Goal: Contribute content: Contribute content

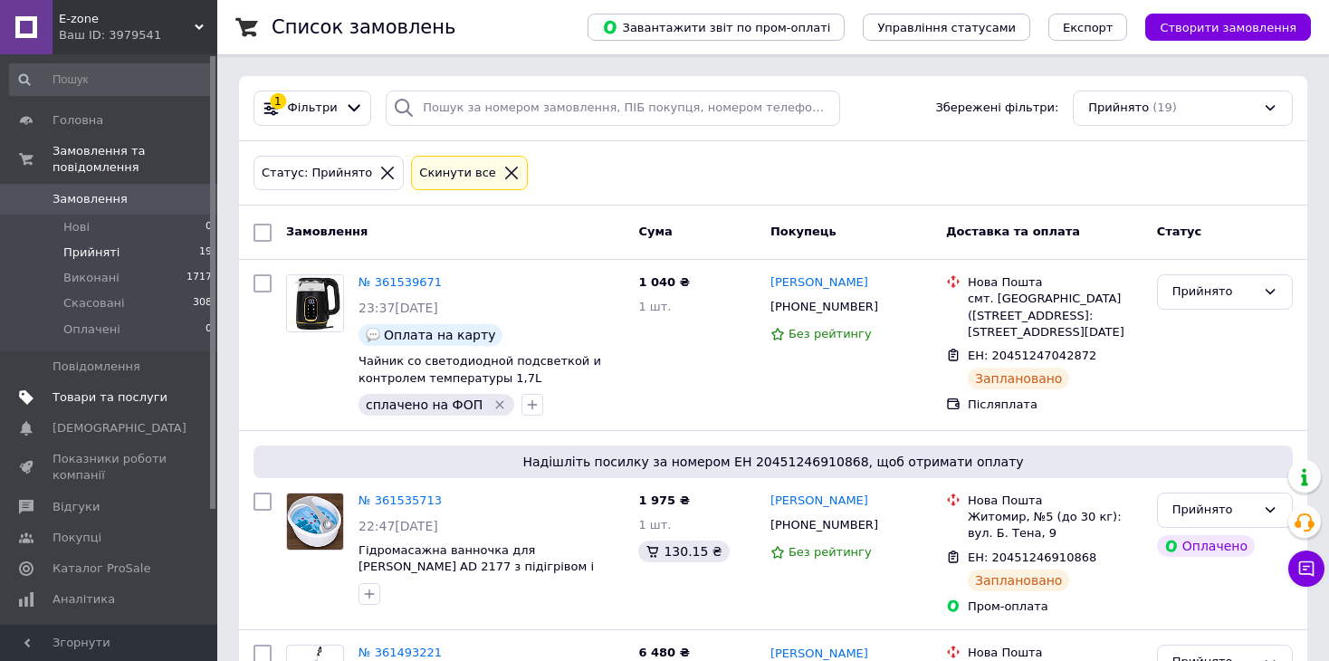
click at [100, 382] on link "Товари та послуги" at bounding box center [111, 397] width 223 height 31
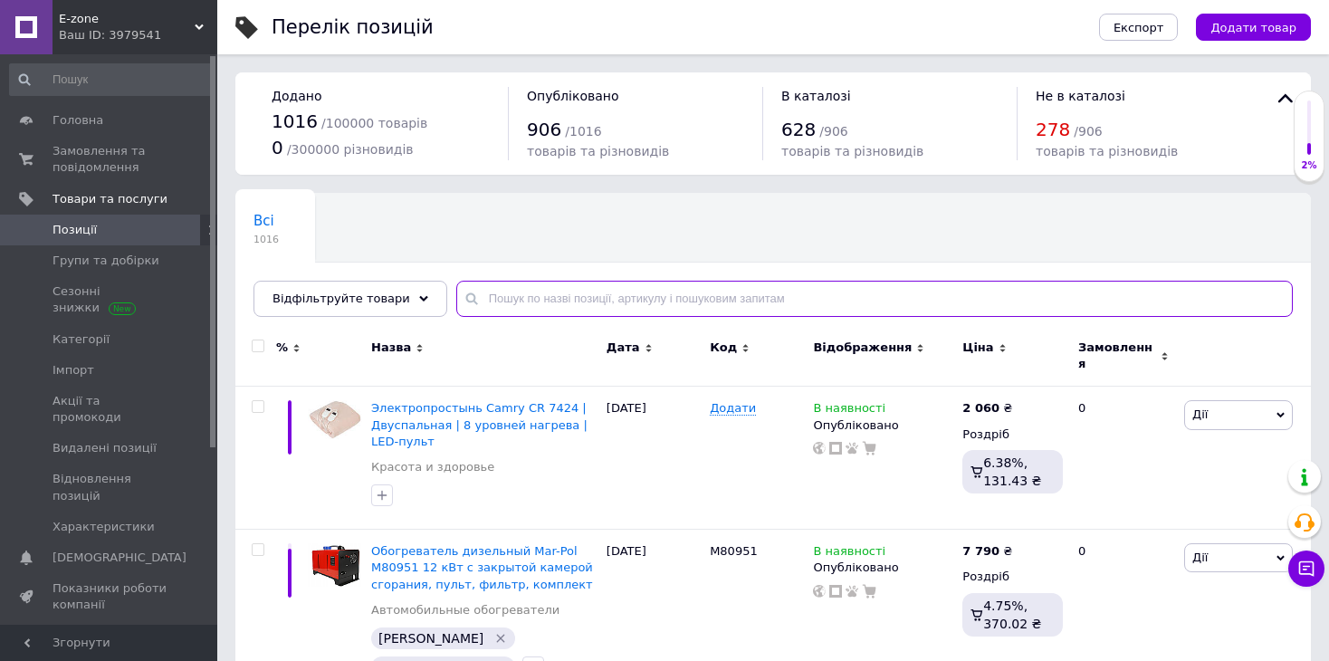
click at [573, 300] on input "text" at bounding box center [874, 299] width 836 height 36
type input "750"
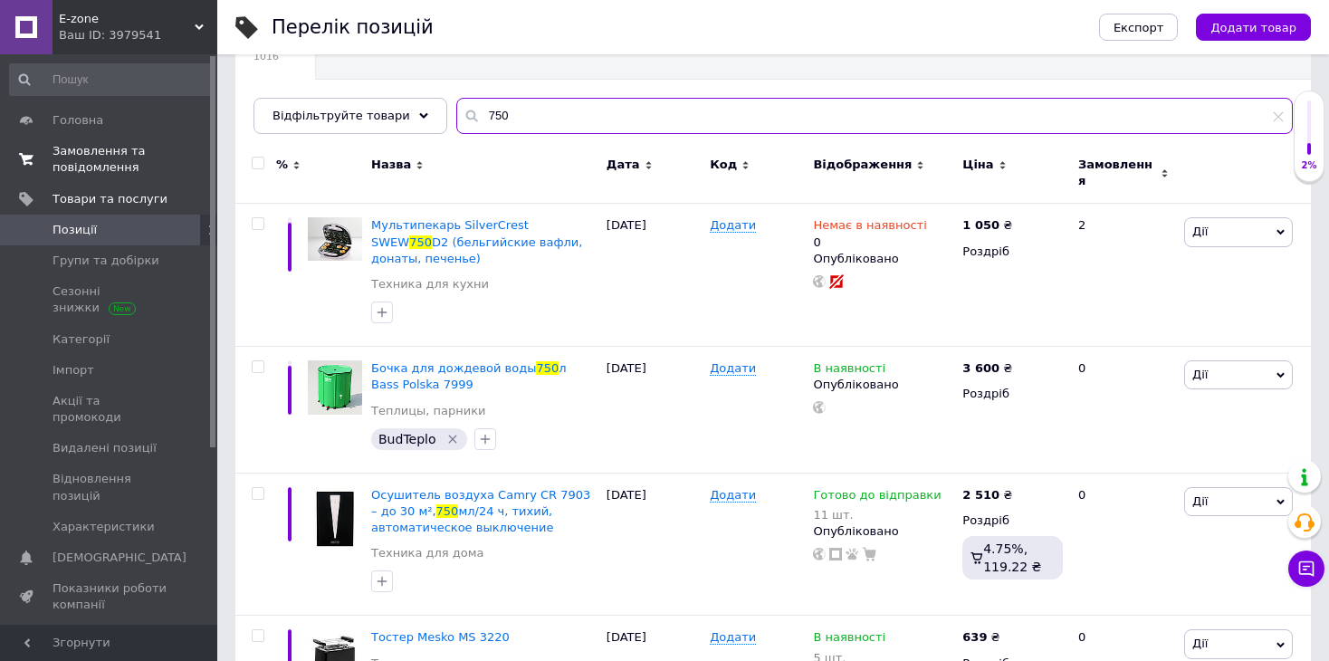
scroll to position [163, 0]
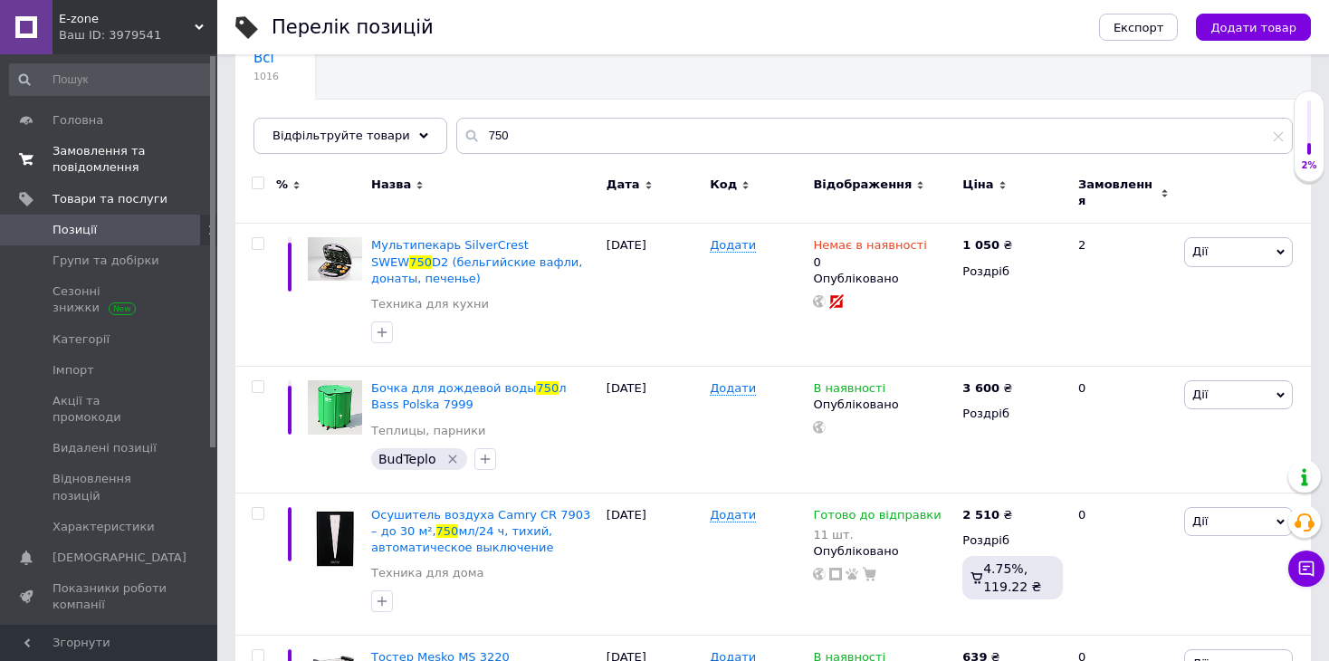
click at [128, 157] on span "Замовлення та повідомлення" at bounding box center [109, 159] width 115 height 33
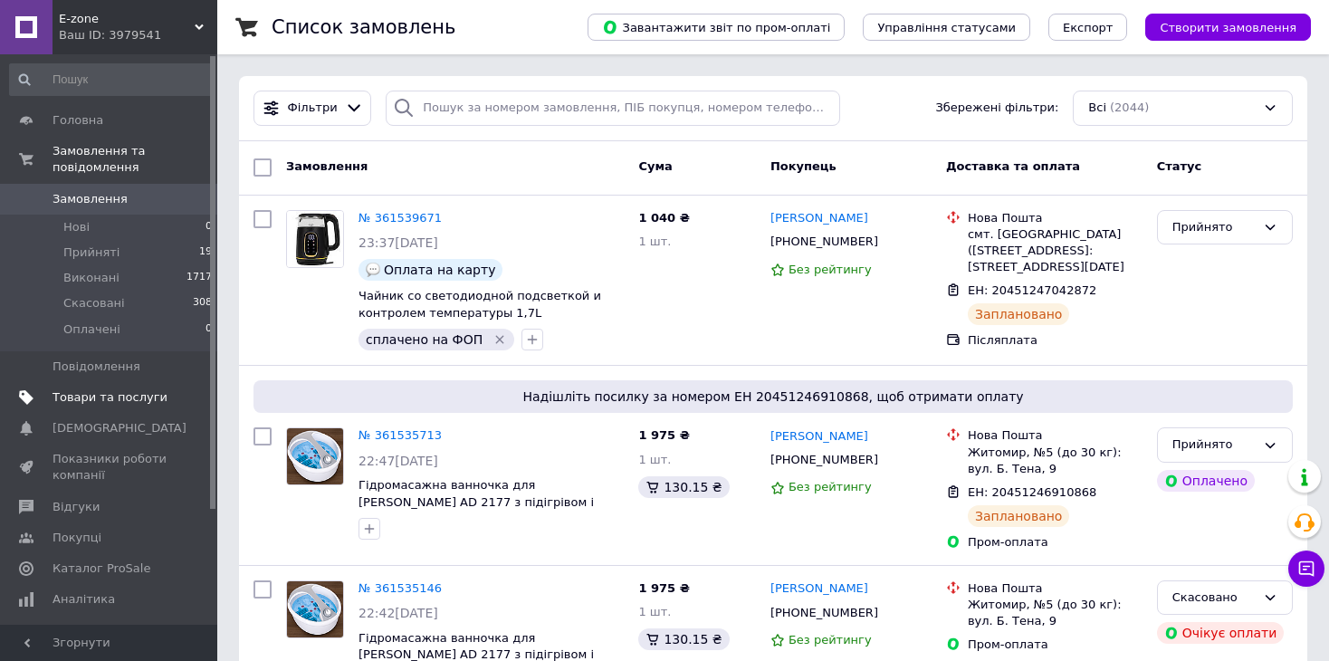
click at [78, 389] on span "Товари та послуги" at bounding box center [109, 397] width 115 height 16
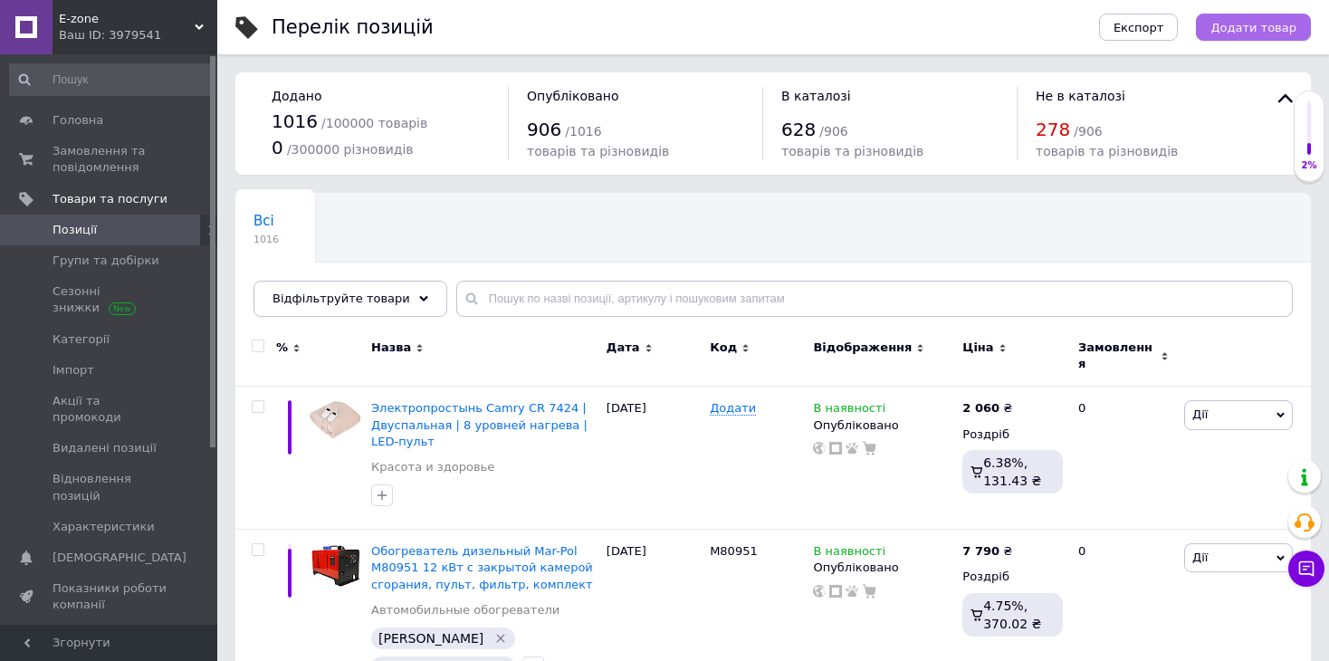
click at [1245, 32] on span "Додати товар" at bounding box center [1253, 28] width 86 height 14
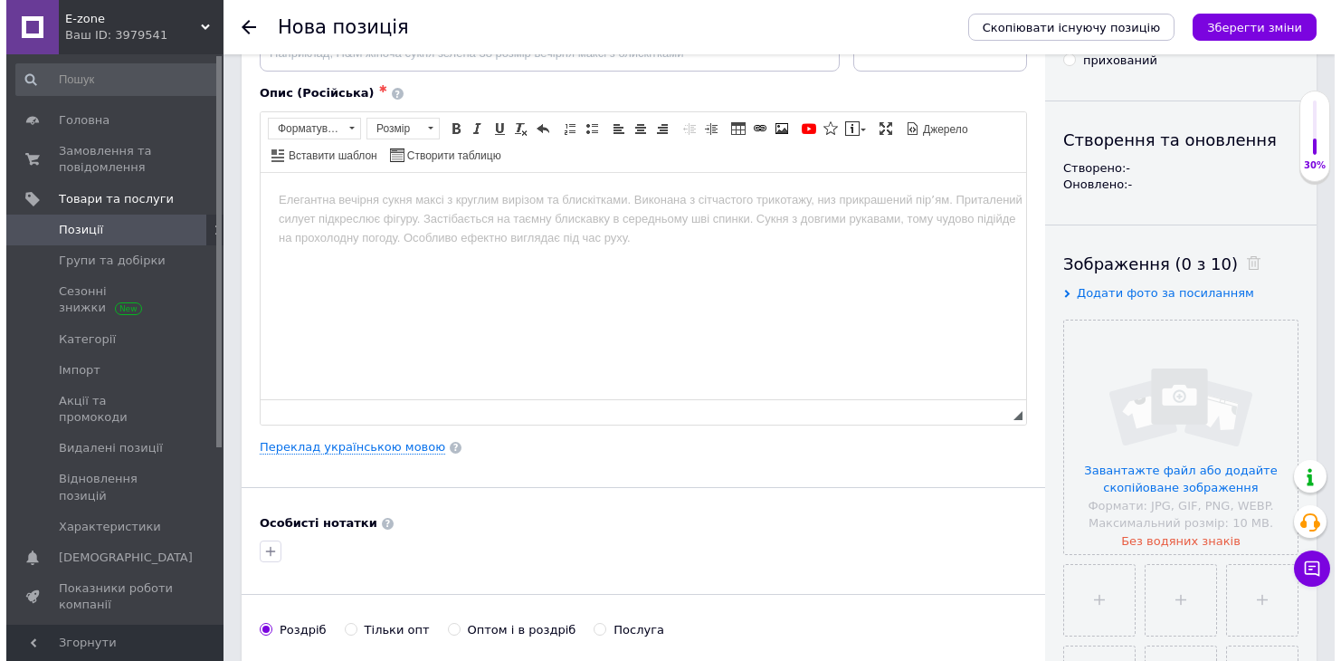
scroll to position [181, 0]
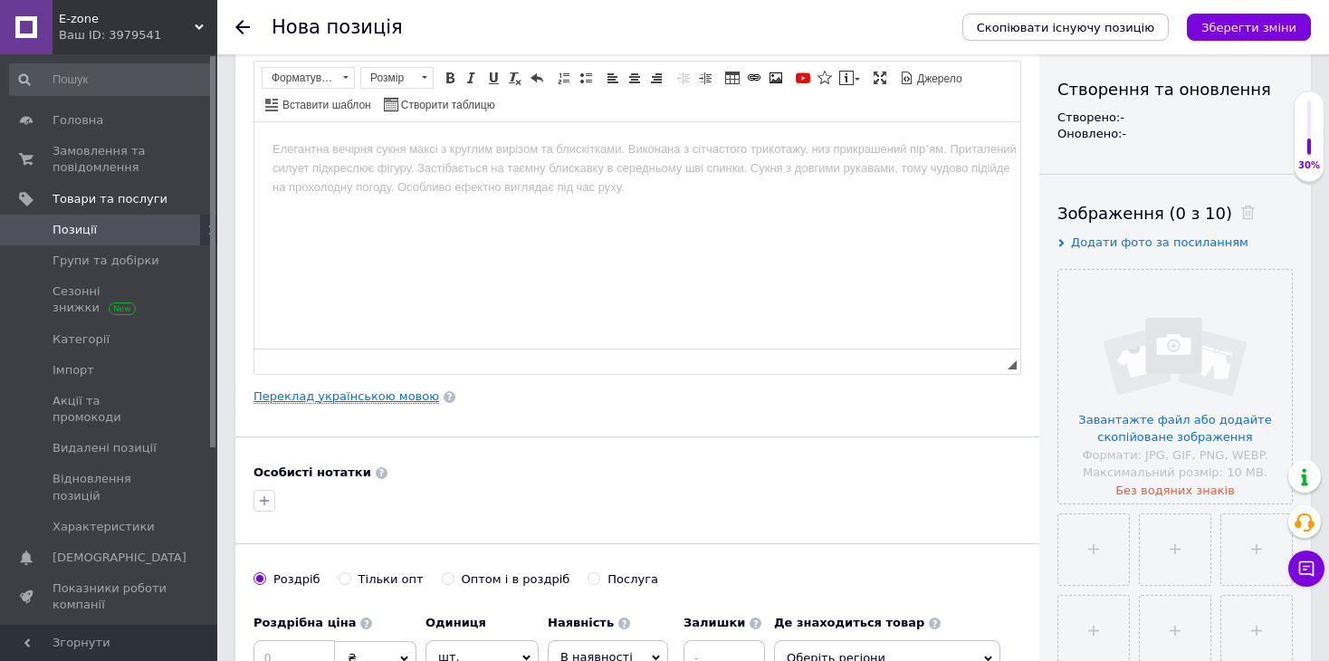
click at [377, 401] on link "Переклад українською мовою" at bounding box center [346, 396] width 186 height 14
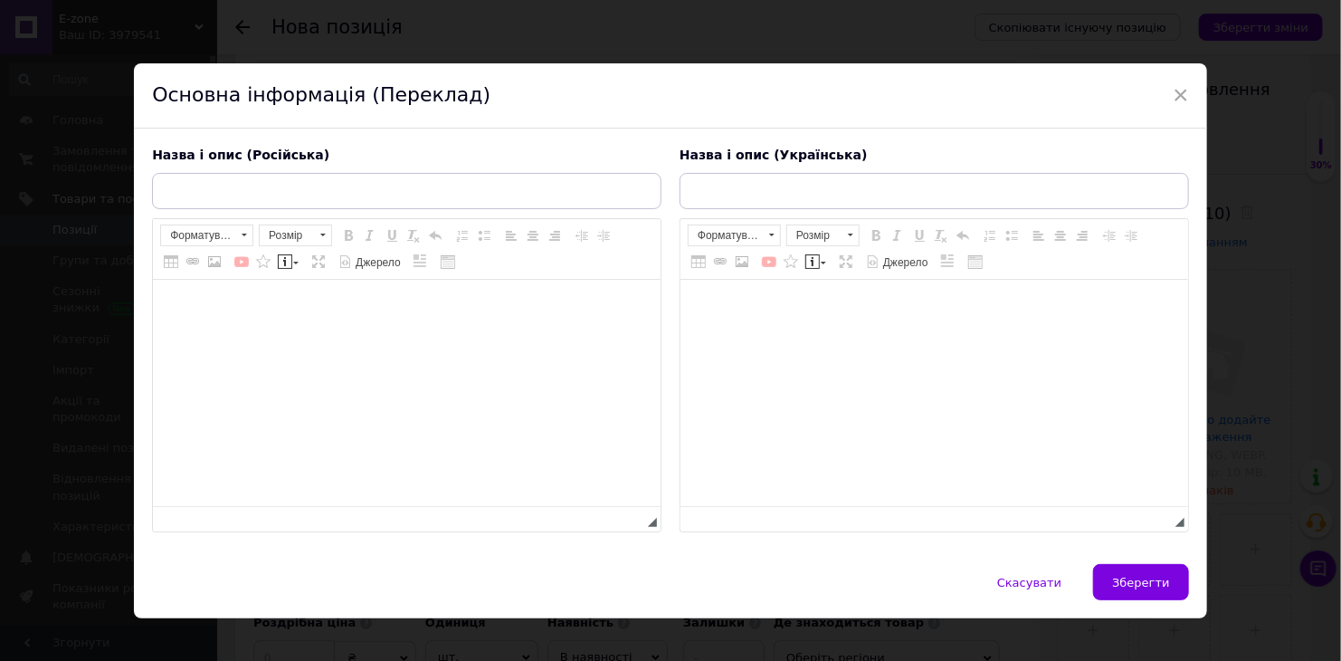
scroll to position [0, 0]
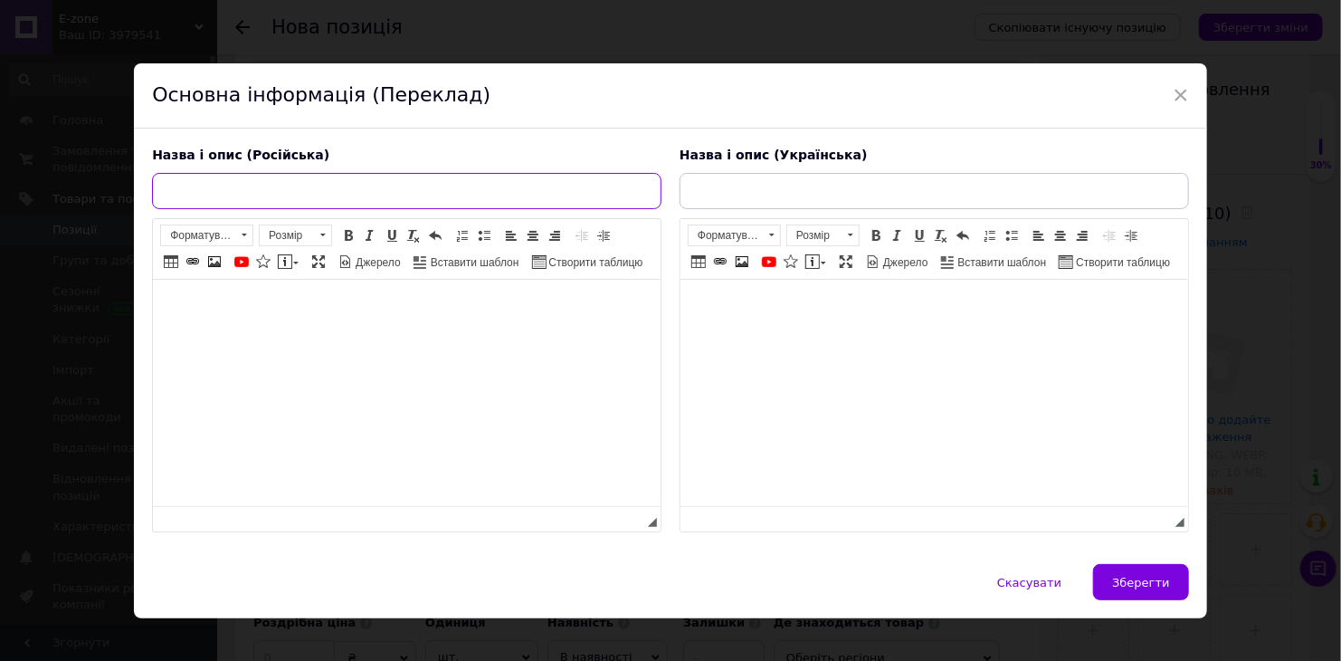
click at [329, 182] on input "text" at bounding box center [407, 191] width 510 height 36
paste input "Портативный компрессор 12V/230V 150W с цифровым манометром и аксессуарами"
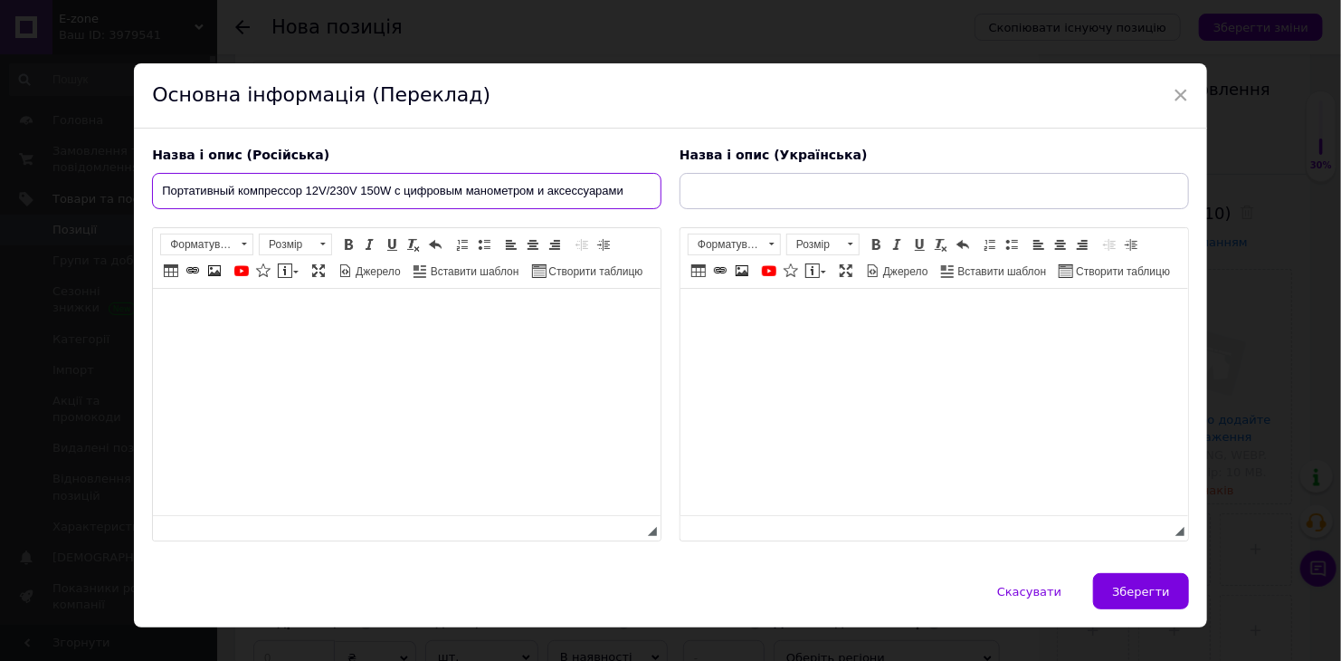
drag, startPoint x: 626, startPoint y: 193, endPoint x: 137, endPoint y: 190, distance: 489.6
click at [137, 190] on div "Назва і опис (Російська) Портативный компрессор 12V/230V 150W с цифровым маноме…" at bounding box center [670, 351] width 1073 height 445
paste input "PARKSIDE® PMK 150 A1 12V/230V 150W с цифровым манометром"
click at [350, 185] on input "Портативный компрессор PARKSIDE® PMK 150 A1 12V/230V 150W с цифровым манометром" at bounding box center [407, 191] width 510 height 36
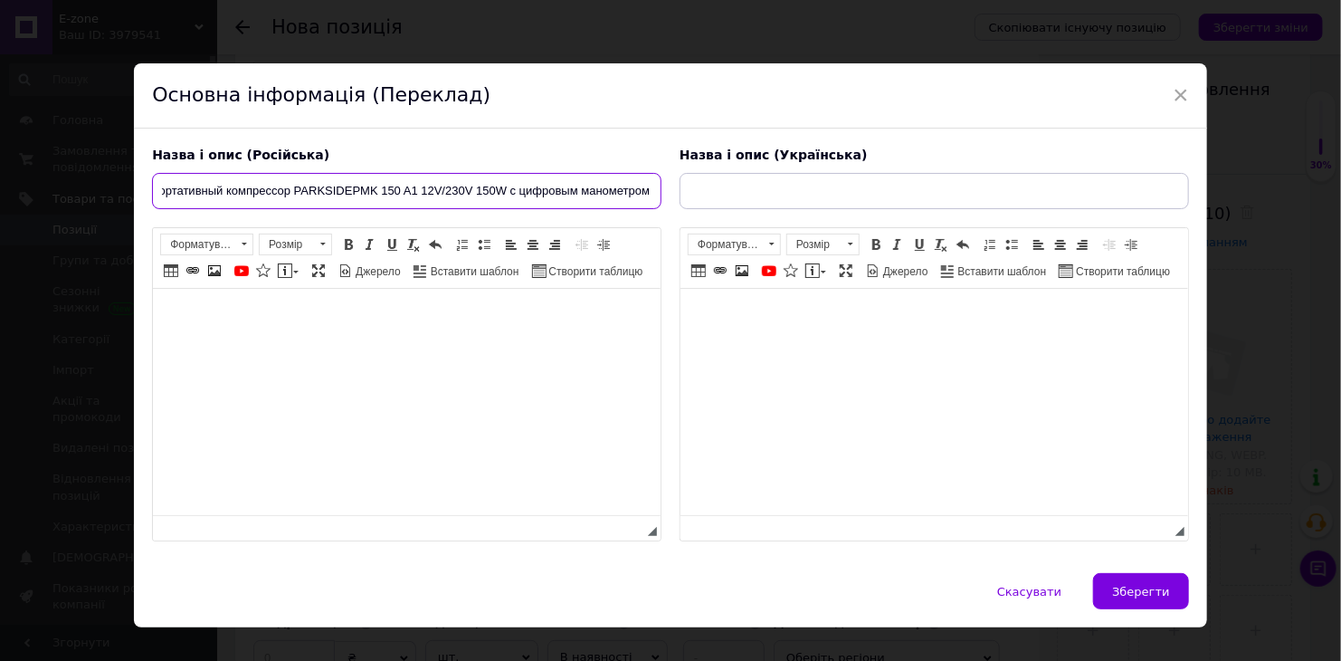
scroll to position [0, 14]
type input "Портативный компрессор PARKSIDE PMK 150 A1 12V/230V 150W с цифровым манометром"
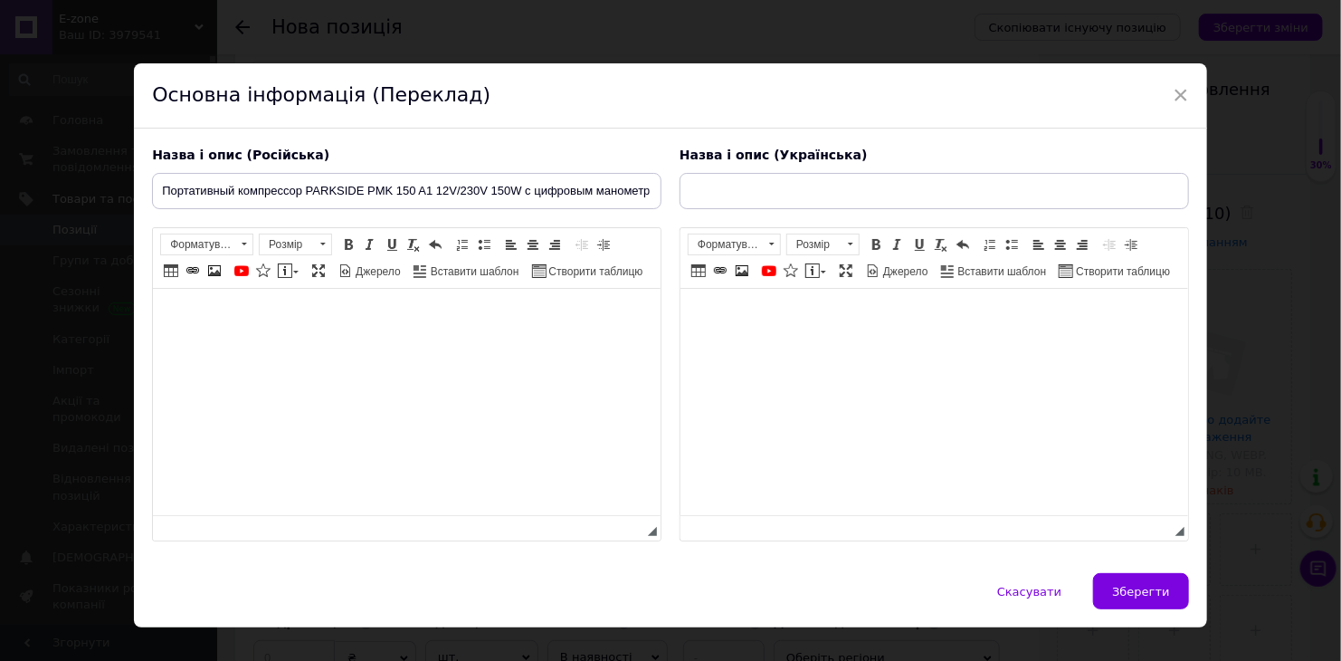
click at [348, 331] on html at bounding box center [407, 316] width 508 height 55
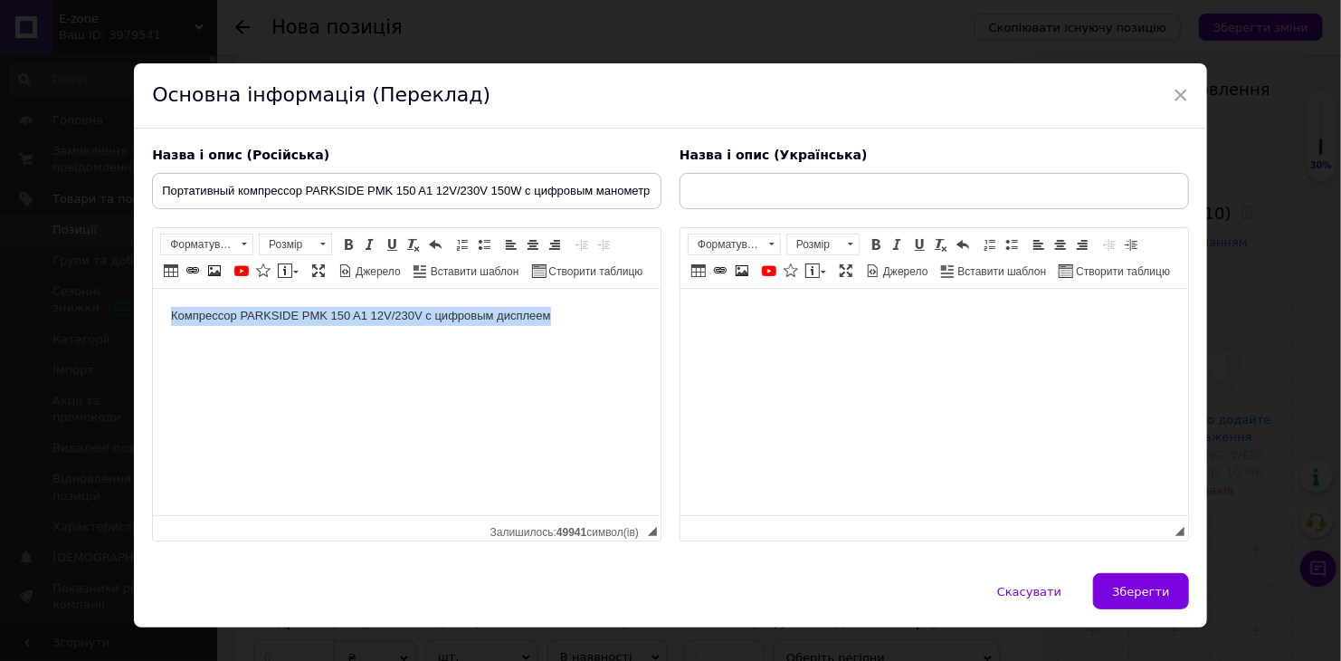
drag, startPoint x: 558, startPoint y: 317, endPoint x: 302, endPoint y: 598, distance: 380.0
click at [153, 313] on html "Компрессор PARKSIDE PMK 150 A1 12V/230V с цифровым дисплеем" at bounding box center [407, 316] width 508 height 55
click at [527, 243] on span at bounding box center [533, 244] width 14 height 14
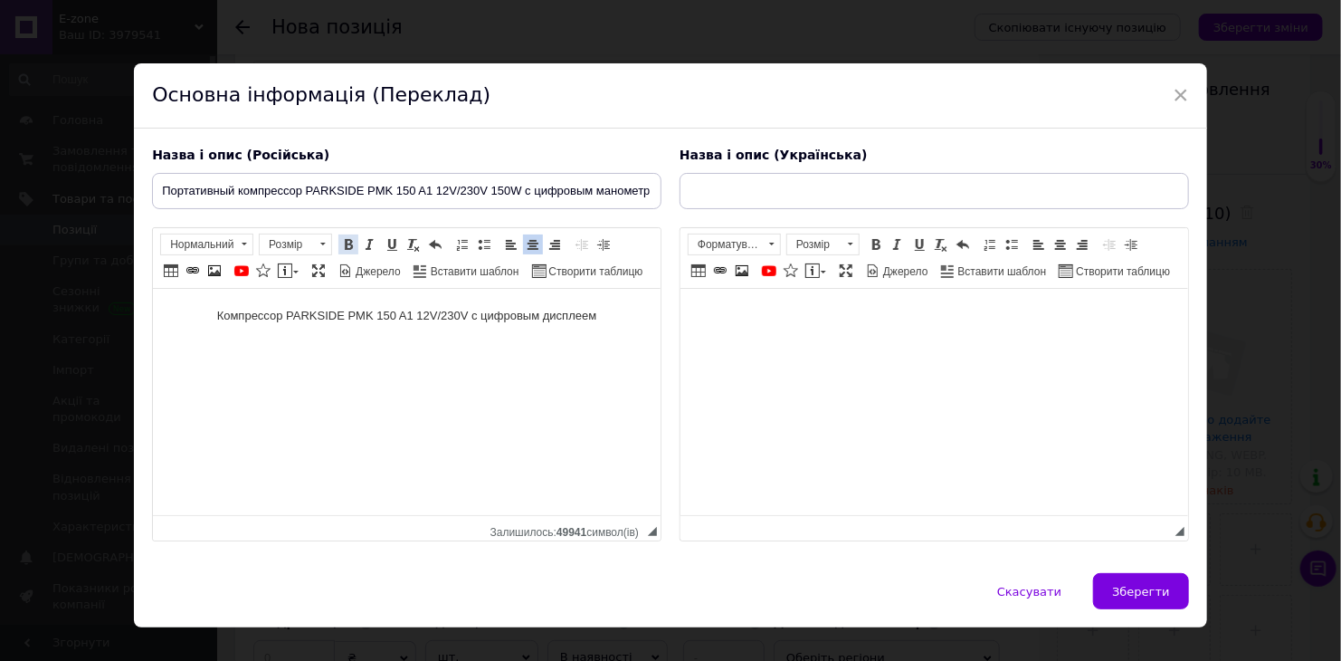
click at [348, 245] on span at bounding box center [348, 244] width 14 height 14
drag, startPoint x: 481, startPoint y: 416, endPoint x: 630, endPoint y: 327, distance: 173.4
click at [481, 344] on html "Компрессор PARKSIDE PMK 150 A1 12V/230V с цифровым дисплеем" at bounding box center [407, 316] width 508 height 55
click at [631, 333] on html "Компрессор PARKSIDE PMK 150 A1 12V/230V с цифровым дисплеем" at bounding box center [407, 316] width 508 height 55
click at [634, 326] on html "Компрессор PARKSIDE PMK 150 A1 12V/230V с цифровым дисплеем" at bounding box center [407, 316] width 508 height 55
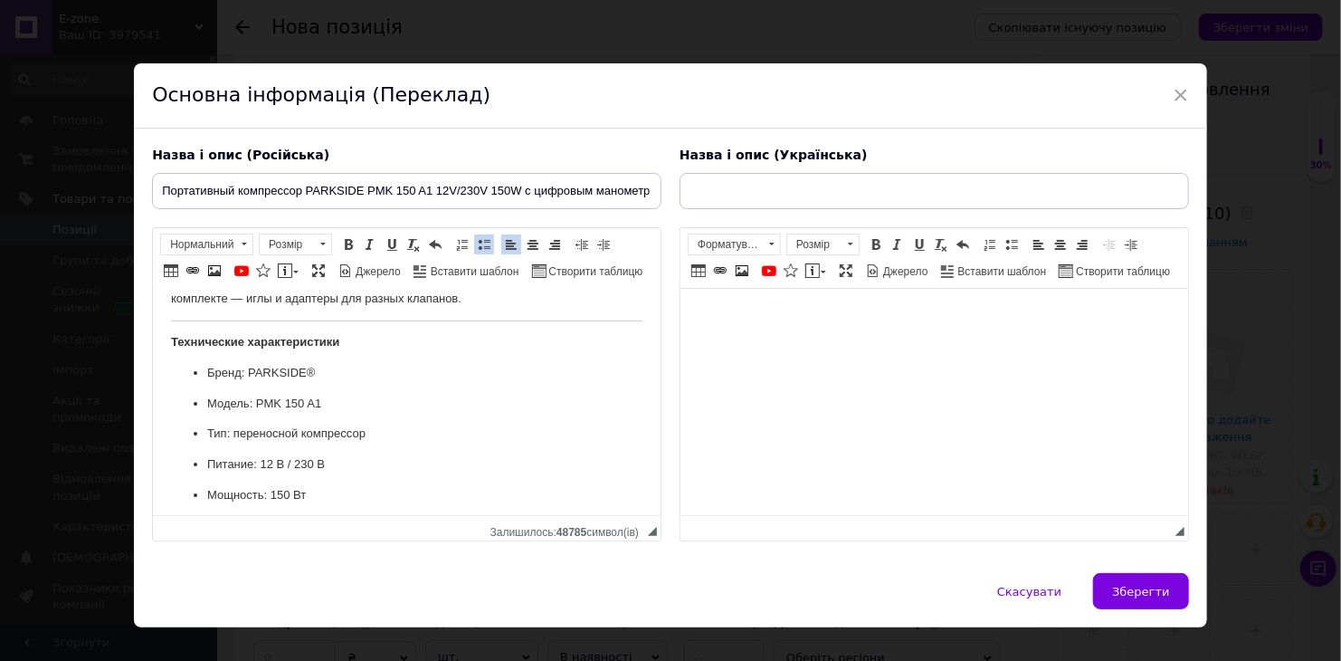
scroll to position [189, 0]
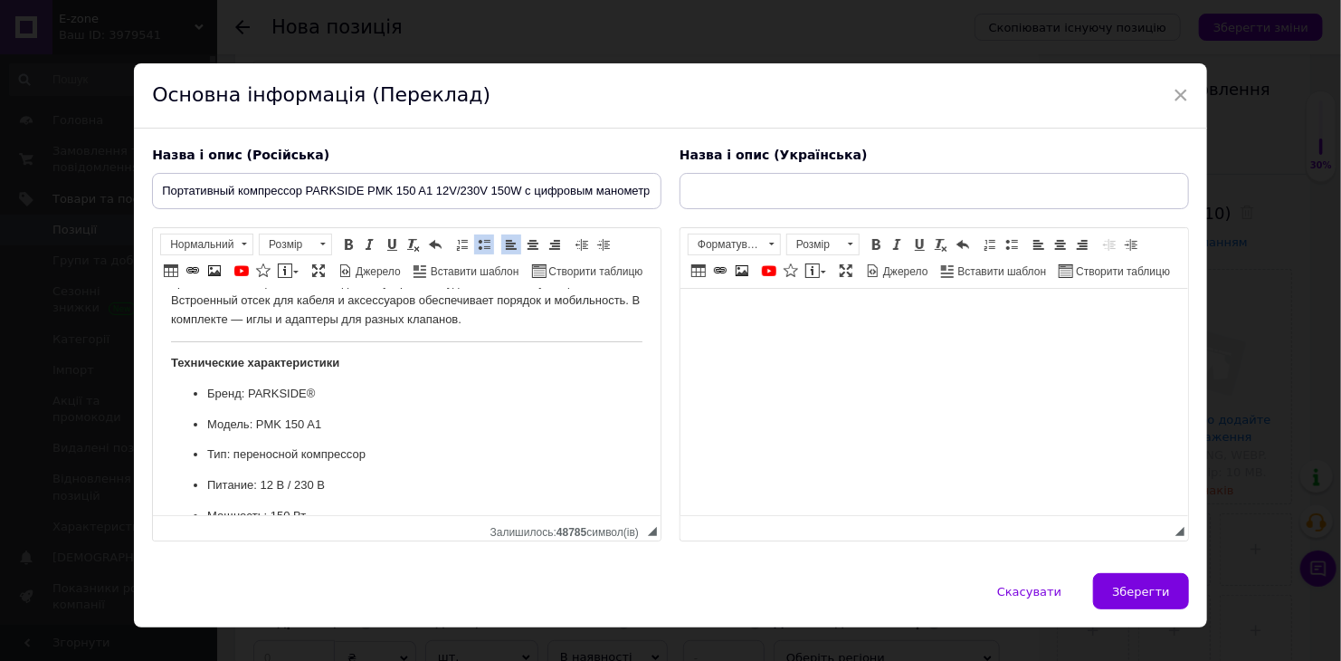
click at [311, 391] on p "Бренд: PARKSIDE®" at bounding box center [406, 394] width 399 height 19
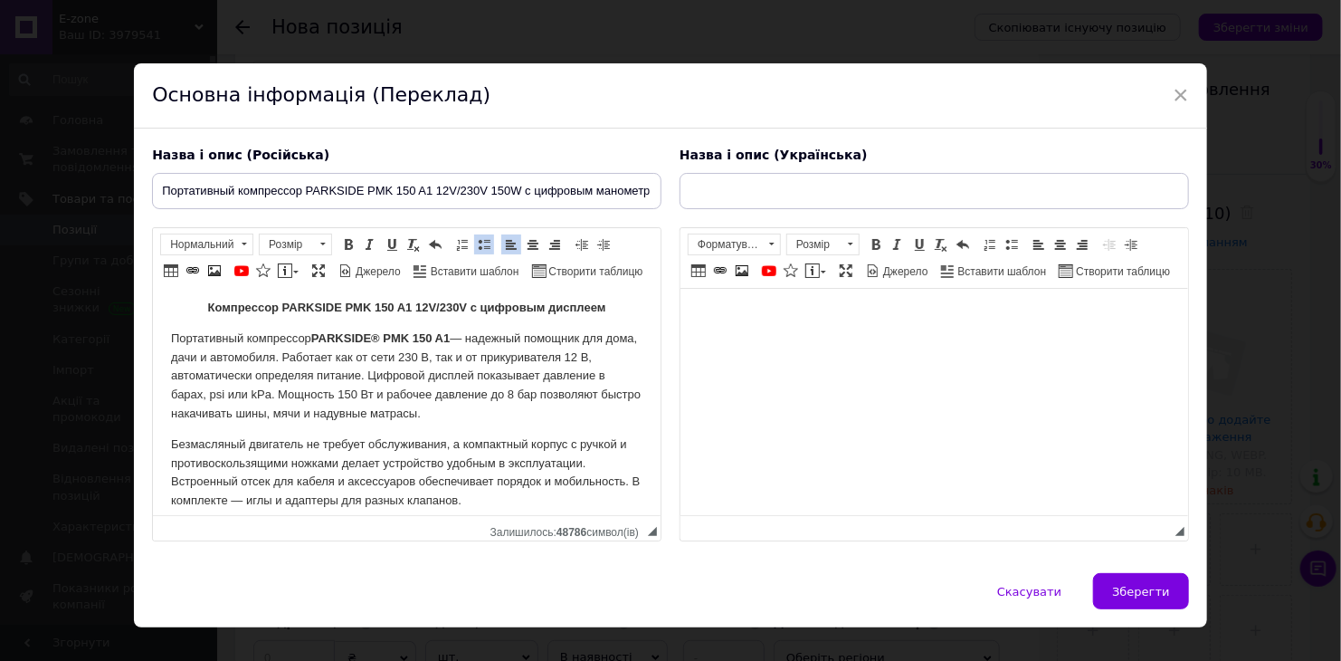
scroll to position [0, 0]
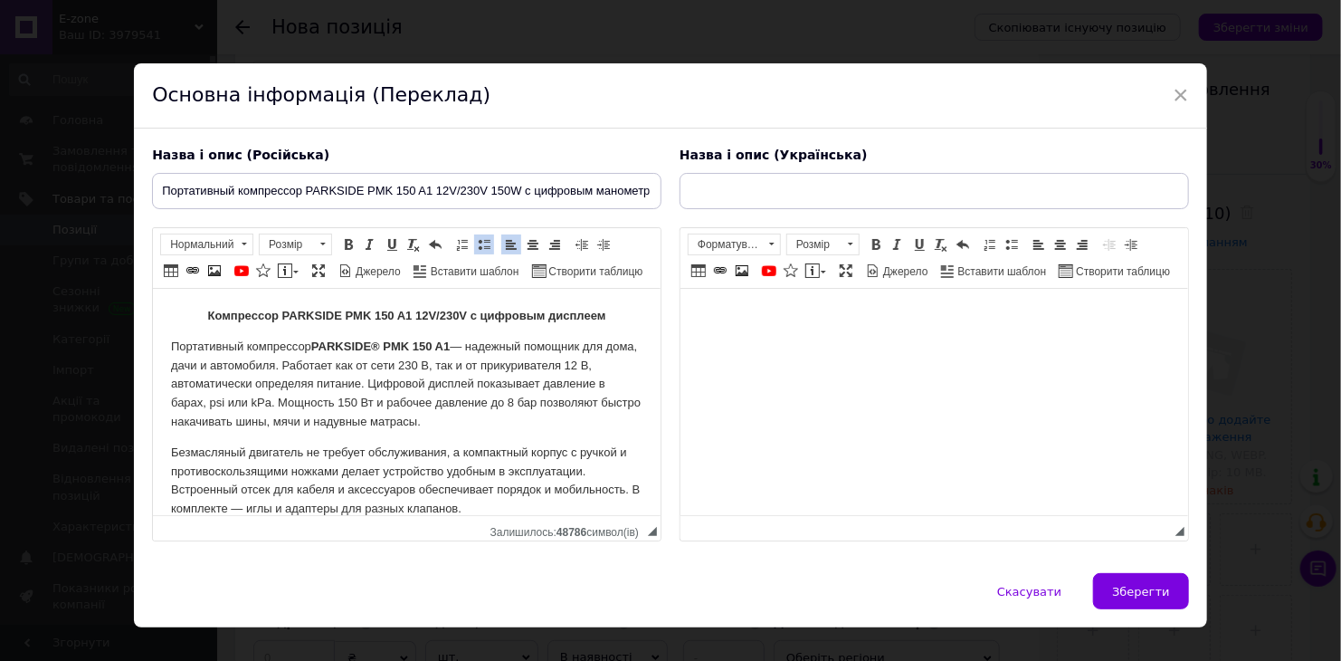
click at [381, 347] on strong "PARKSIDE® PMK 150 A1" at bounding box center [380, 346] width 138 height 14
click at [229, 451] on p "Безмасляный двигатель не требует обслуживания, а компактный корпус с ручкой и п…" at bounding box center [407, 480] width 472 height 75
click at [572, 387] on p "Портативный компрессор PARKSIDE PMK 150 A1 — надежный помощник для дома, дачи и…" at bounding box center [407, 385] width 472 height 94
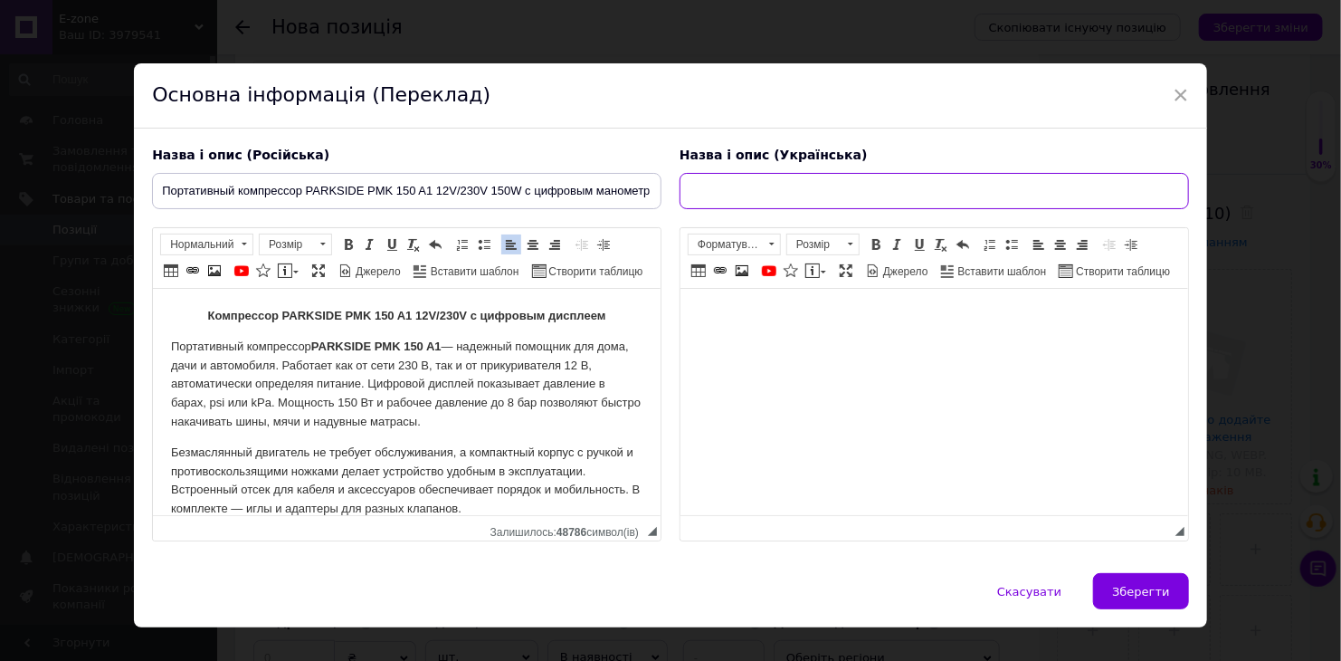
click at [767, 185] on input "text" at bounding box center [935, 191] width 510 height 36
paste input "Портативний компресор PARKSIDE® PMK 150 A1 12V/230V 150W з цифровим манометром"
click at [875, 191] on input "Портативний компресор PARKSIDE® PMK 150 A1 12V/230V 150W з цифровим манометром" at bounding box center [935, 191] width 510 height 36
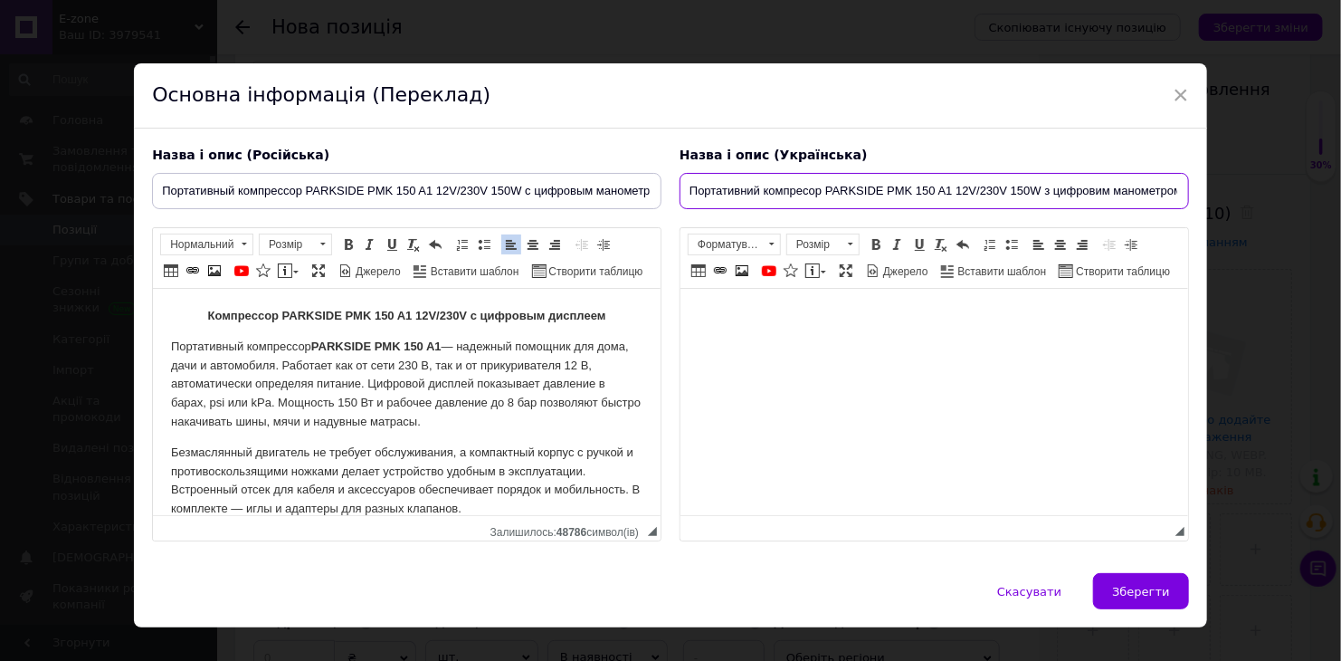
drag, startPoint x: 741, startPoint y: 195, endPoint x: 641, endPoint y: 190, distance: 100.6
click at [641, 190] on div "Назва і опис (Російська) Портативный компрессор PARKSIDE PMK 150 A1 12V/230V 15…" at bounding box center [670, 345] width 1055 height 414
type input "Портативний компресор PARKSIDE PMK 150 A1 12V/230V 150W з цифровим манометром"
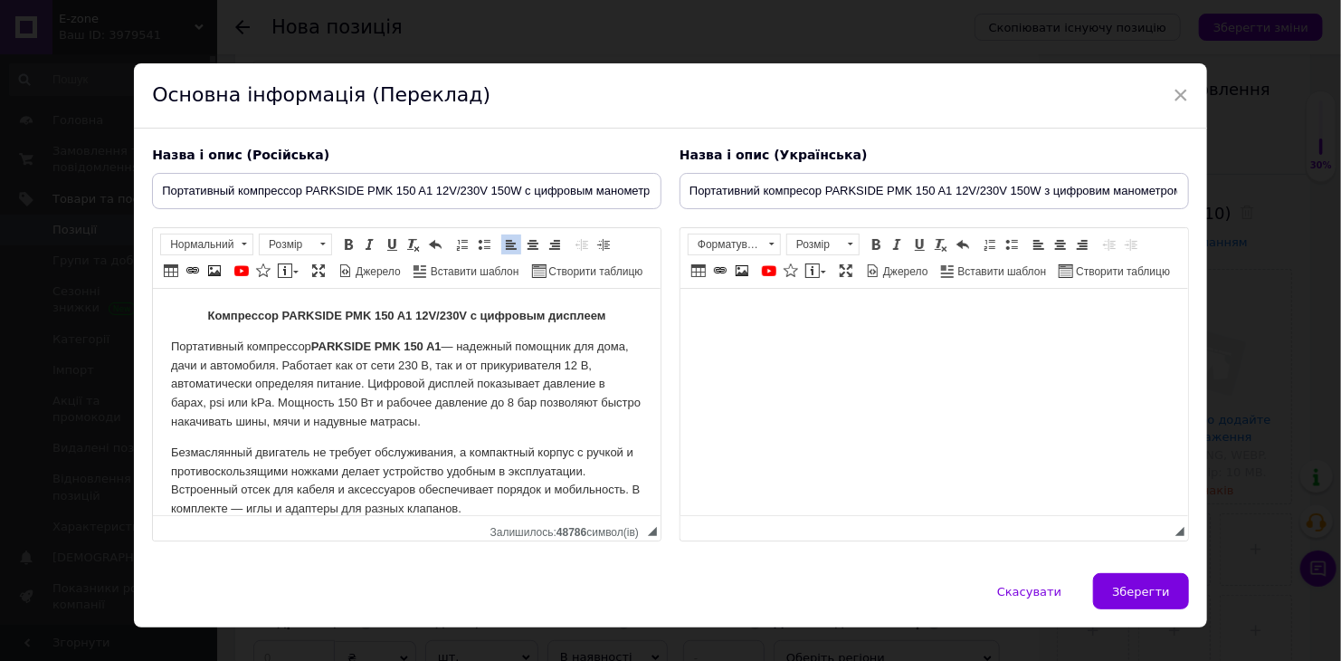
click at [966, 344] on html at bounding box center [934, 316] width 508 height 55
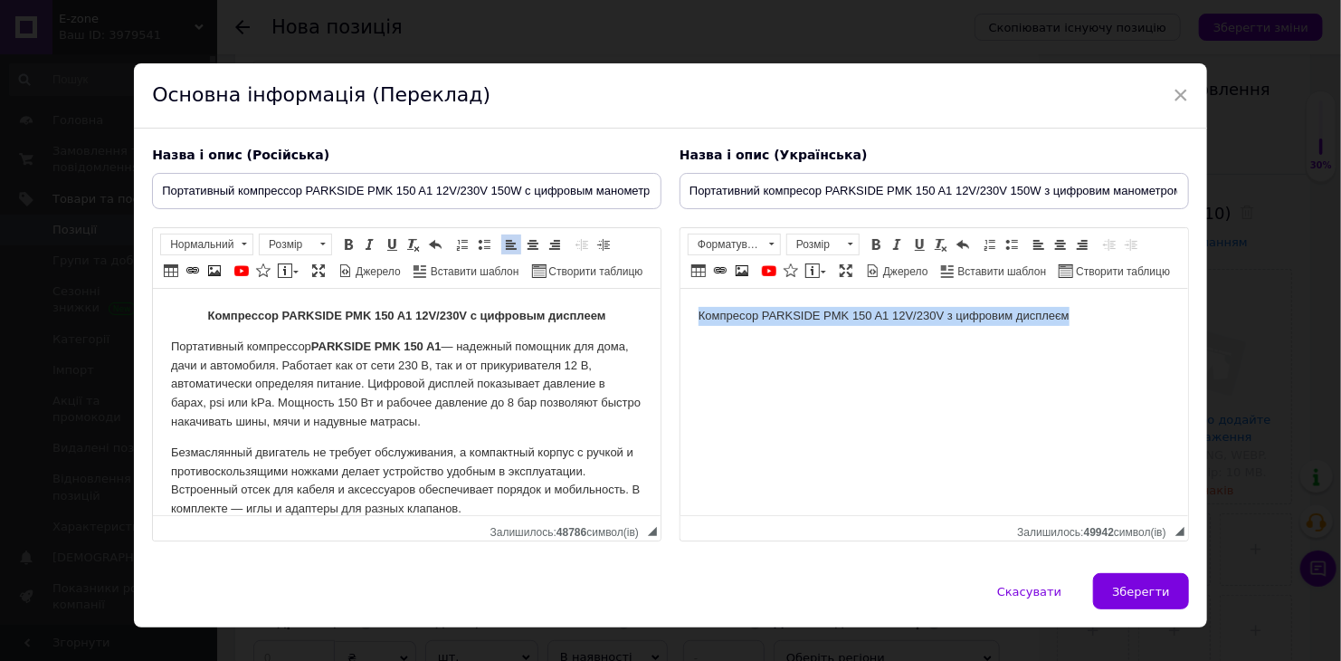
drag, startPoint x: 1089, startPoint y: 312, endPoint x: 699, endPoint y: 302, distance: 390.2
click at [699, 302] on html "Компресор PARKSIDE PMK 150 A1 12V/230V з цифровим дисплеєм" at bounding box center [934, 316] width 508 height 55
click at [1051, 242] on link "По центру" at bounding box center [1061, 244] width 20 height 20
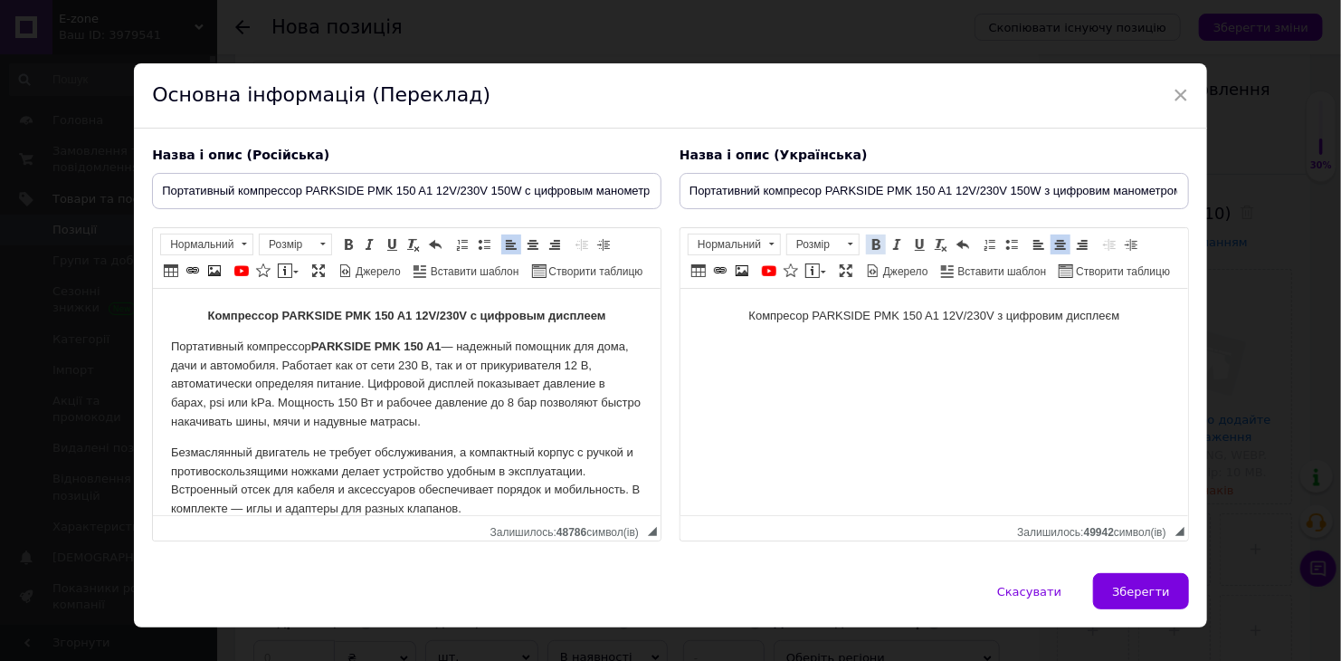
click at [877, 248] on span at bounding box center [876, 244] width 14 height 14
click at [1073, 344] on html "Компресор PARKSIDE PMK 150 A1 12V/230V з цифровим дисплеєм" at bounding box center [934, 316] width 508 height 55
click at [1139, 320] on p "Компресор PARKSIDE PMK 150 A1 12V/230V з цифровим дисплеєм" at bounding box center [934, 316] width 472 height 19
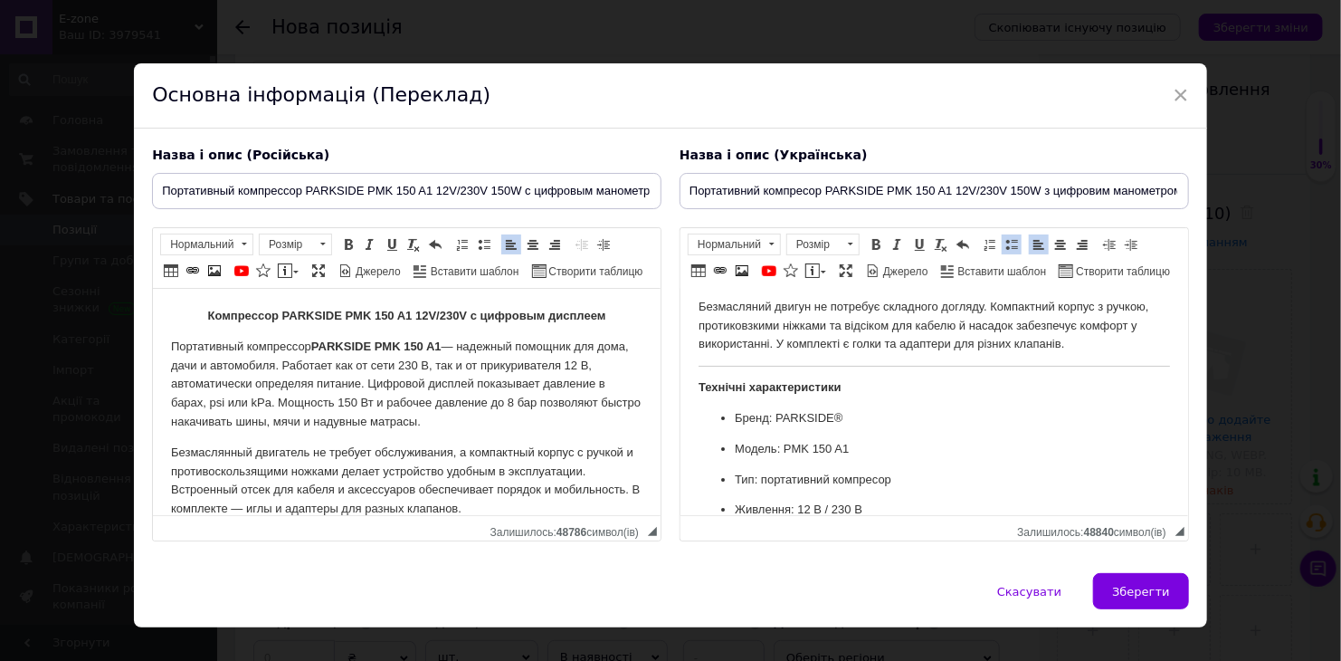
scroll to position [261, 0]
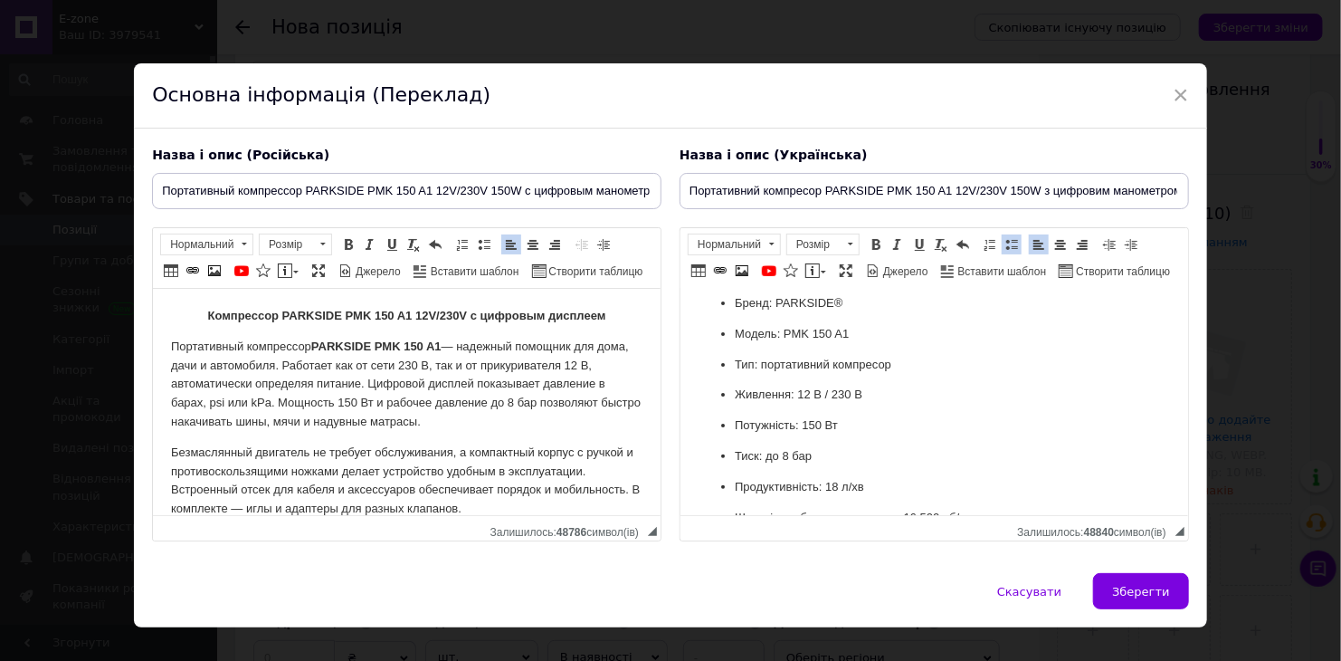
click at [844, 306] on p "Бренд: PARKSIDE®" at bounding box center [933, 303] width 399 height 19
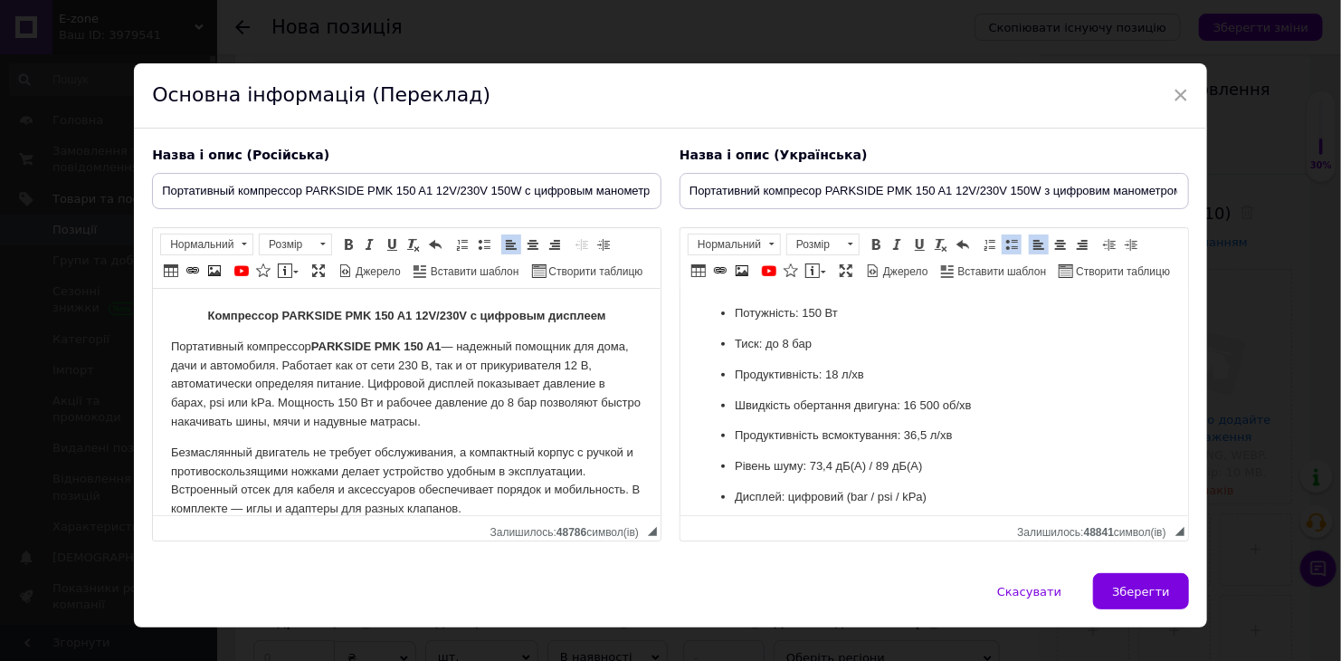
scroll to position [11, 0]
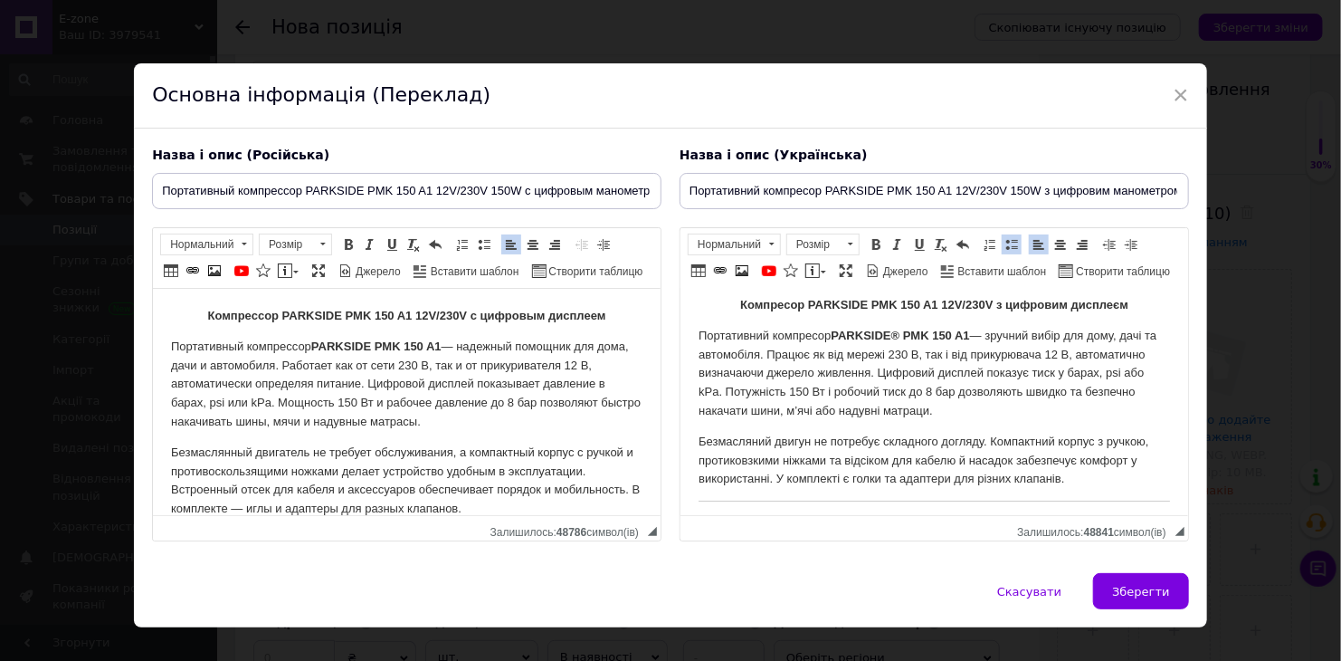
click at [898, 335] on strong "PARKSIDE® PMK 150 A1" at bounding box center [899, 336] width 138 height 14
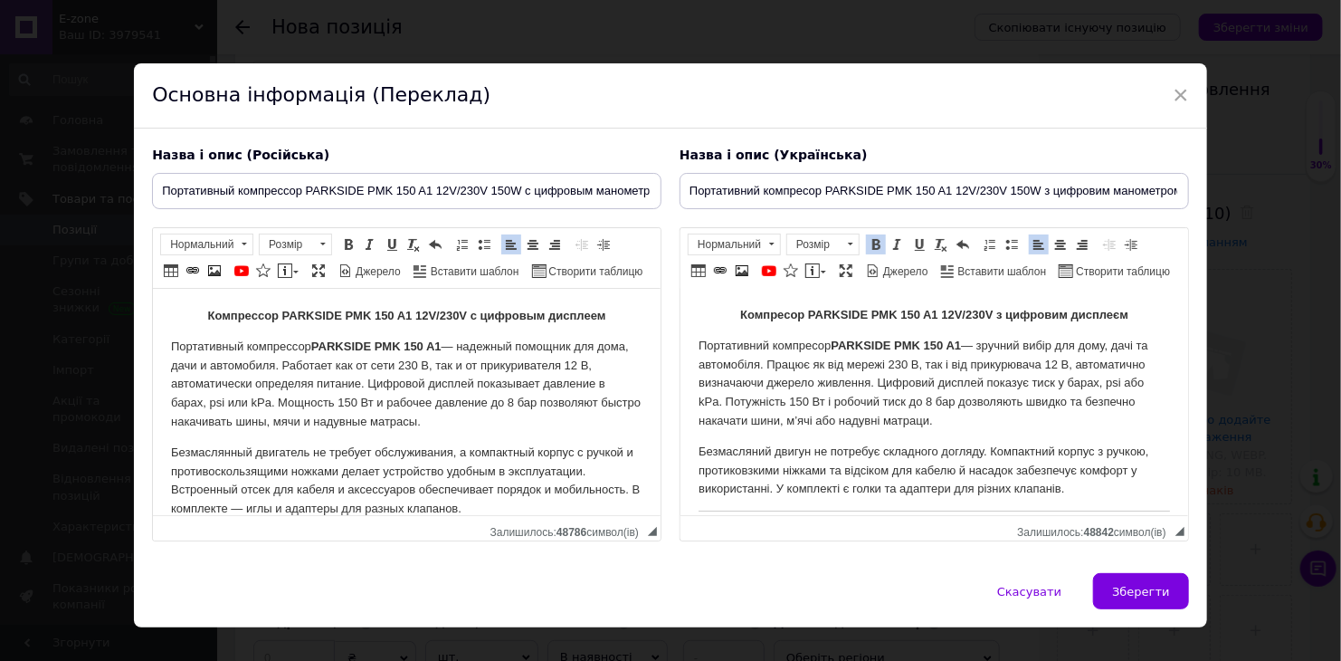
scroll to position [0, 0]
click at [1137, 311] on p "Компресор PARKSIDE PMK 150 A1 12V/230V з цифровим дисплеєм​​​​​​​" at bounding box center [934, 316] width 472 height 19
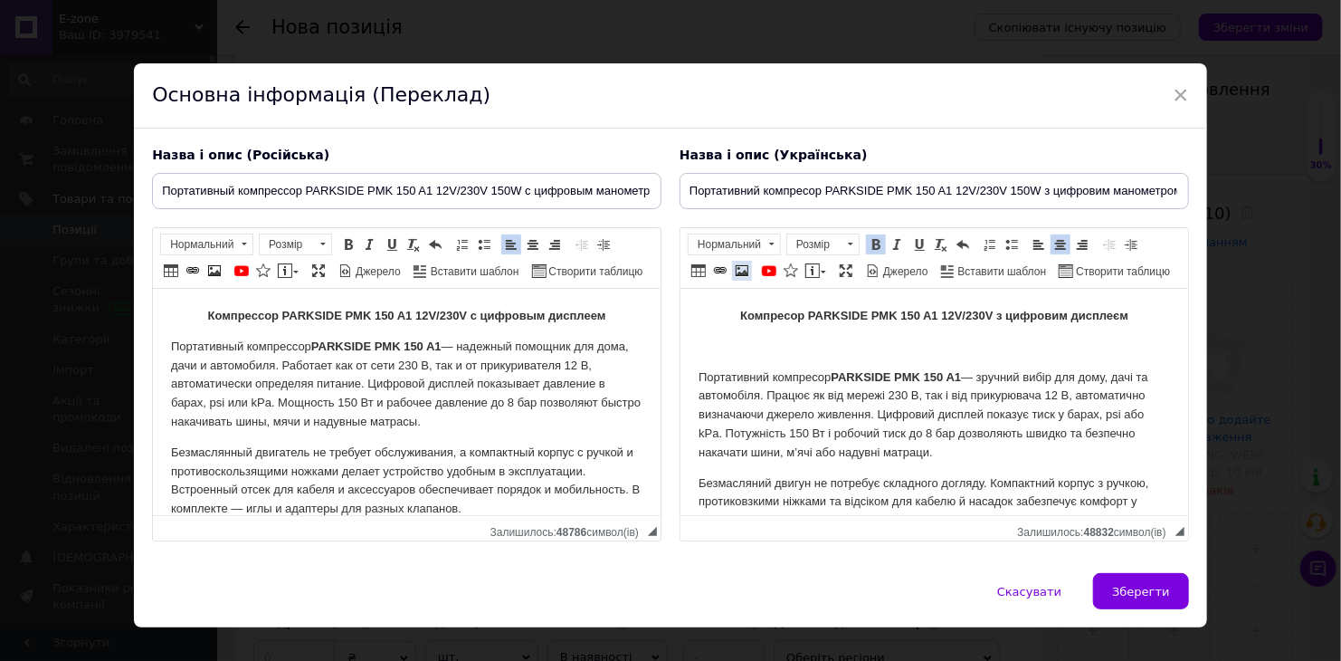
click at [735, 269] on span at bounding box center [742, 270] width 14 height 14
select select
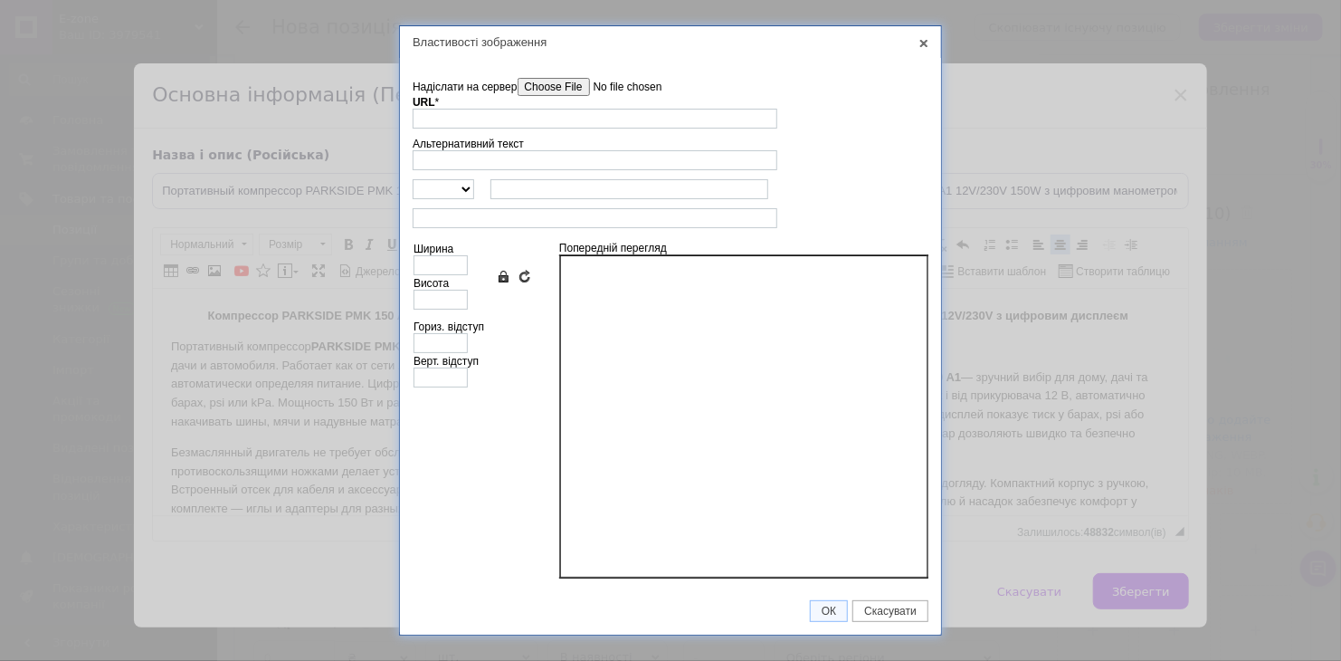
click at [596, 82] on input"] "Надіслати на сервер" at bounding box center [620, 87] width 205 height 18
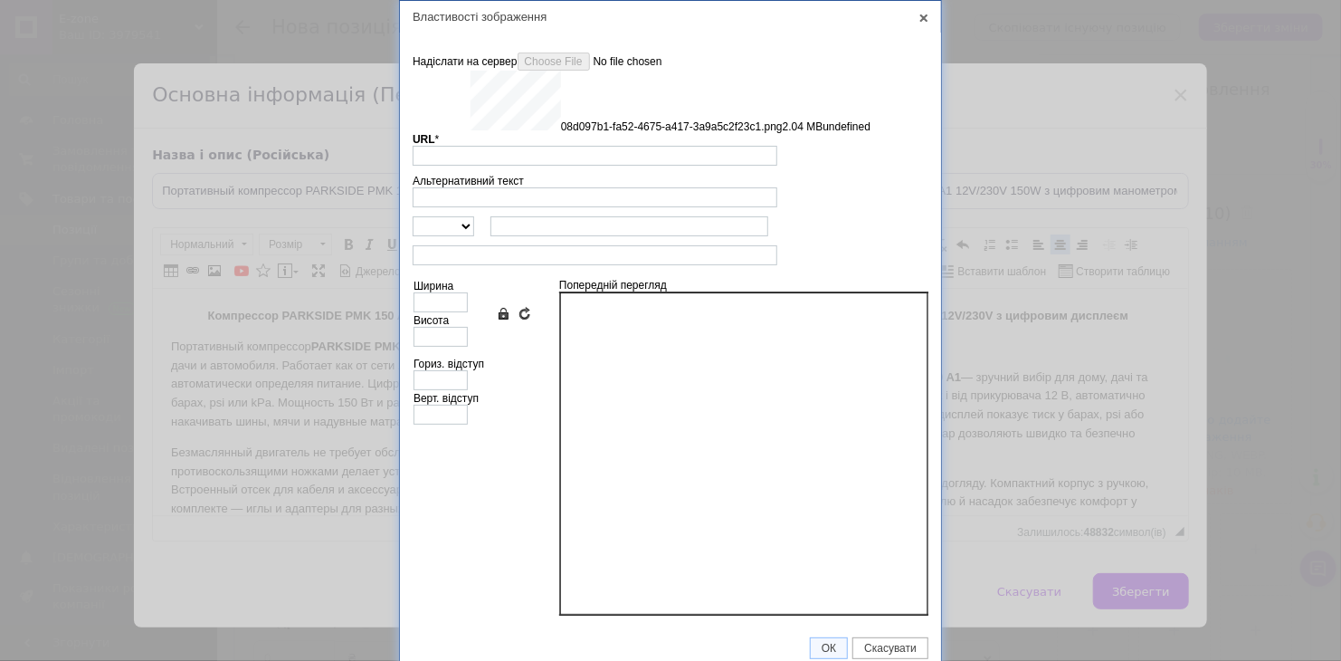
type input "[URL][DOMAIN_NAME]"
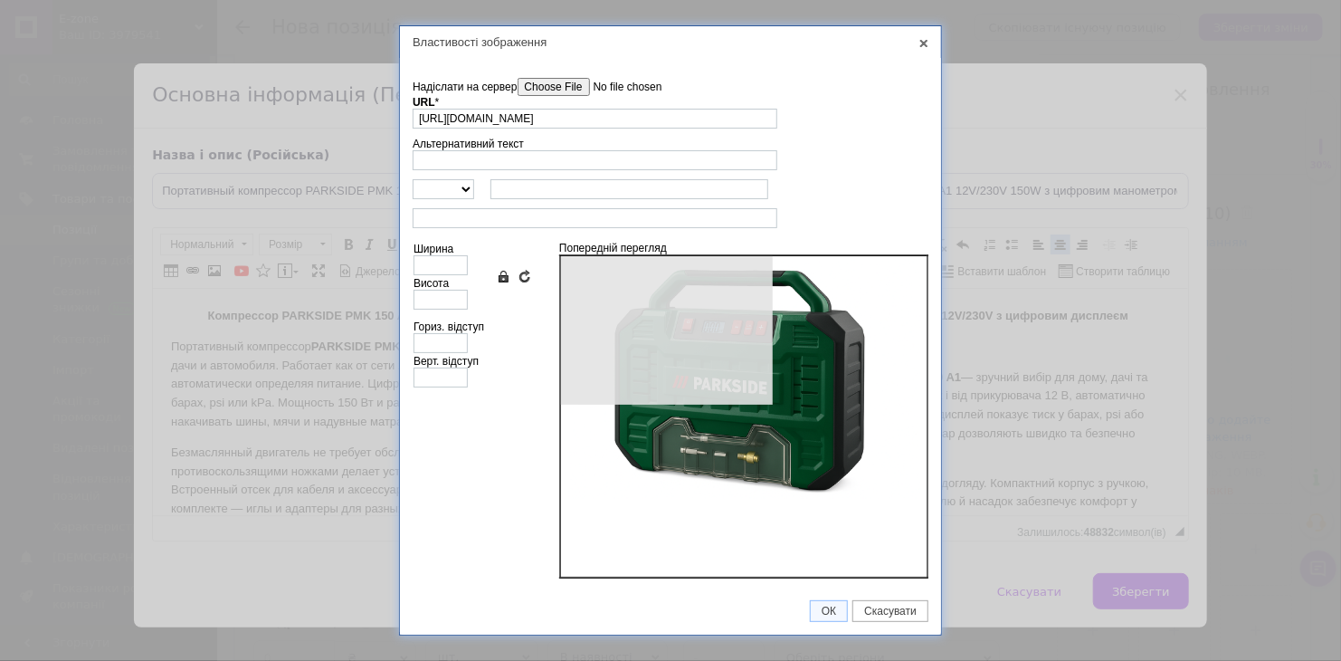
type input "640"
type input "426"
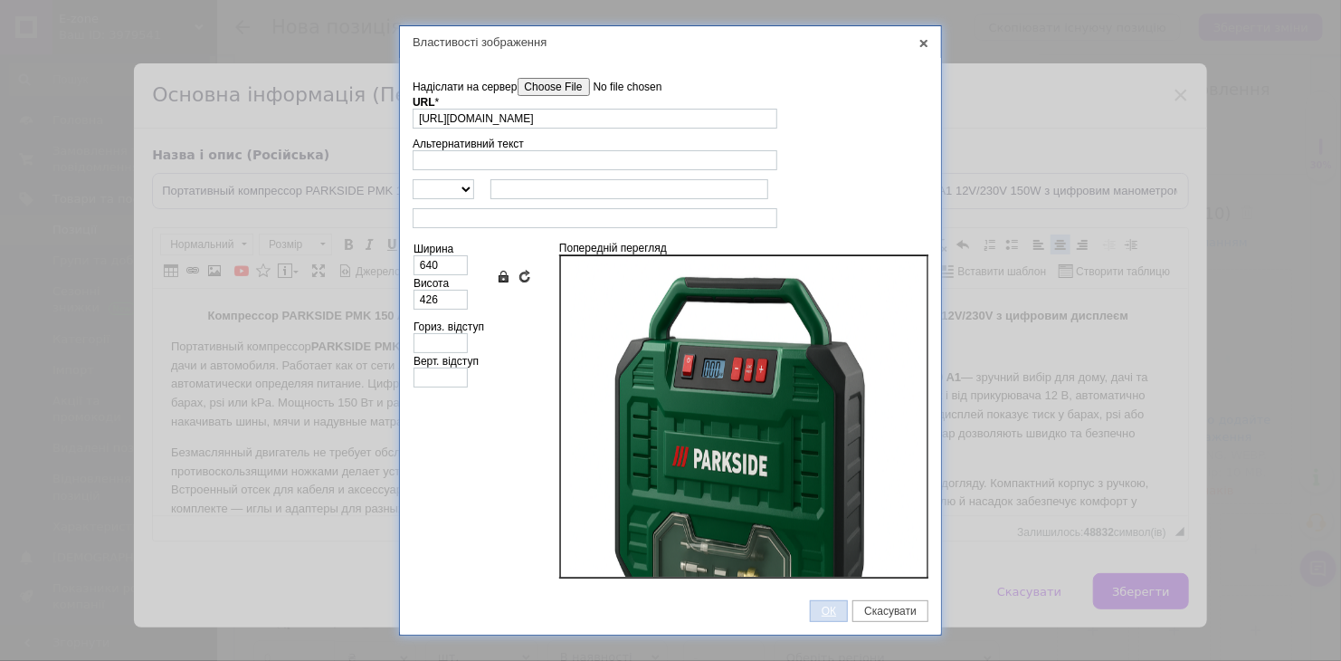
click at [828, 605] on span "ОК" at bounding box center [829, 611] width 36 height 13
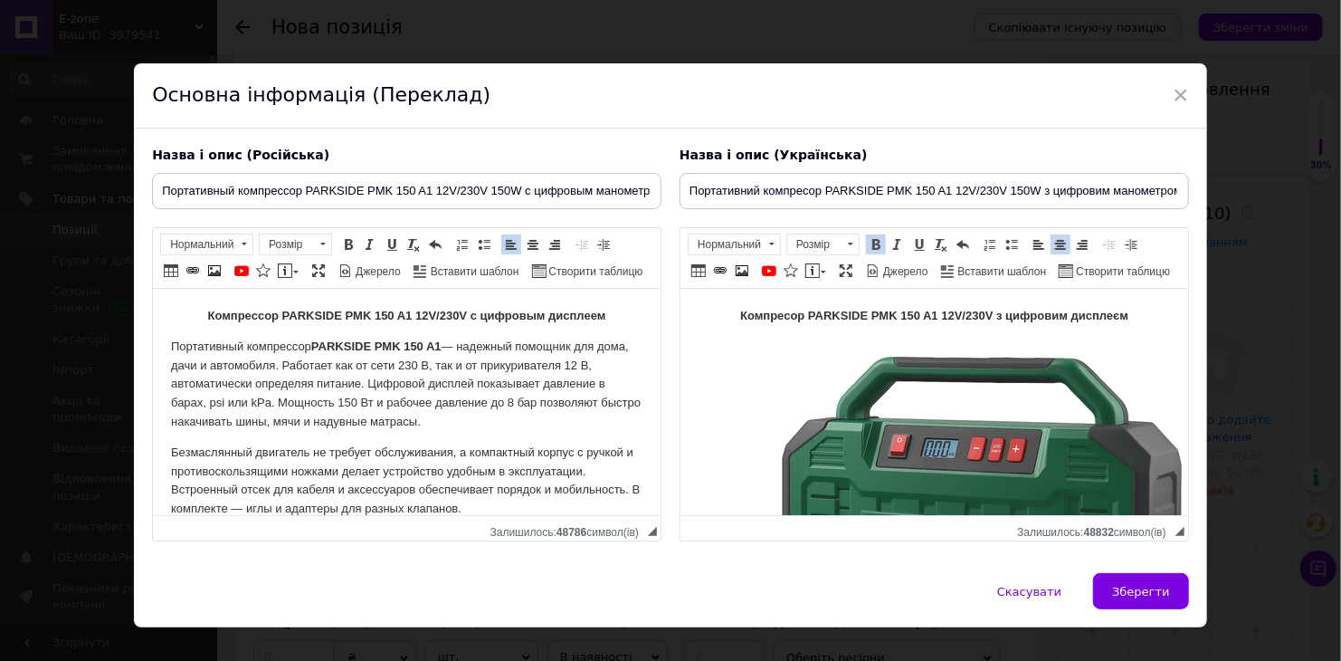
scroll to position [241, 0]
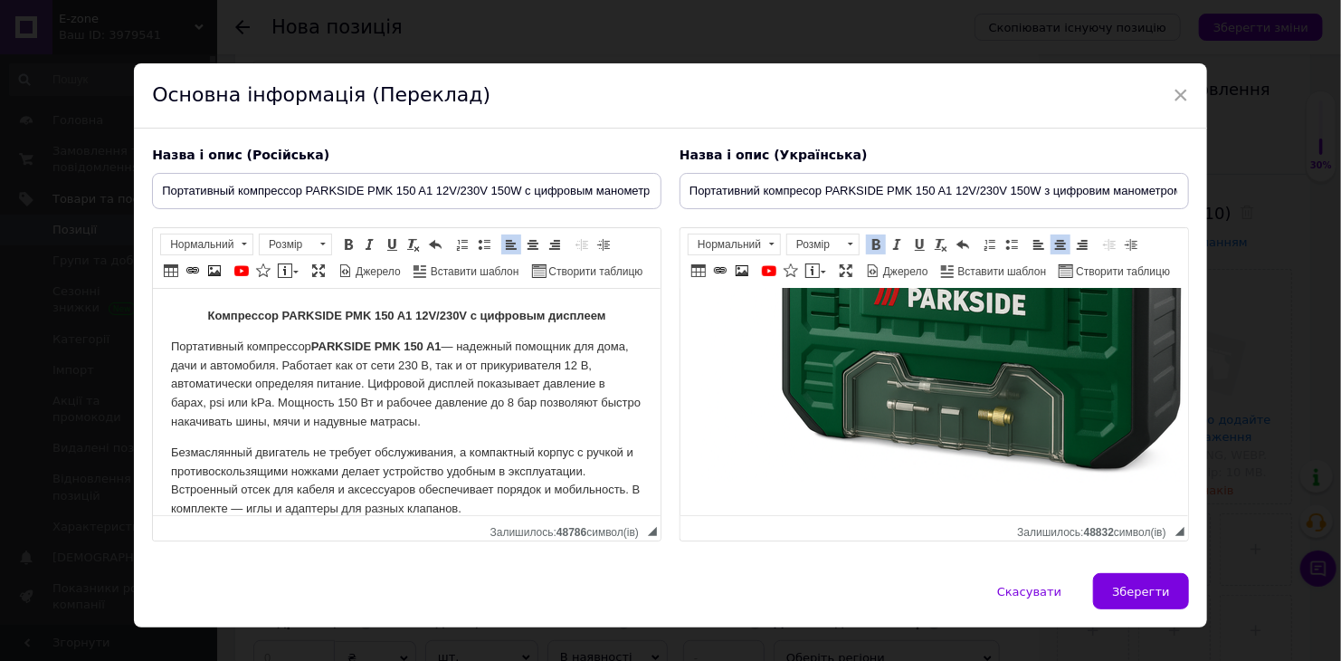
click at [607, 317] on p "Компрессор PARKSIDE PMK 150 A1 12V/230V с цифровым дисплеем​​​​​​​" at bounding box center [407, 316] width 472 height 19
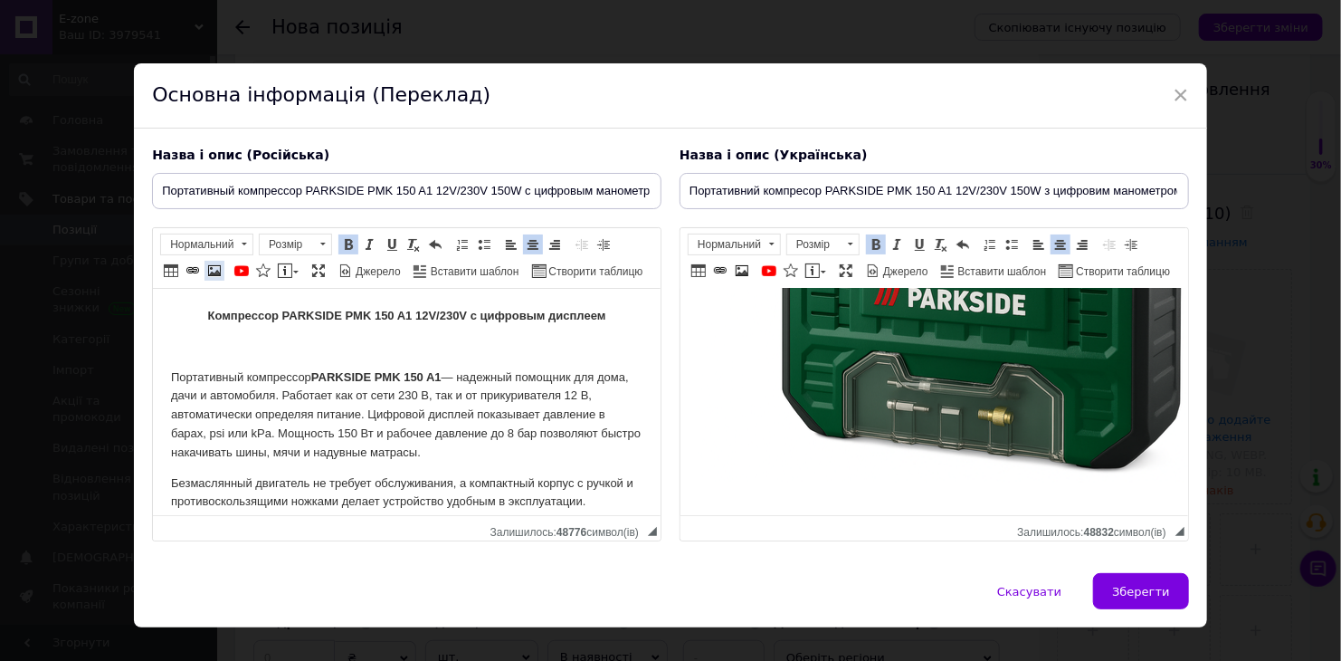
click at [207, 275] on span at bounding box center [214, 270] width 14 height 14
select select
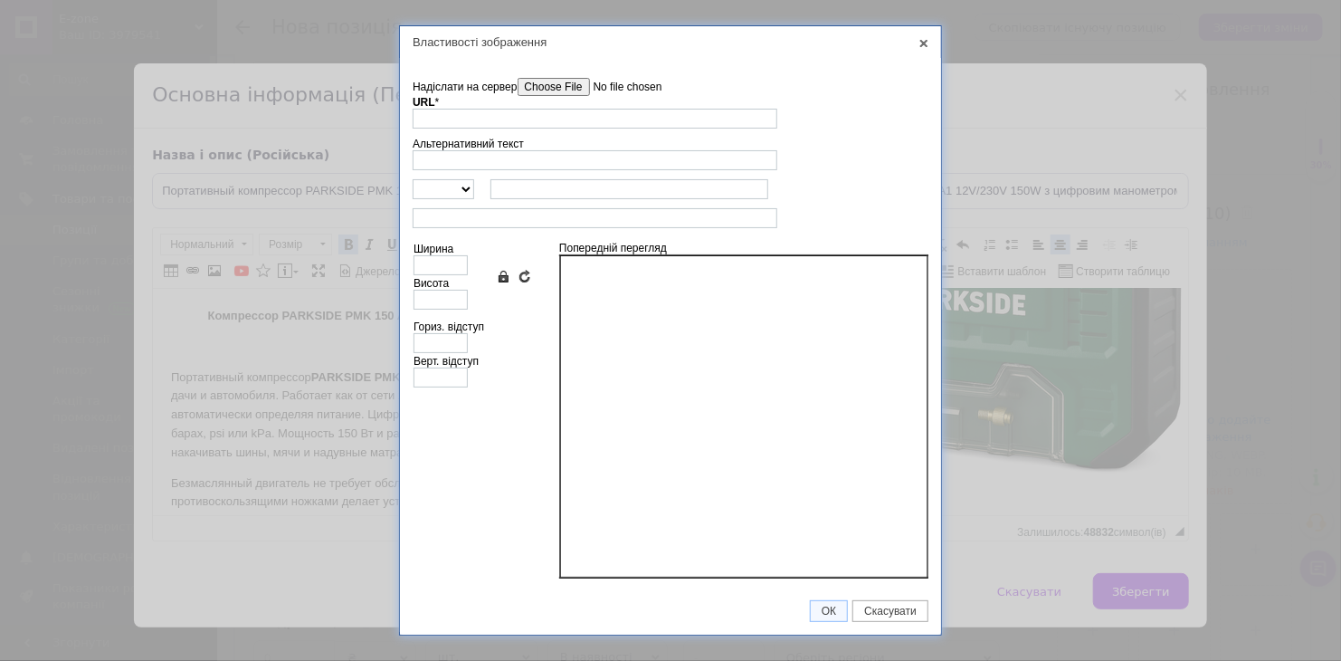
click at [561, 82] on input"] "Надіслати на сервер" at bounding box center [620, 87] width 205 height 18
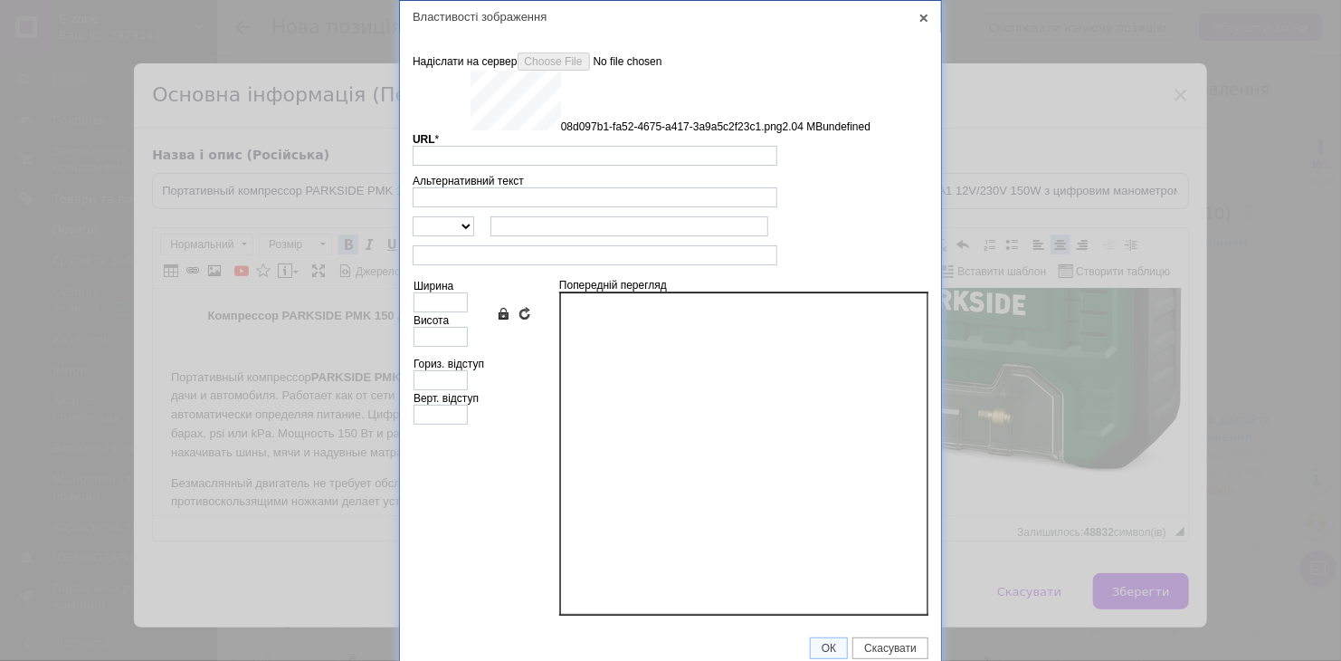
type input "[URL][DOMAIN_NAME]"
type input "640"
type input "426"
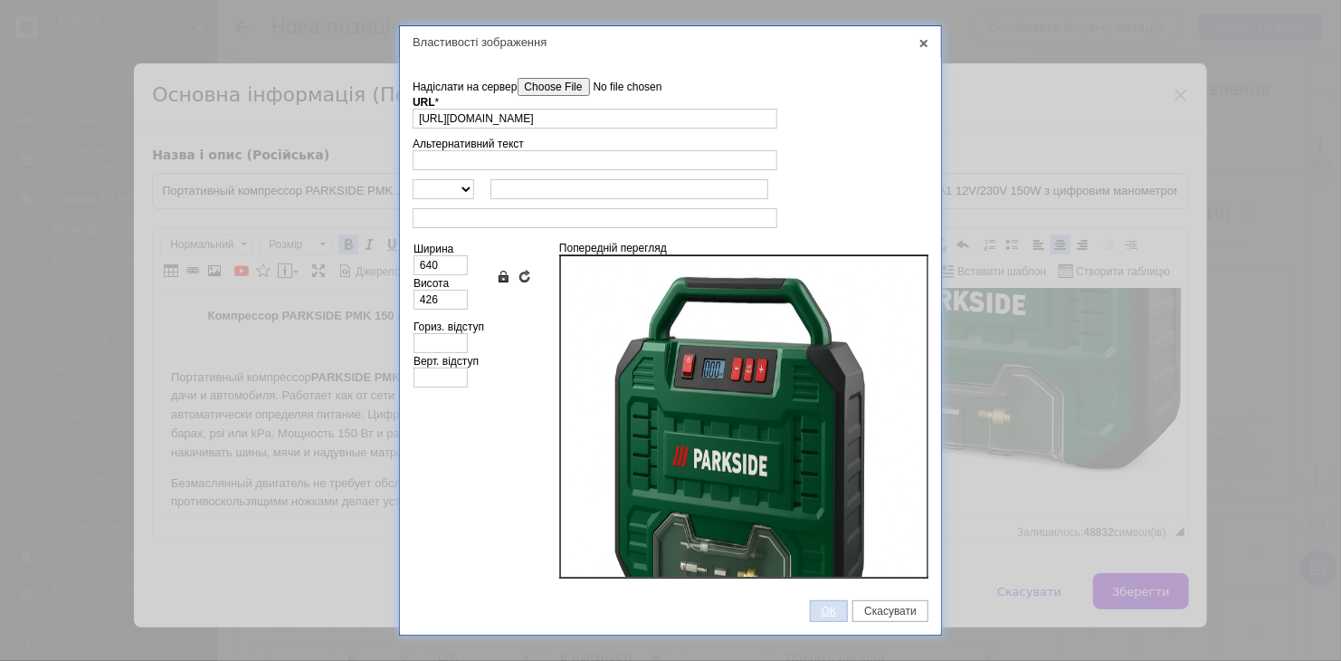
click at [826, 610] on span "ОК" at bounding box center [829, 611] width 36 height 13
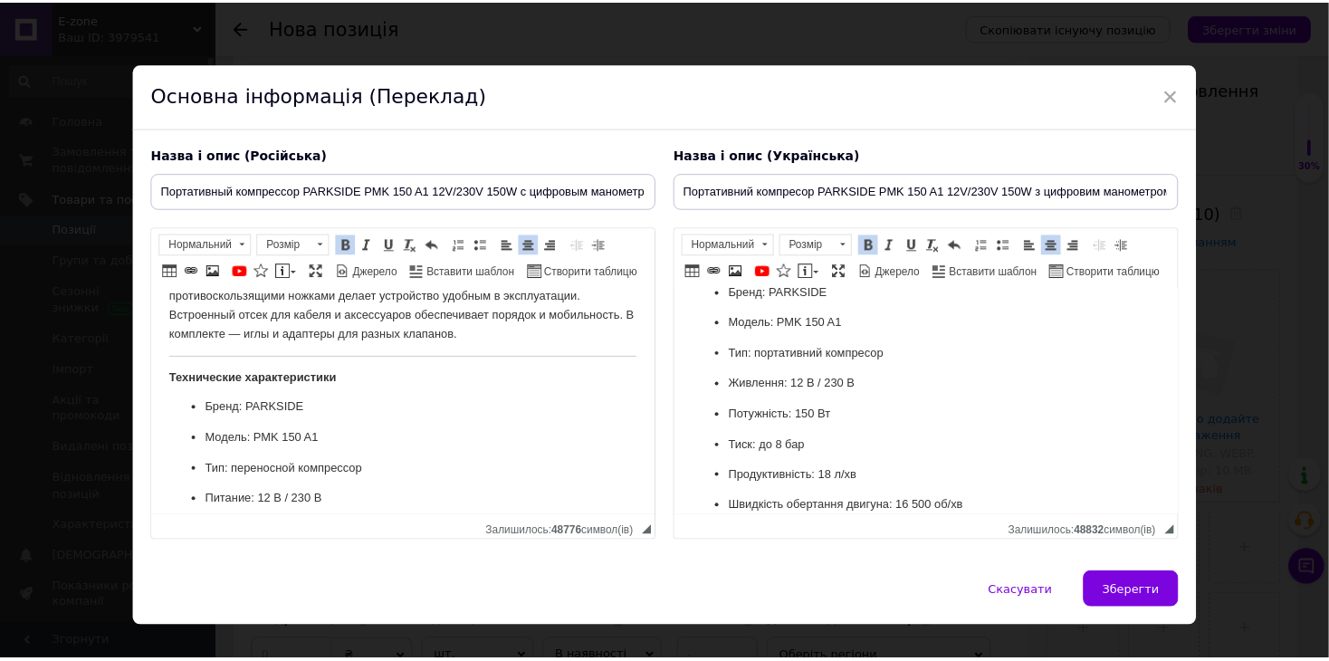
scroll to position [693, 0]
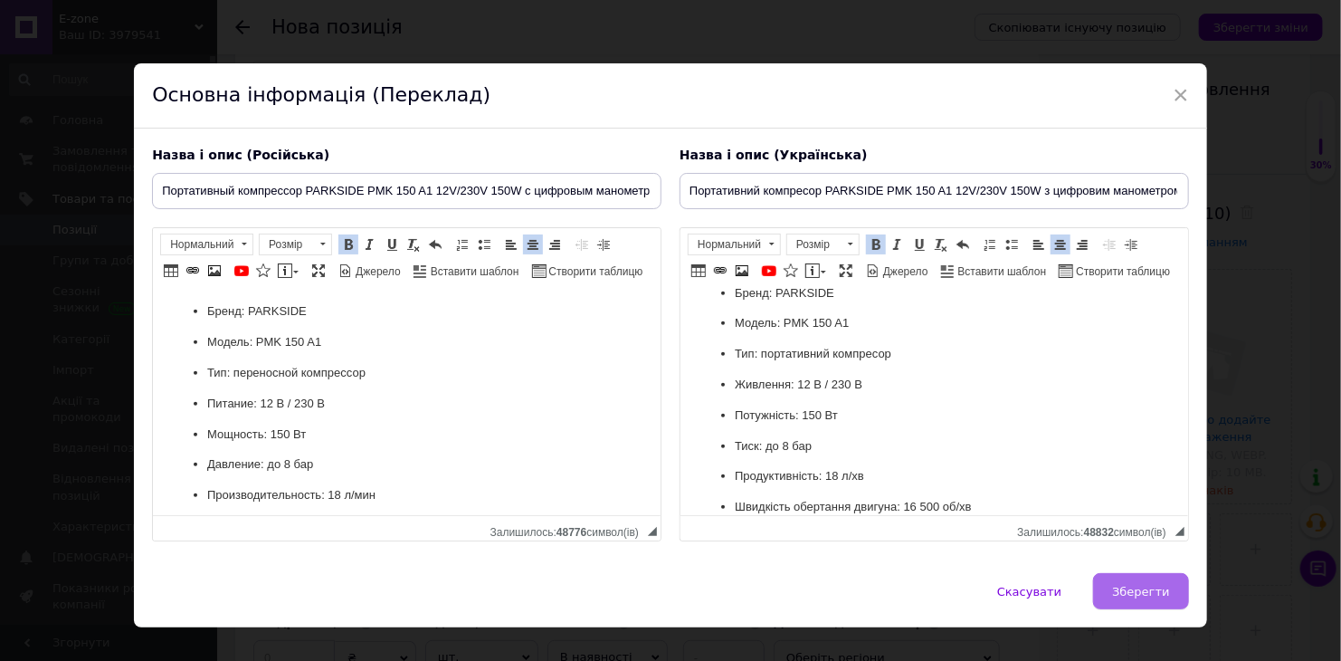
click at [1161, 586] on span "Зберегти" at bounding box center [1140, 592] width 57 height 14
type input "Портативный компрессор PARKSIDE PMK 150 A1 12V/230V 150W с цифровым манометром"
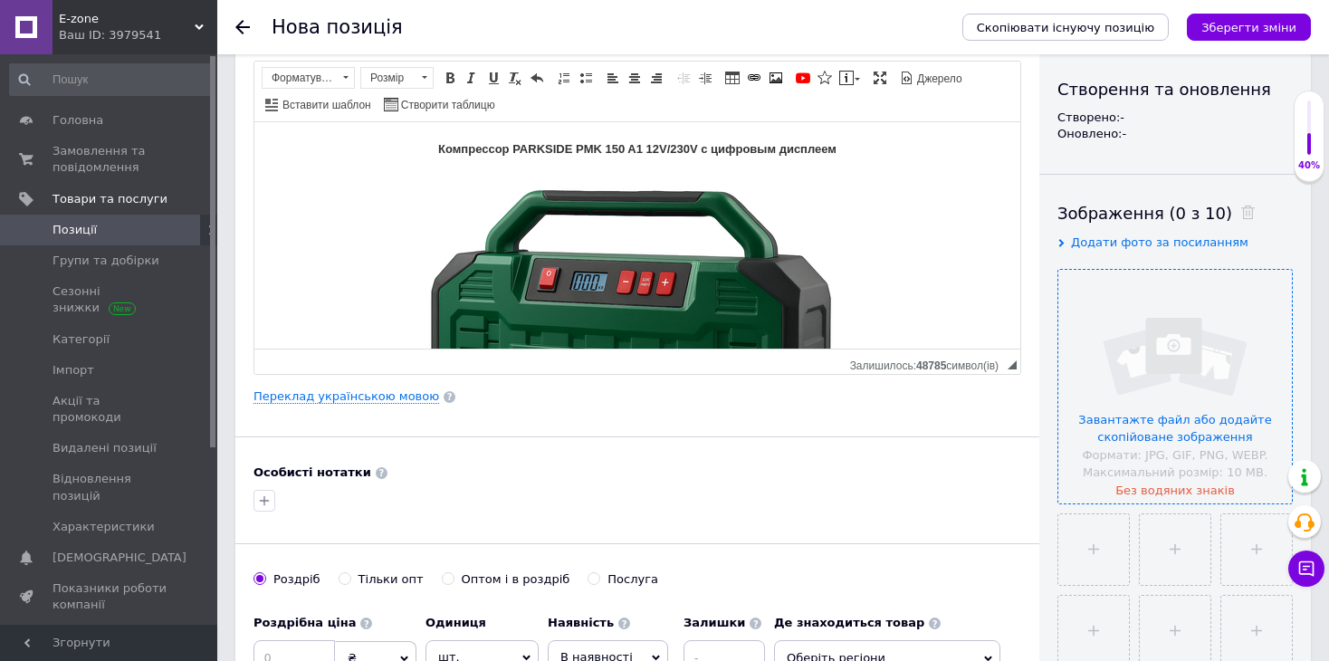
click at [1179, 339] on input "file" at bounding box center [1175, 387] width 234 height 234
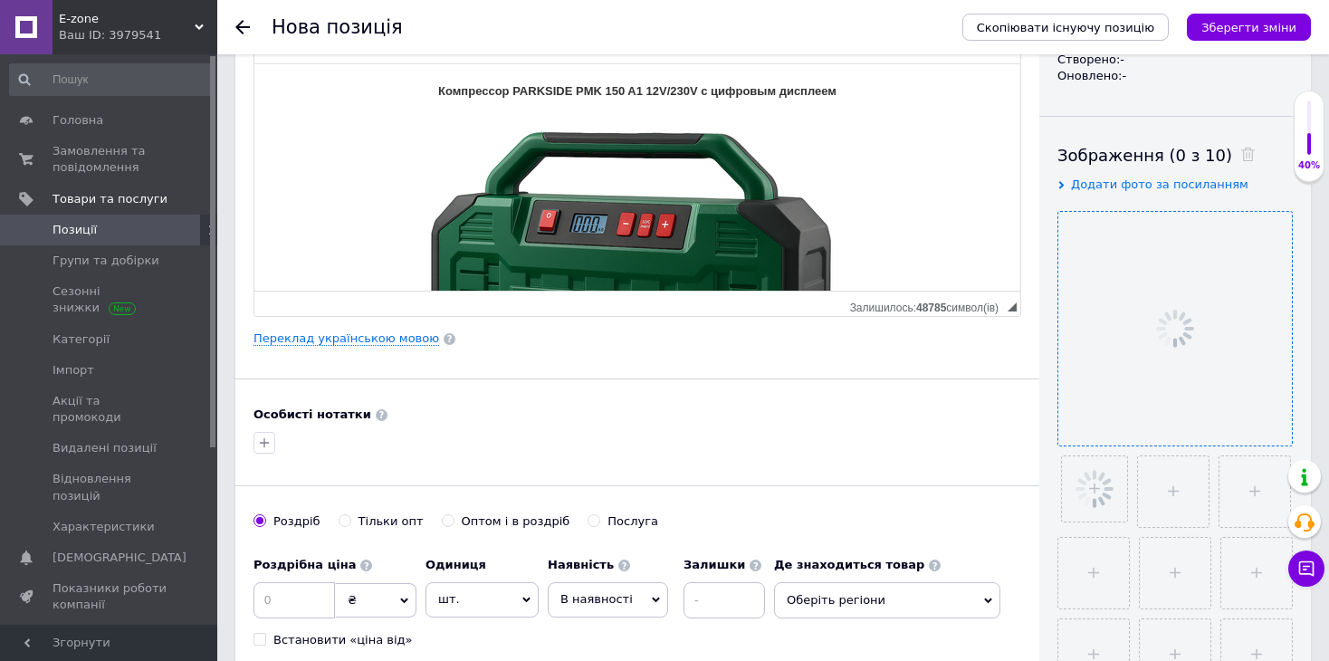
scroll to position [362, 0]
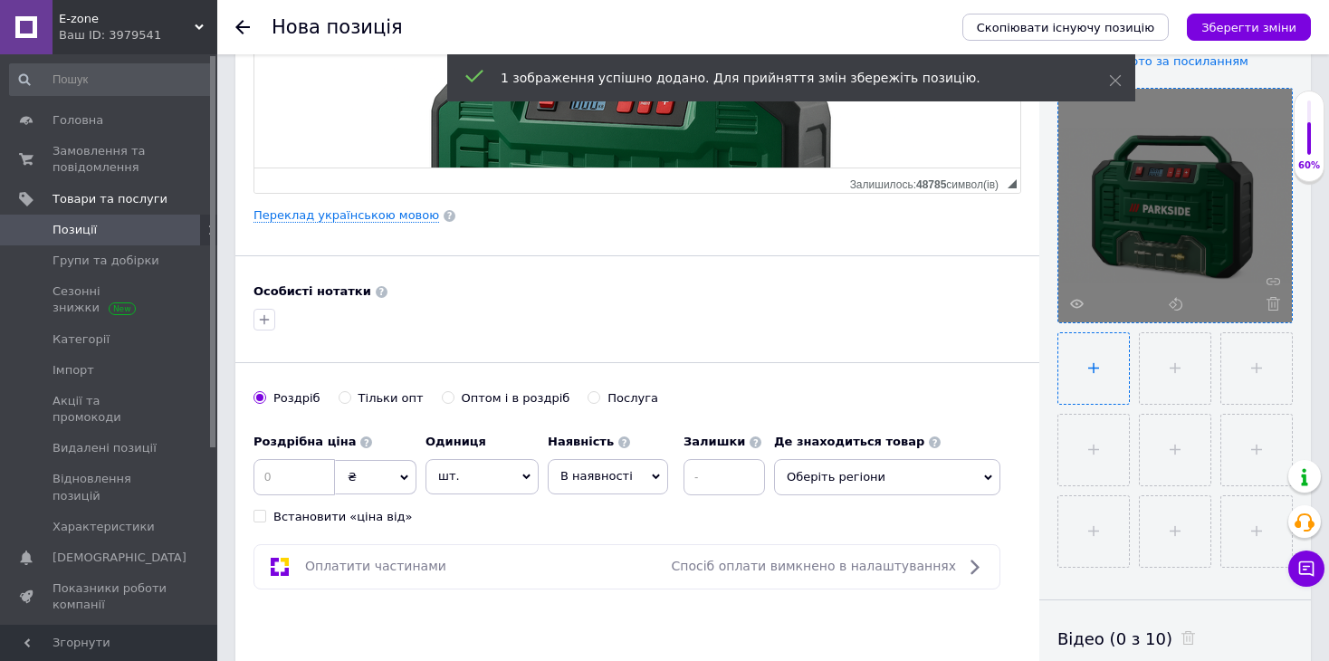
click at [1094, 368] on input "file" at bounding box center [1093, 368] width 71 height 71
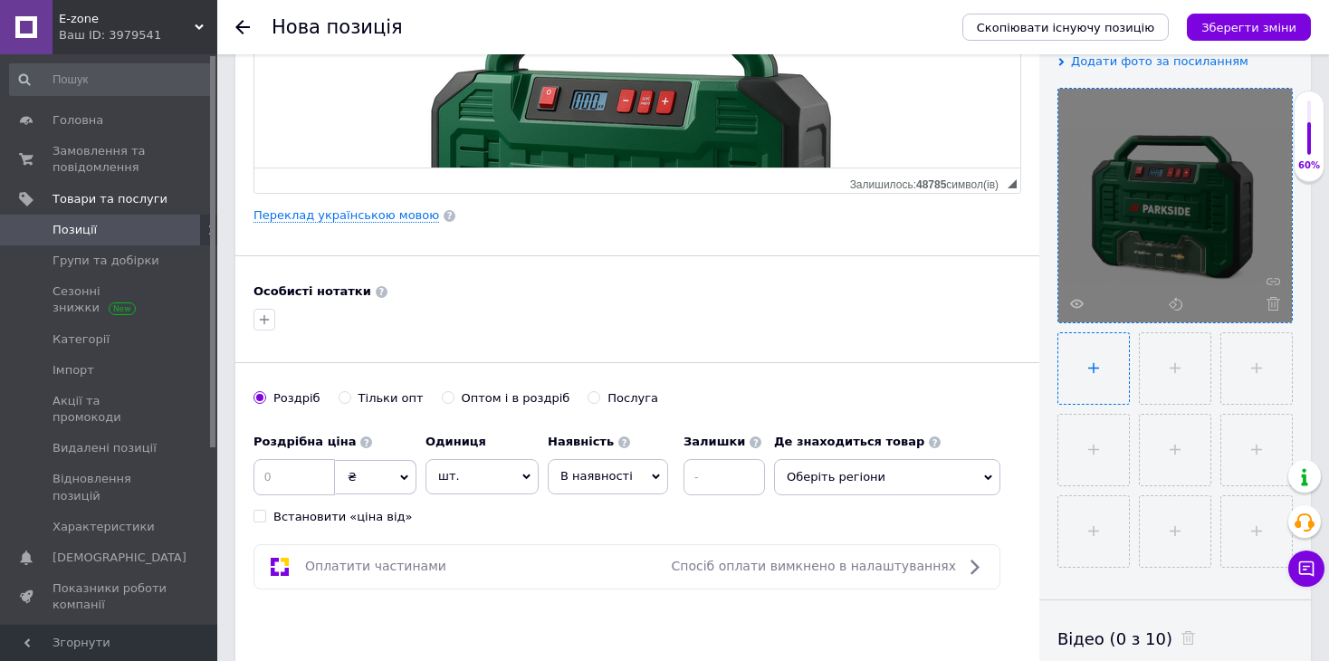
click at [1107, 371] on input "file" at bounding box center [1093, 368] width 71 height 71
type input "C:\fakepath\компр.png"
click at [1165, 379] on input "file" at bounding box center [1174, 368] width 71 height 71
type input "C:\fakepath\parkside-pmk-150-a1 (6).jpg"
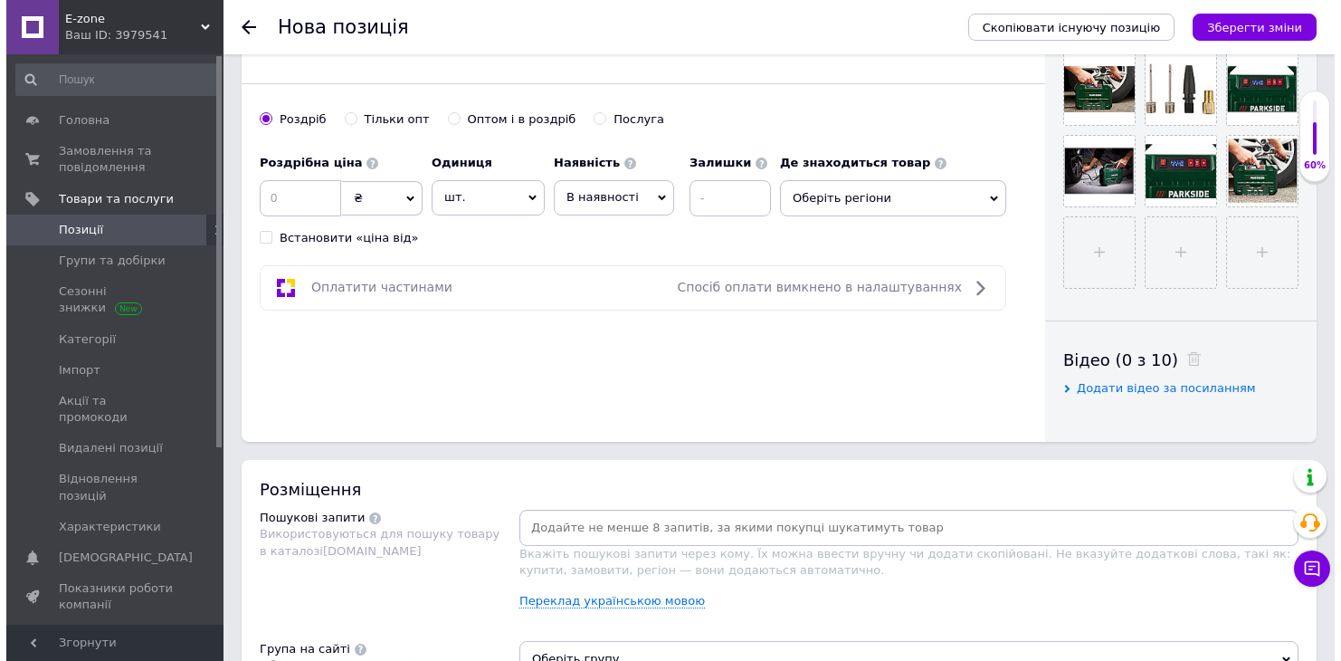
scroll to position [815, 0]
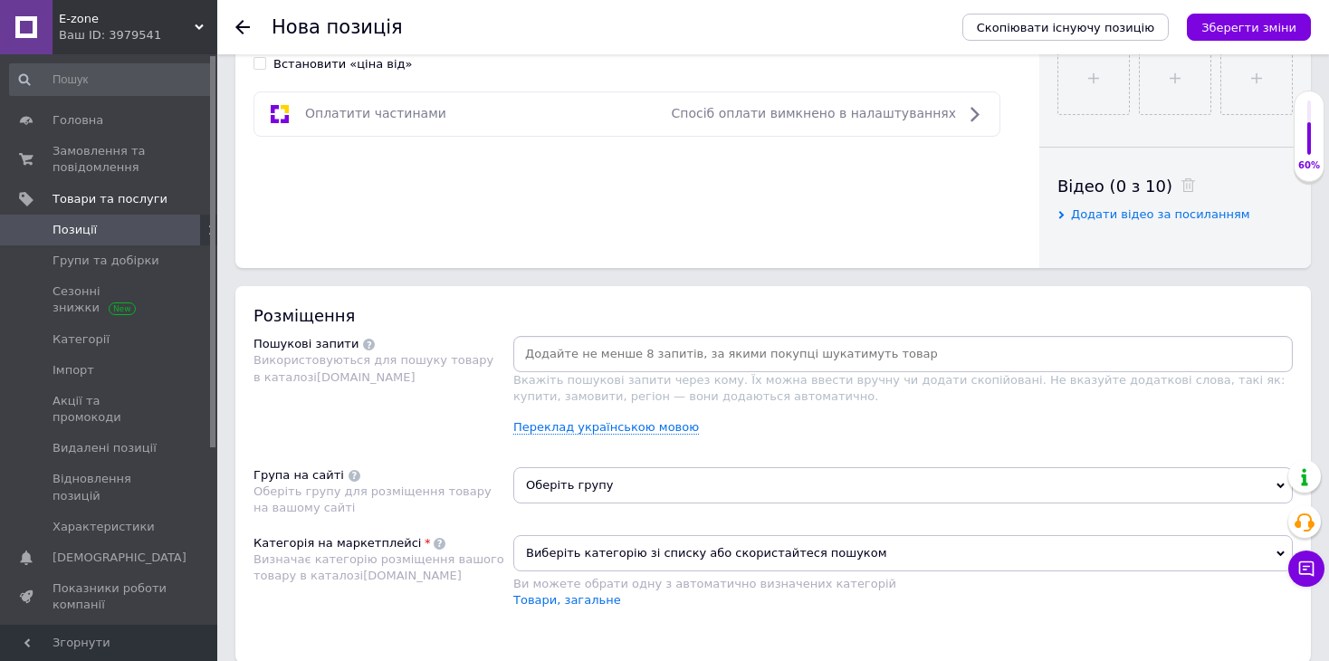
drag, startPoint x: 586, startPoint y: 434, endPoint x: 598, endPoint y: 434, distance: 11.8
click at [586, 435] on div "Вкажіть пошукові запити через кому. Їх можна ввести вручну чи додати скопійован…" at bounding box center [902, 392] width 779 height 113
click at [623, 429] on link "Переклад українською мовою" at bounding box center [606, 427] width 186 height 14
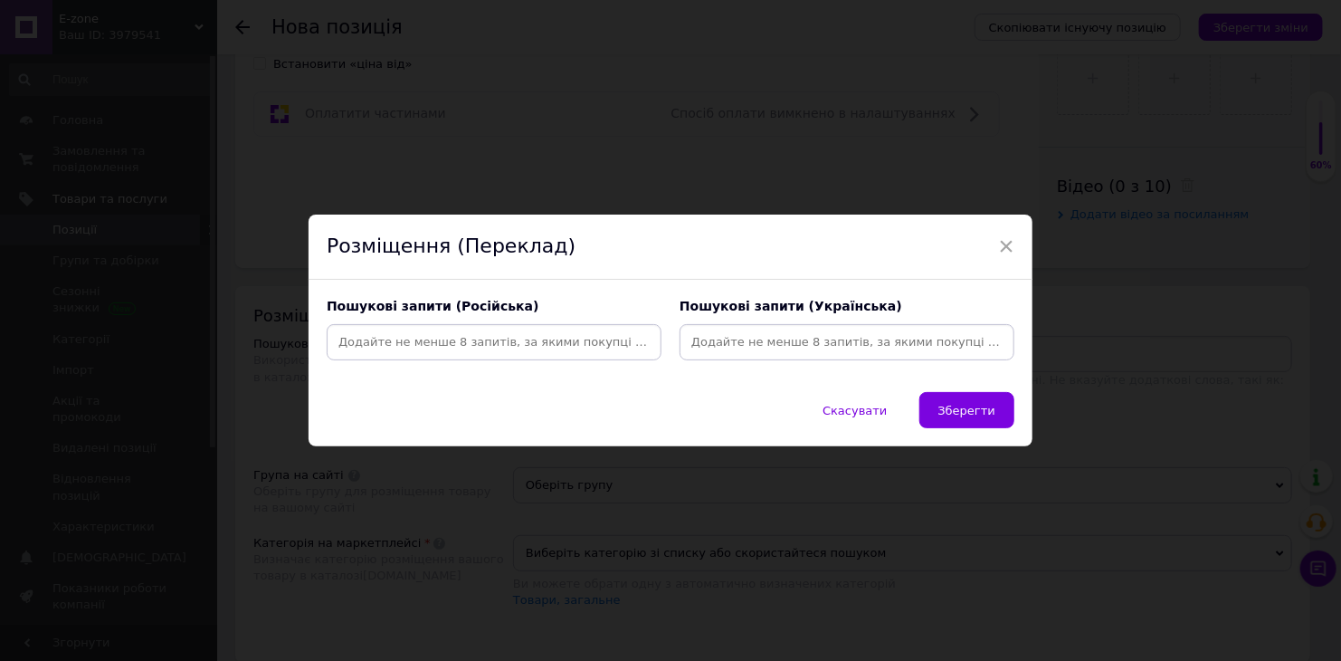
click at [745, 347] on input at bounding box center [847, 342] width 328 height 27
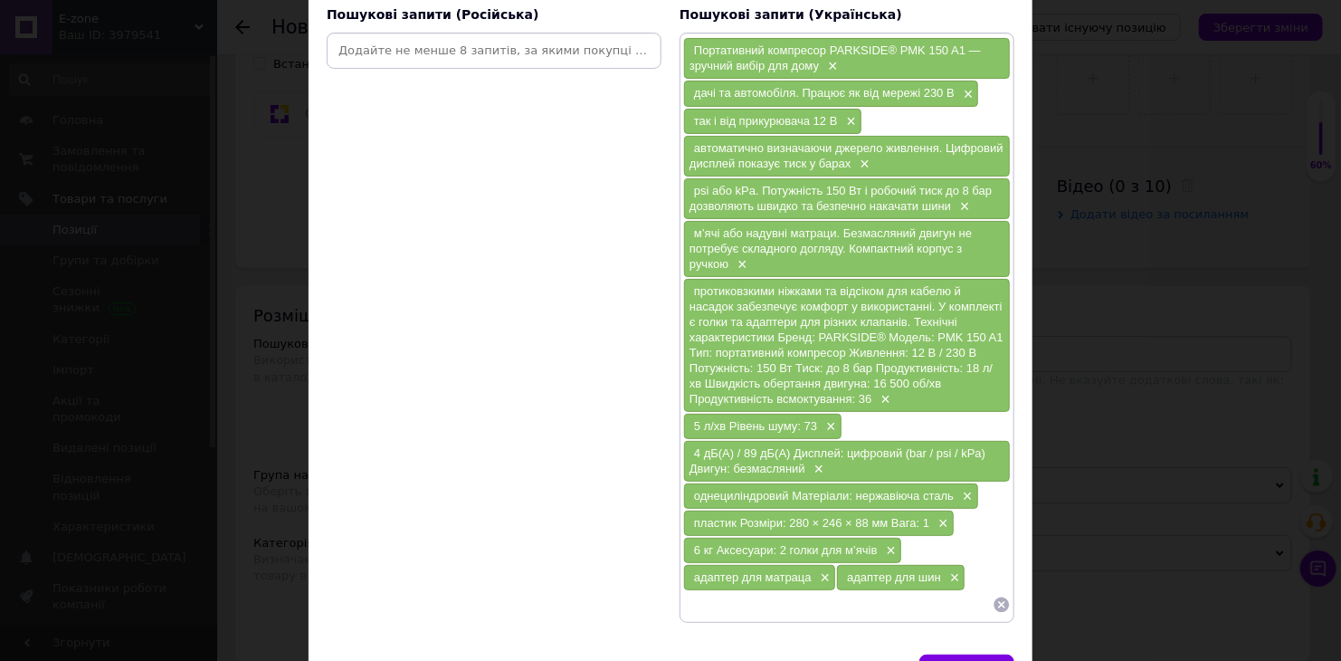
scroll to position [244, 0]
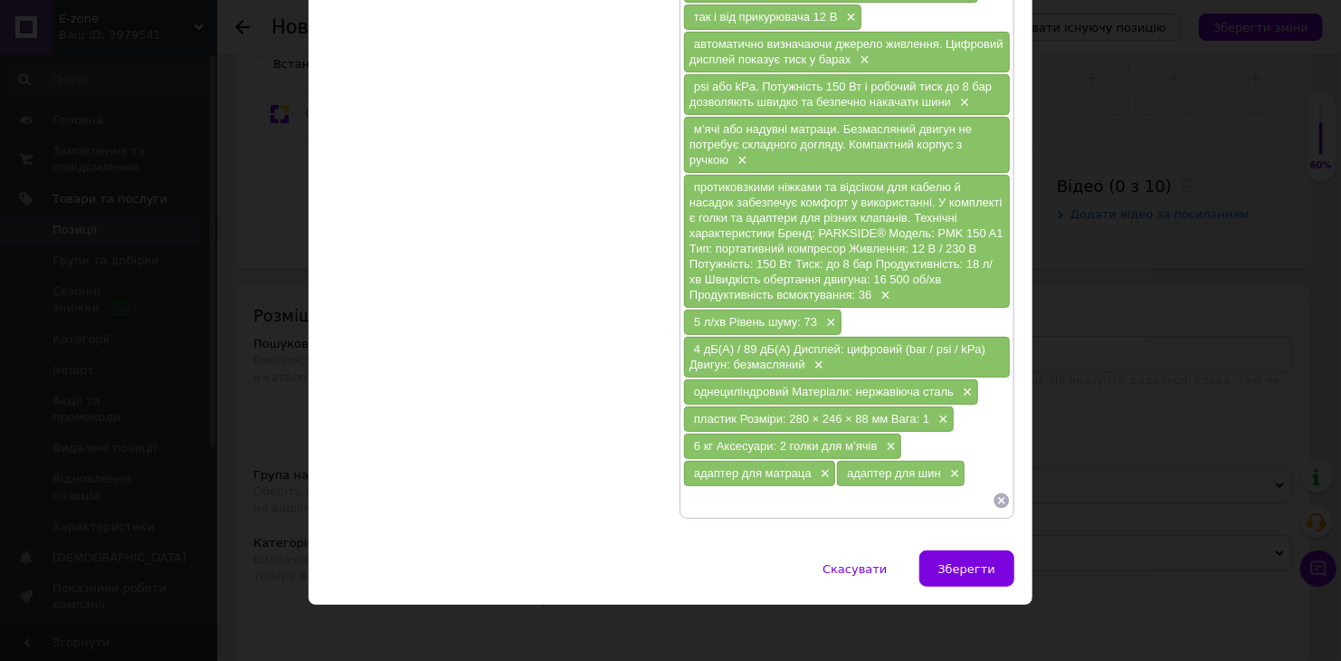
click at [995, 493] on icon at bounding box center [1002, 500] width 15 height 15
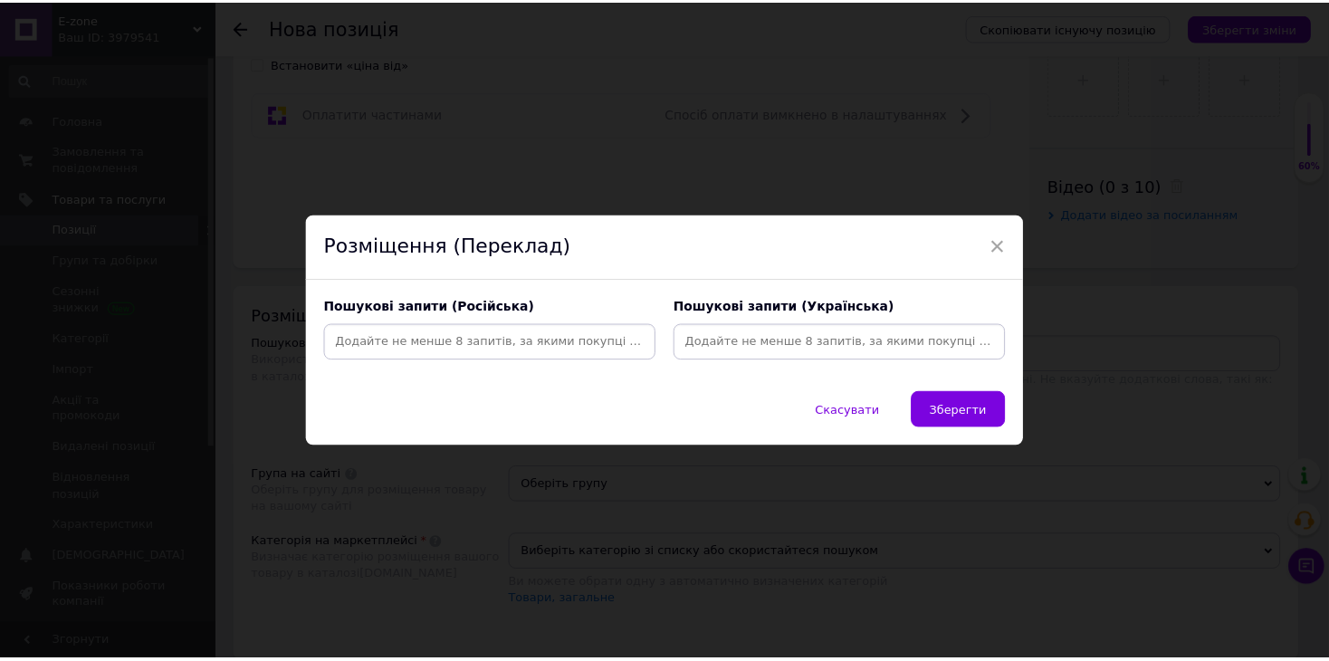
scroll to position [0, 0]
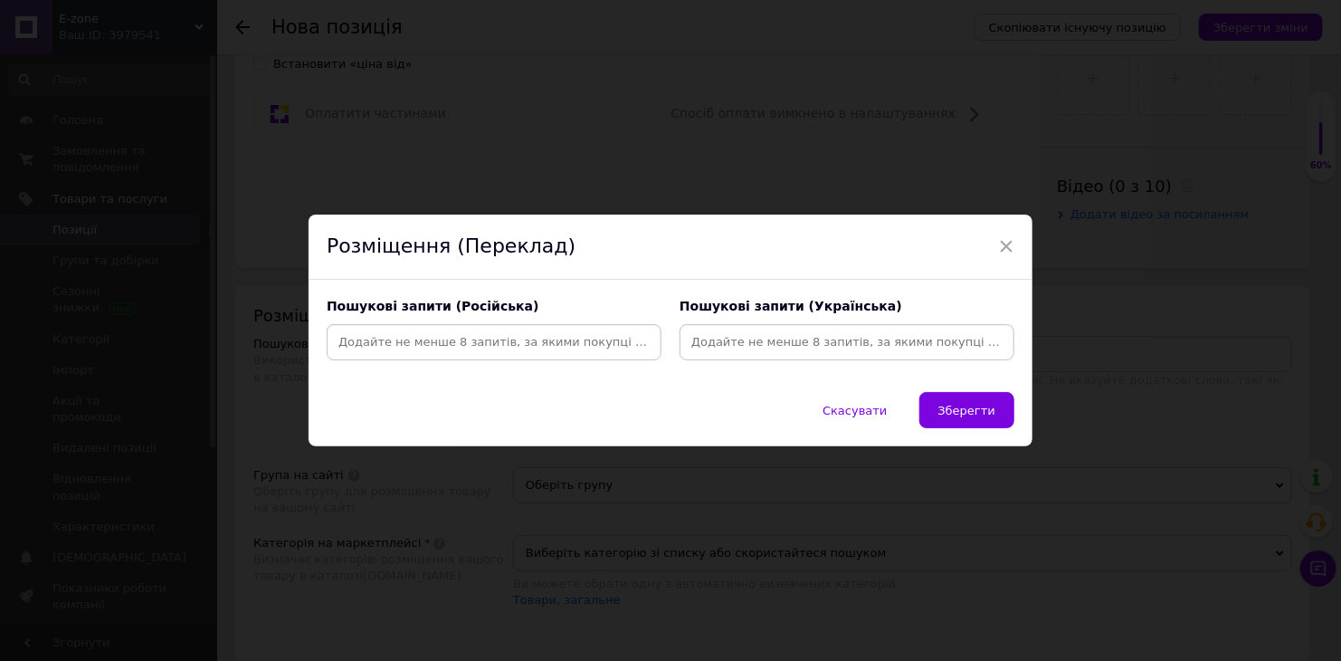
click at [820, 350] on input at bounding box center [847, 342] width 328 height 27
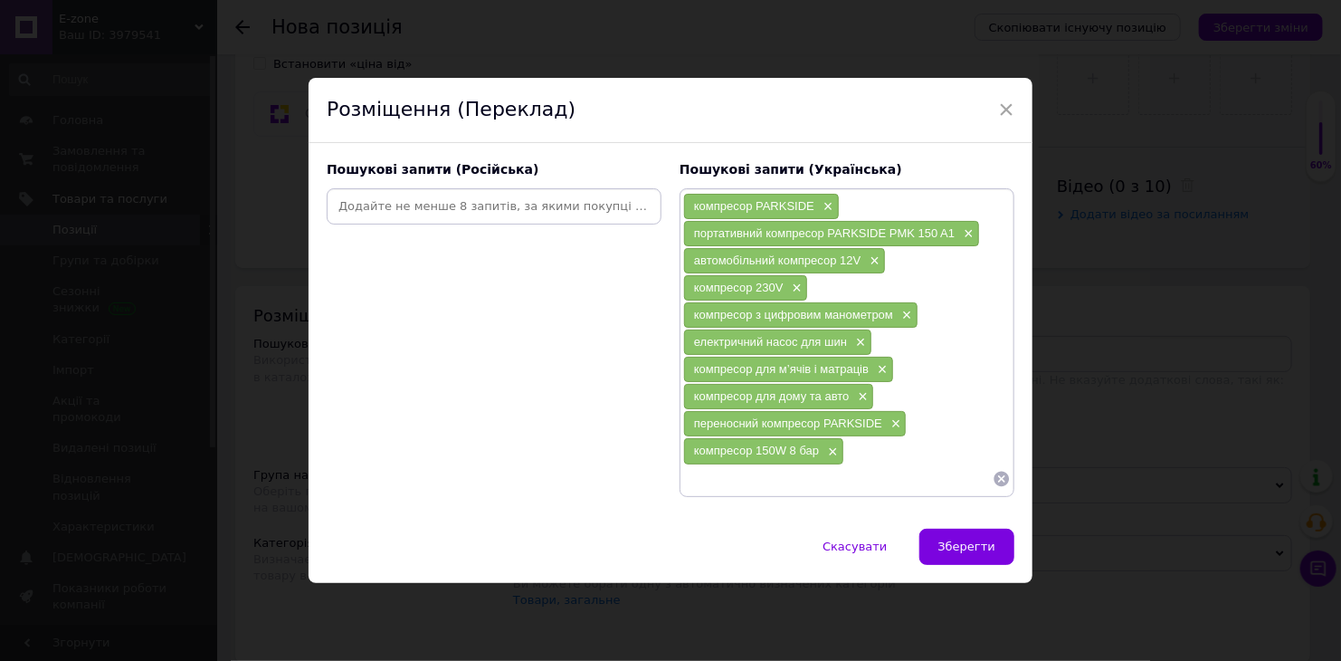
click at [459, 220] on input at bounding box center [494, 206] width 328 height 27
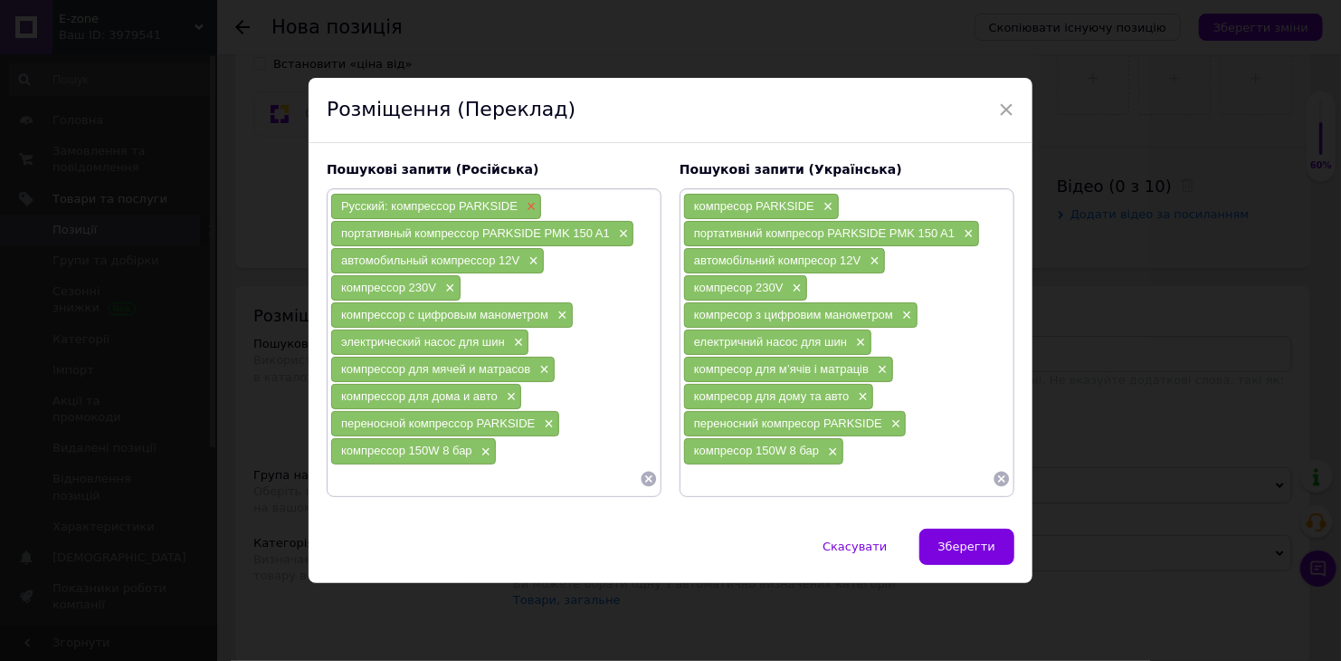
click at [526, 202] on span "×" at bounding box center [529, 206] width 14 height 15
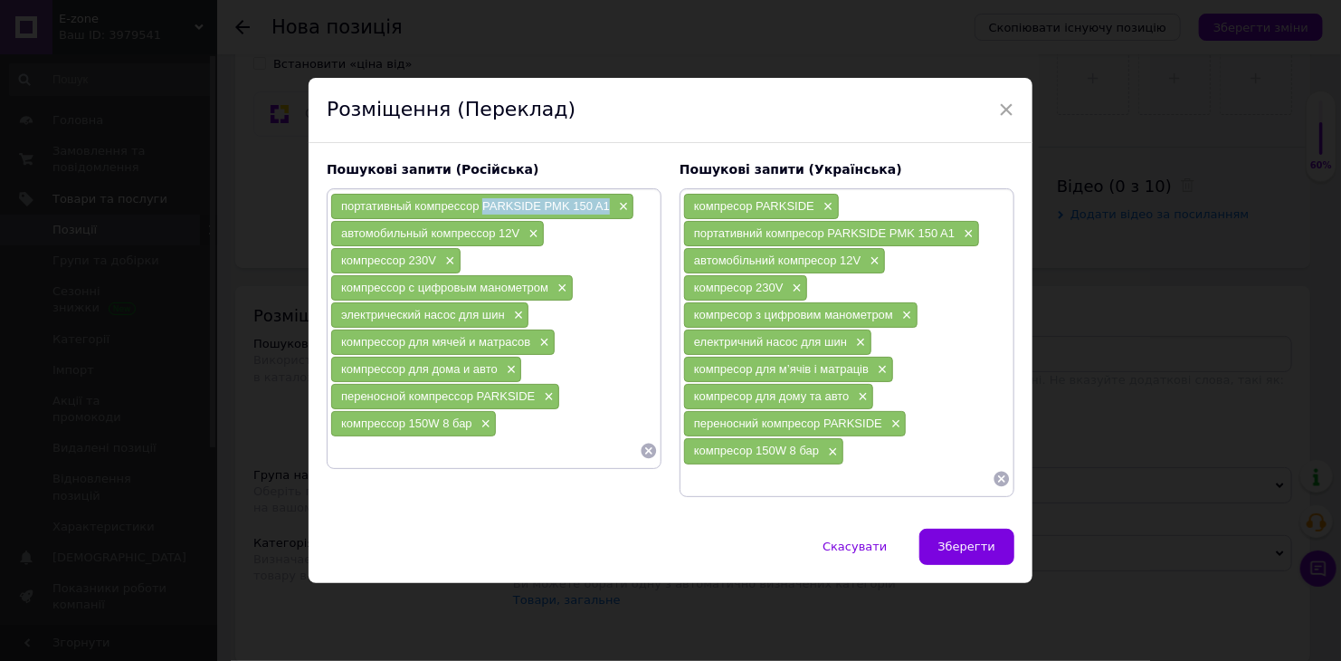
drag, startPoint x: 607, startPoint y: 224, endPoint x: 481, endPoint y: 224, distance: 125.8
click at [481, 219] on div "портативный компрессор PARKSIDE PMK 150 A1 ×" at bounding box center [482, 206] width 302 height 25
copy span "PARKSIDE PMK 150 A1"
click at [397, 459] on input at bounding box center [485, 450] width 310 height 27
paste input "PARKSIDE PMK 150 A1"
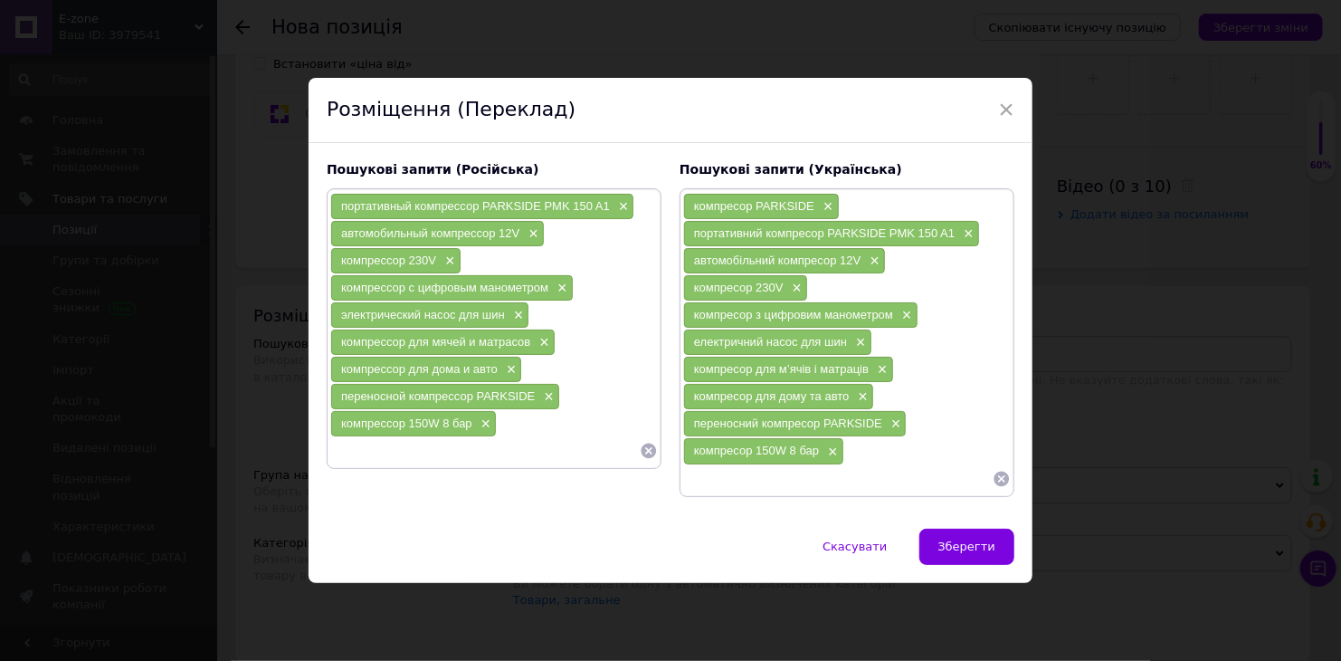
type input "PARKSIDE PMK 150 A1"
click at [747, 465] on input at bounding box center [838, 478] width 310 height 27
paste input "PARKSIDE PMK 150 A1"
type input "PARKSIDE PMK 150 A1"
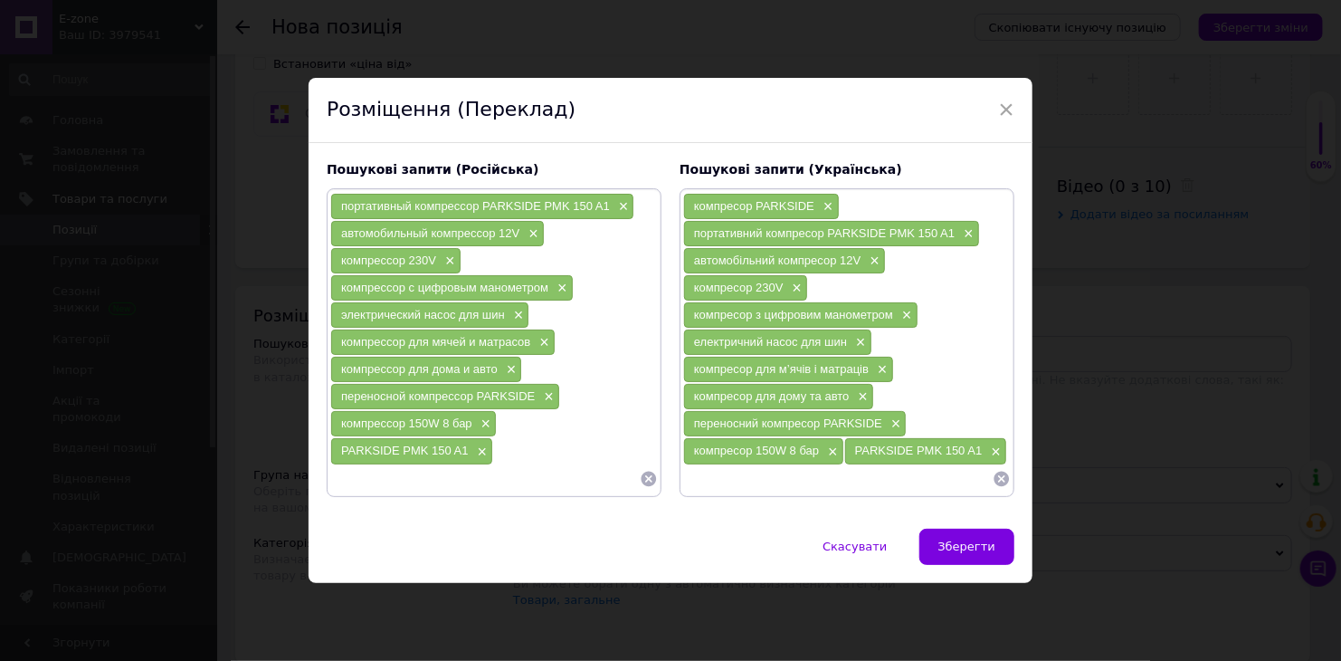
paste input "PARKSIDE PMK 150 A1"
type input "PARKSIDE"
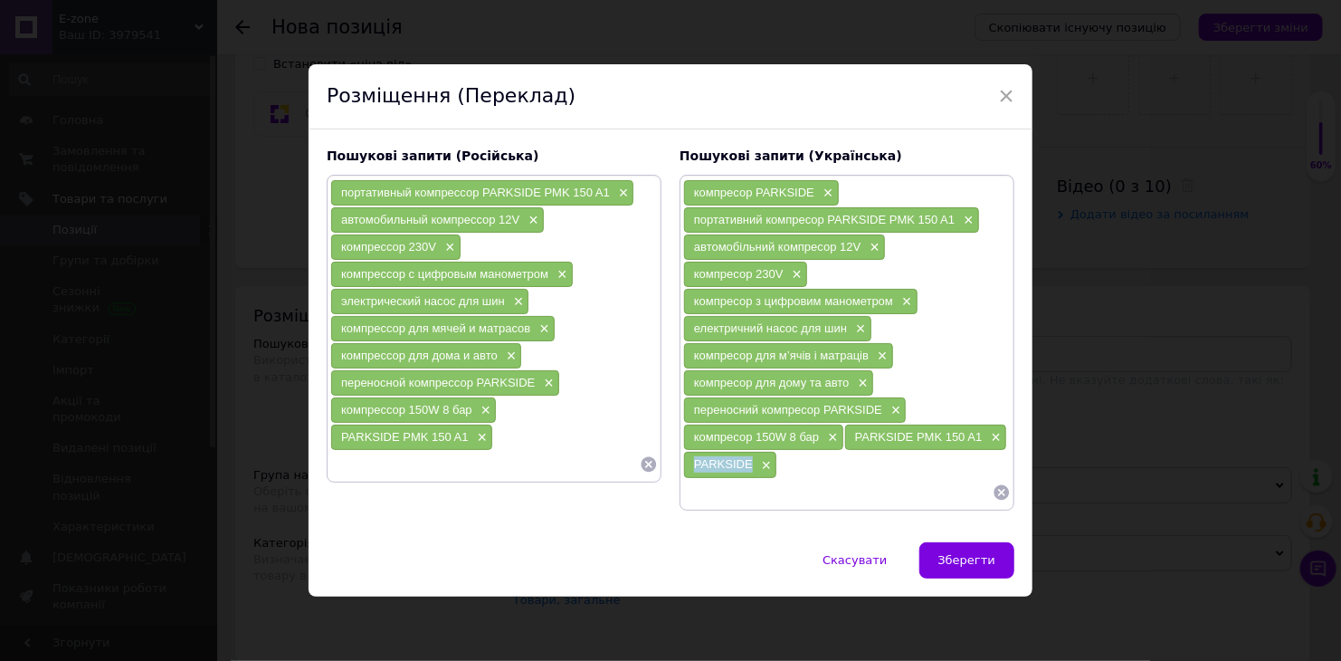
drag, startPoint x: 749, startPoint y: 444, endPoint x: 691, endPoint y: 444, distance: 58.8
click at [691, 452] on div "PARKSIDE ×" at bounding box center [730, 464] width 92 height 25
click at [372, 475] on input at bounding box center [485, 464] width 310 height 27
paste input "PARKSIDE PMK 150 A1"
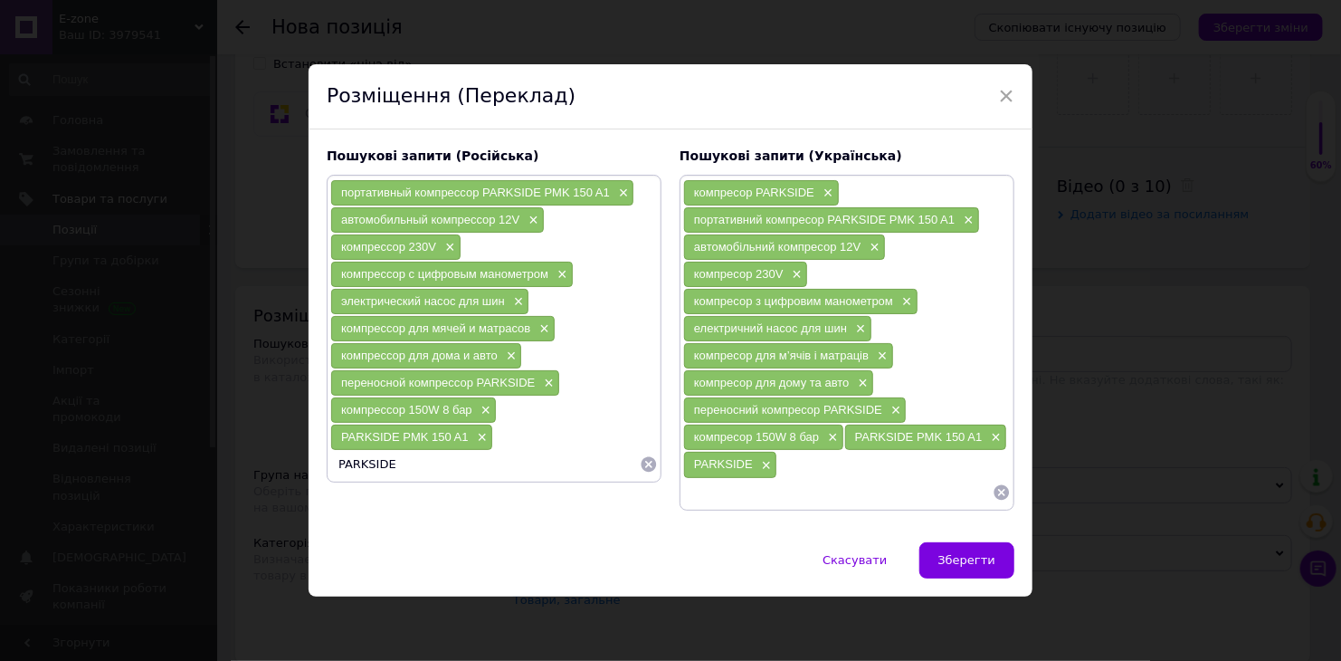
type input "PARKSIDE"
click at [969, 553] on span "Зберегти" at bounding box center [967, 560] width 57 height 14
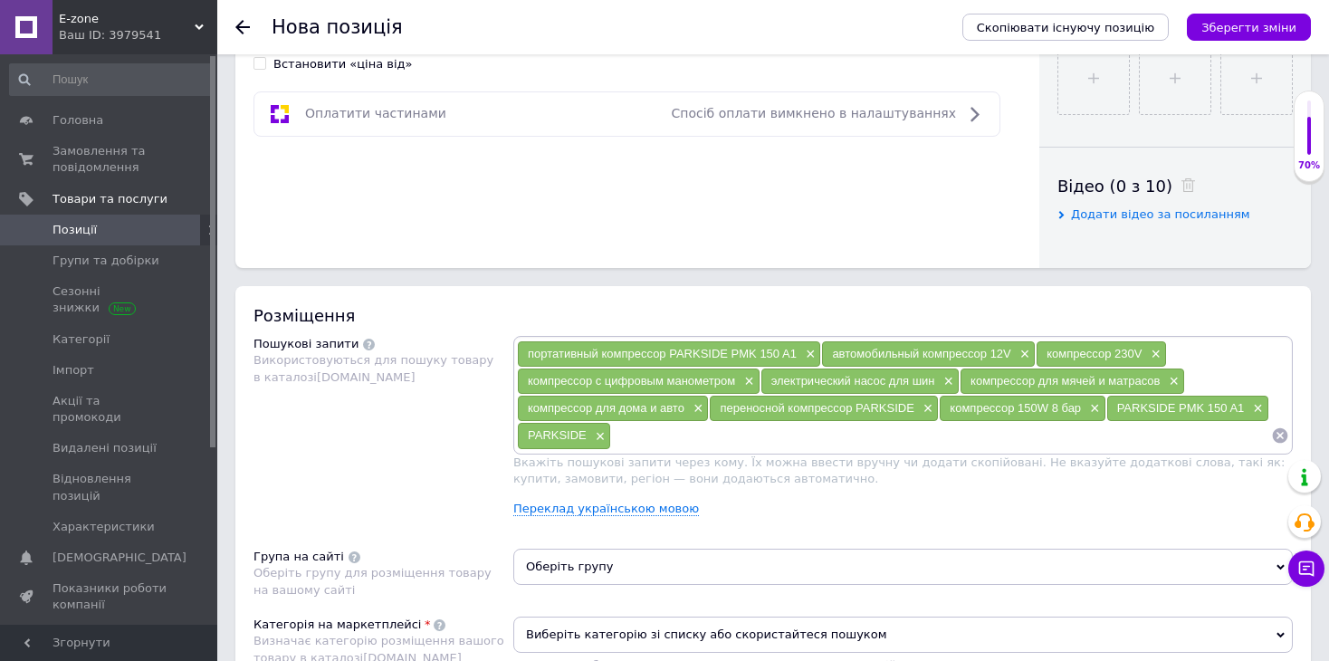
scroll to position [996, 0]
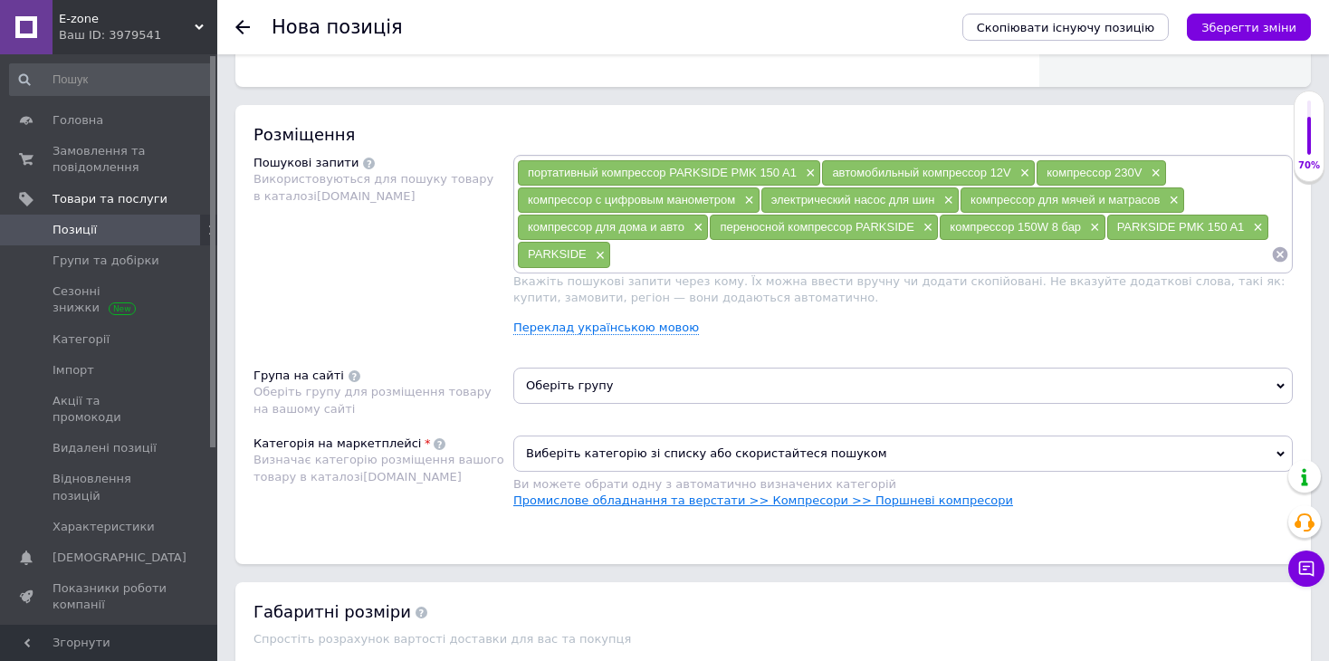
click at [892, 499] on link "Промислове обладнання та верстати >> Компресори >> Поршневі компресори" at bounding box center [763, 500] width 500 height 14
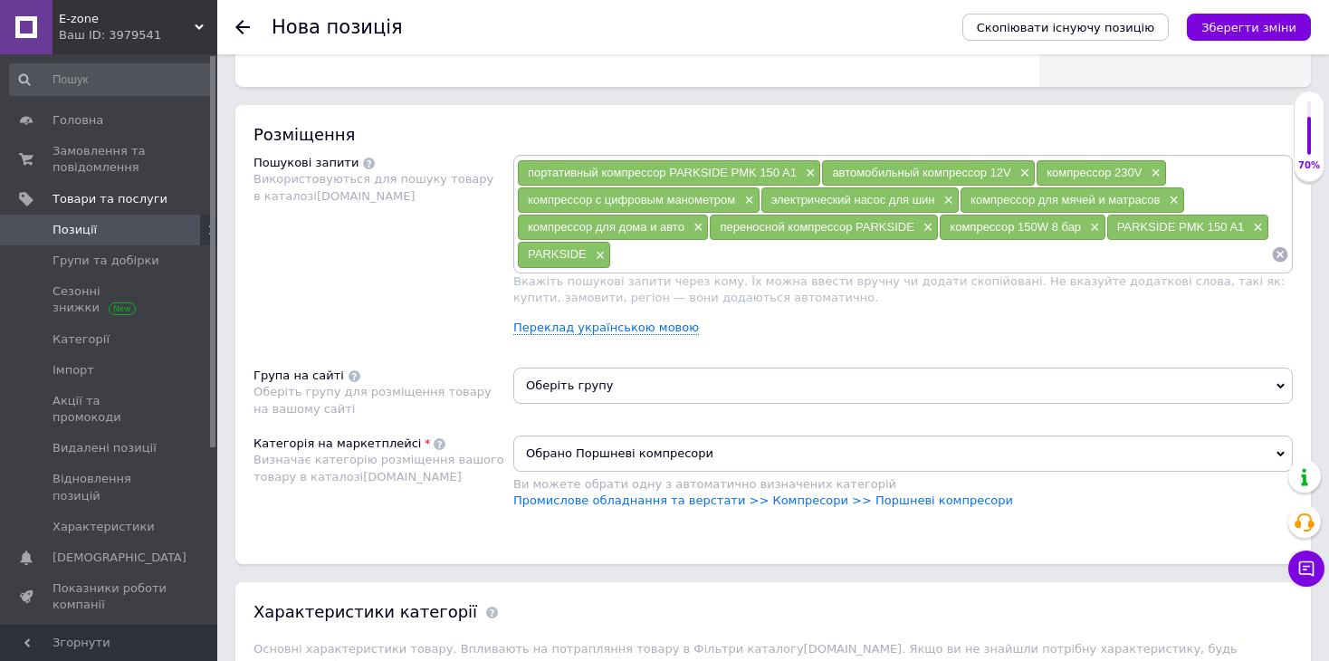
click at [660, 388] on span "Оберіть групу" at bounding box center [902, 385] width 779 height 36
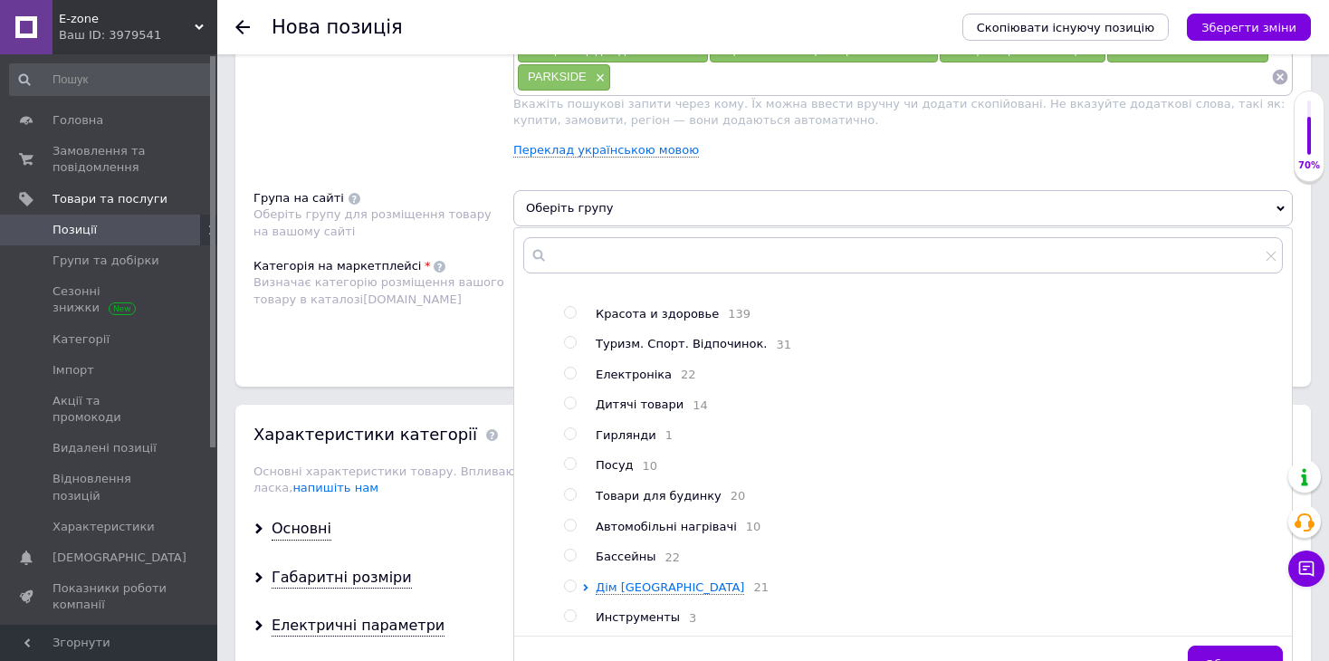
scroll to position [1177, 0]
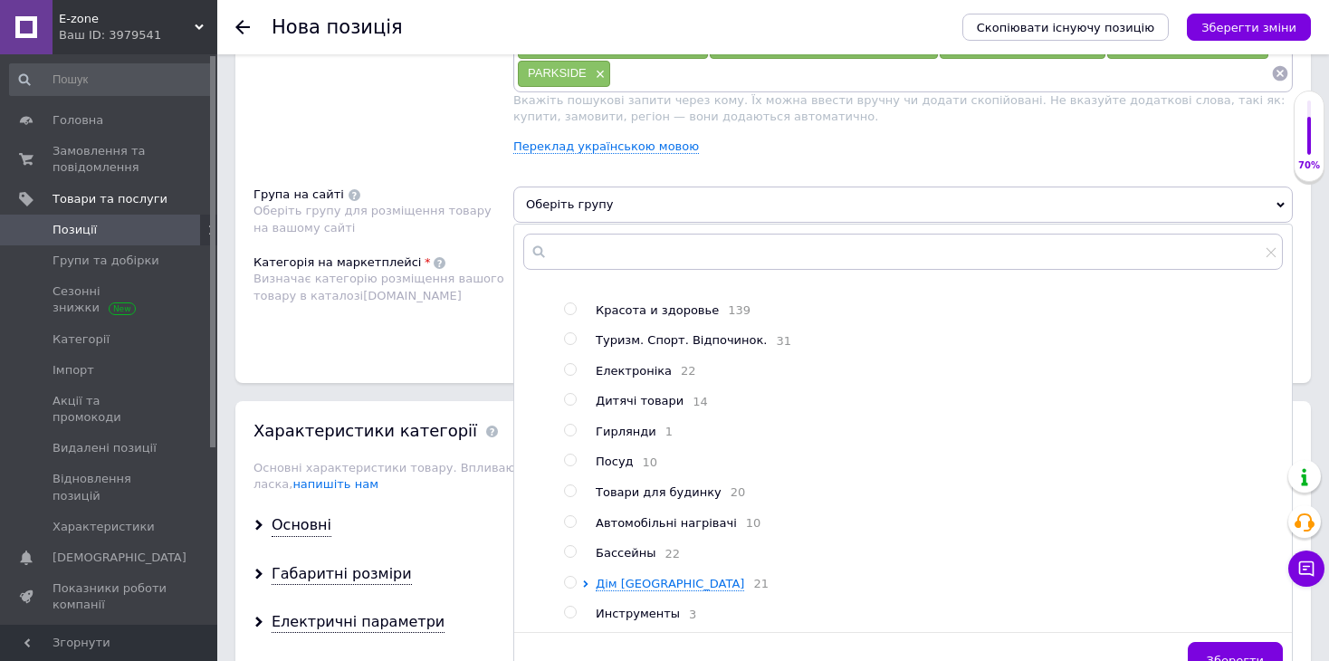
drag, startPoint x: 580, startPoint y: 571, endPoint x: 594, endPoint y: 571, distance: 13.6
click at [581, 576] on li "Дім [GEOGRAPHIC_DATA] 21" at bounding box center [923, 584] width 718 height 17
click at [575, 364] on input "radio" at bounding box center [570, 370] width 12 height 12
radio input "true"
click at [1244, 653] on span "Зберегти" at bounding box center [1234, 660] width 57 height 14
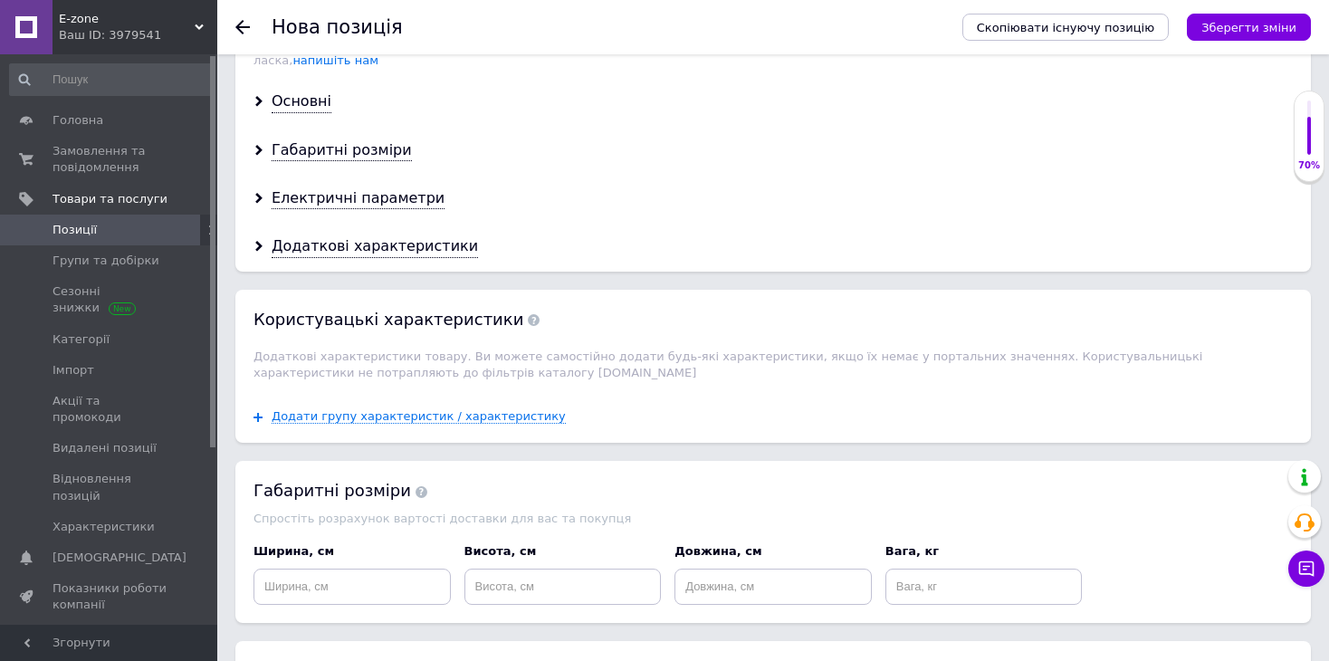
scroll to position [1819, 0]
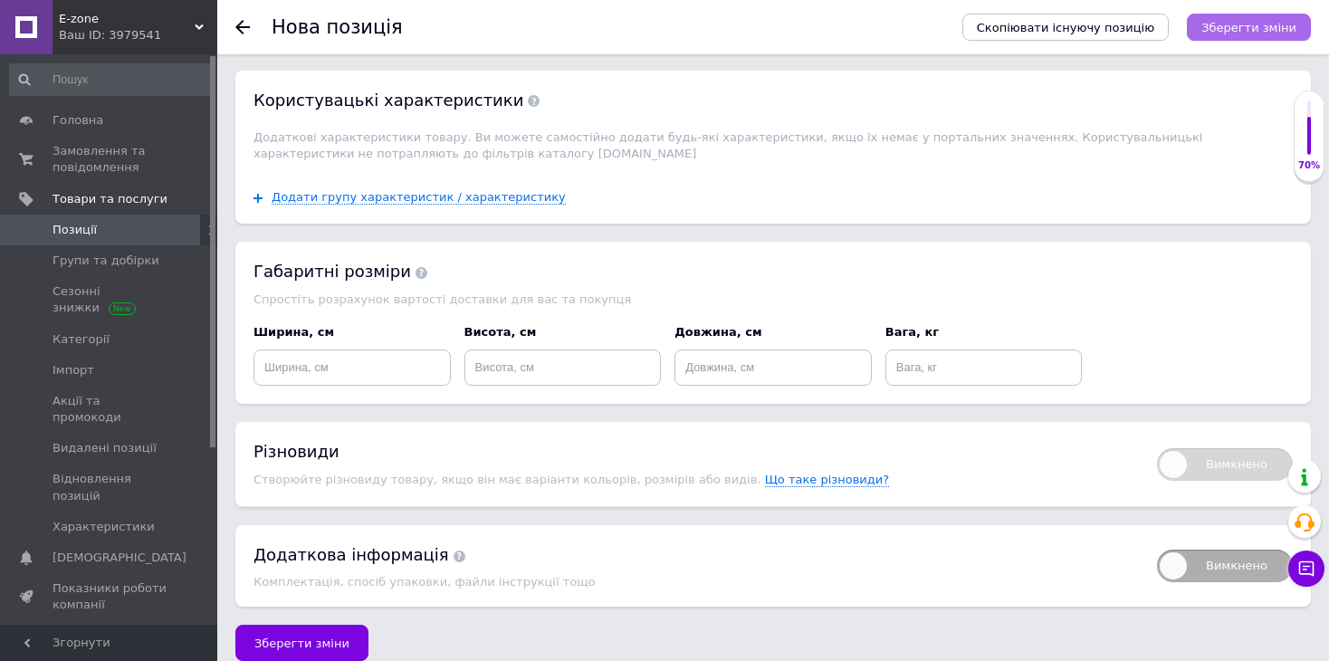
click at [1253, 22] on icon "Зберегти зміни" at bounding box center [1248, 28] width 95 height 14
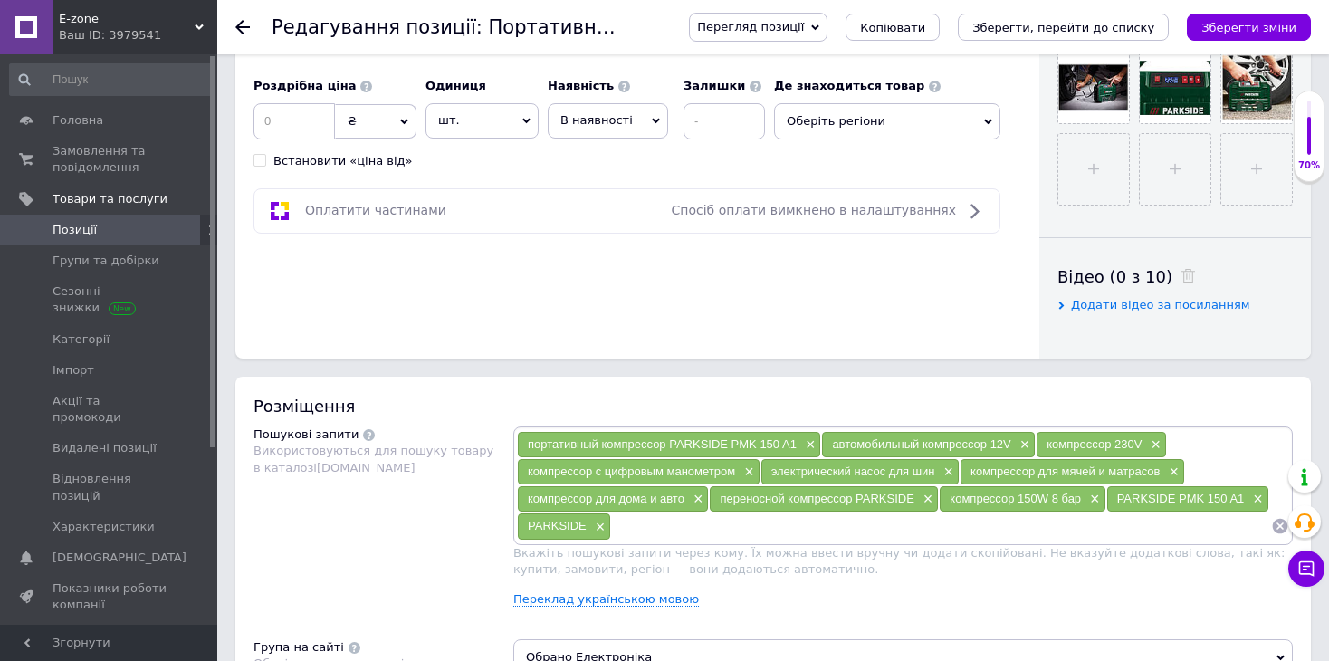
scroll to position [1086, 0]
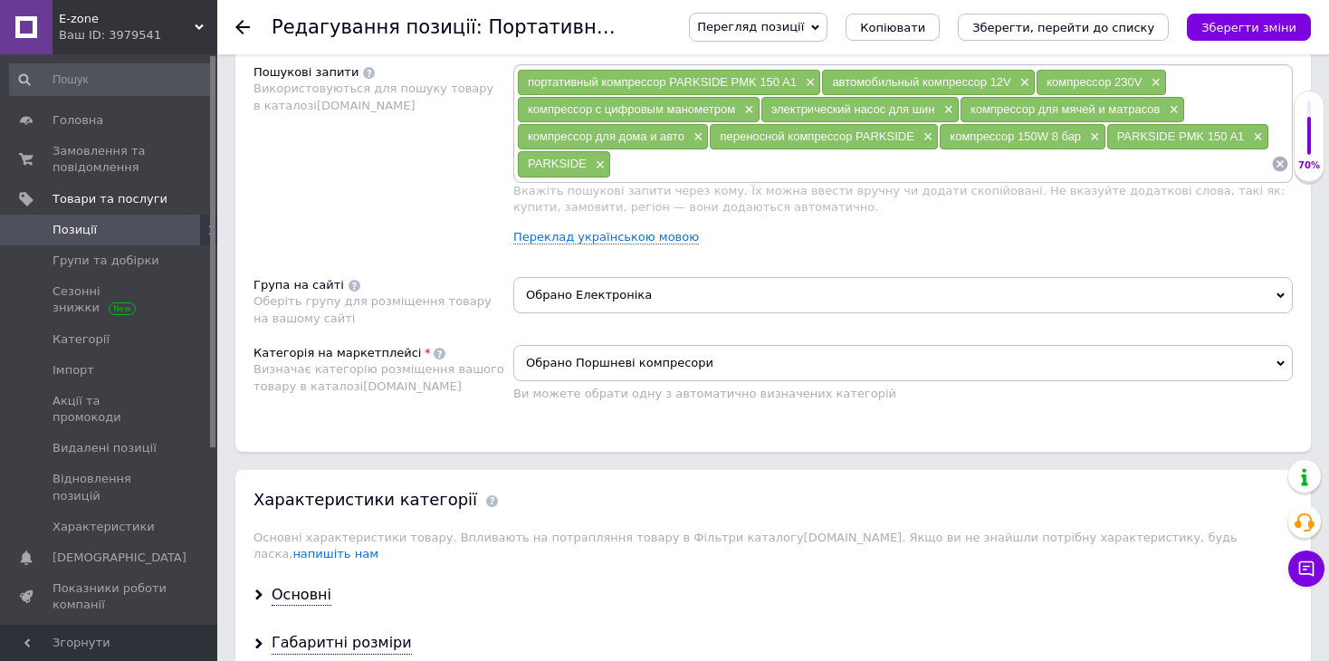
click at [89, 222] on span "Позиції" at bounding box center [74, 230] width 44 height 16
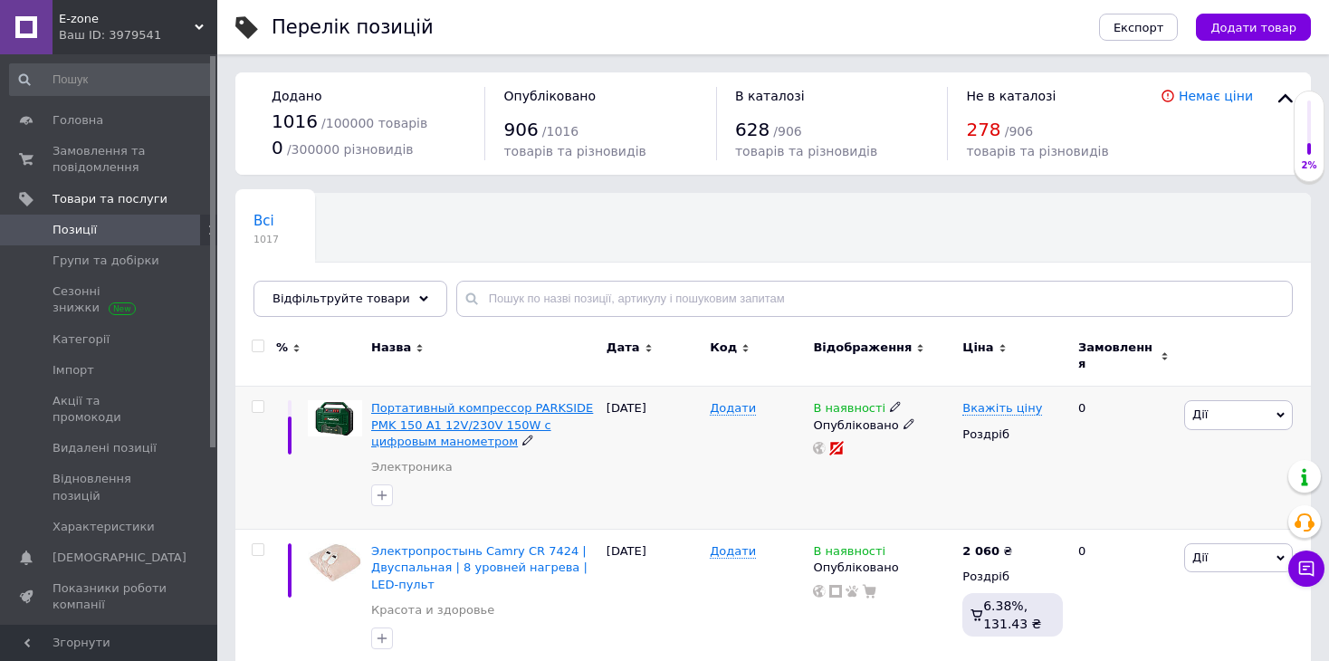
click at [526, 407] on span "Портативный компрессор PARKSIDE PMK 150 A1 12V/230V 150W с цифровым манометром" at bounding box center [482, 424] width 222 height 46
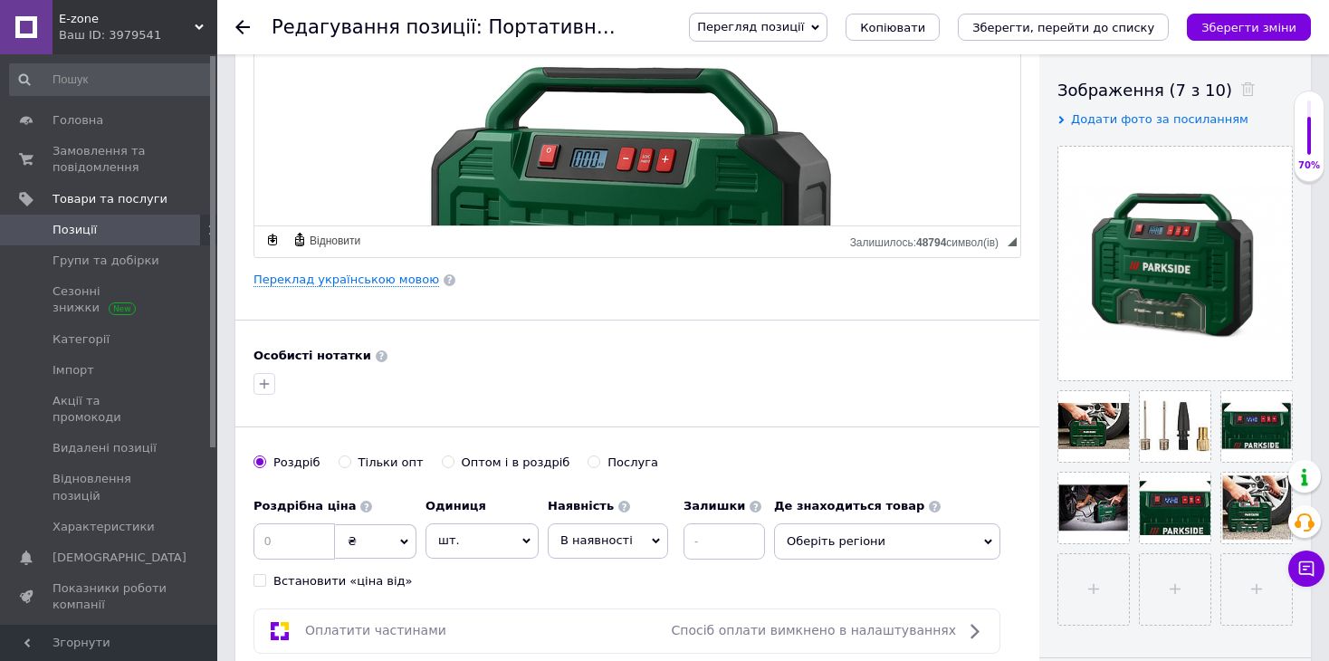
scroll to position [453, 0]
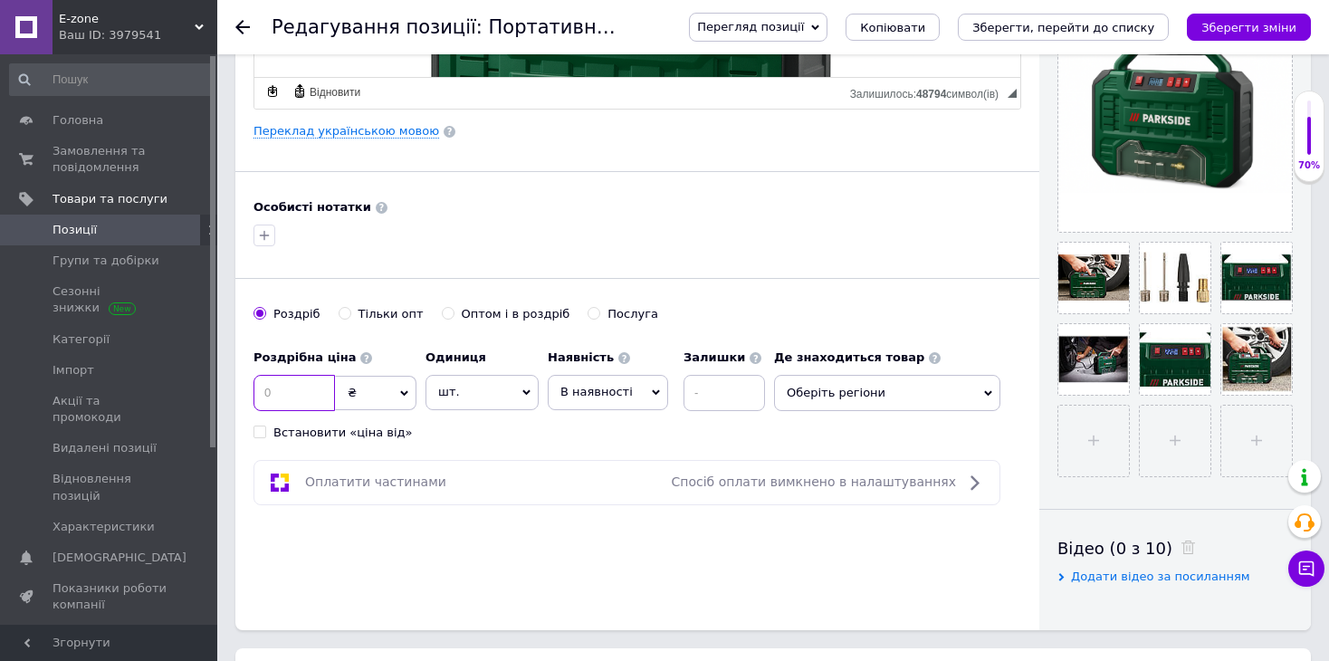
click at [285, 390] on input at bounding box center [293, 393] width 81 height 36
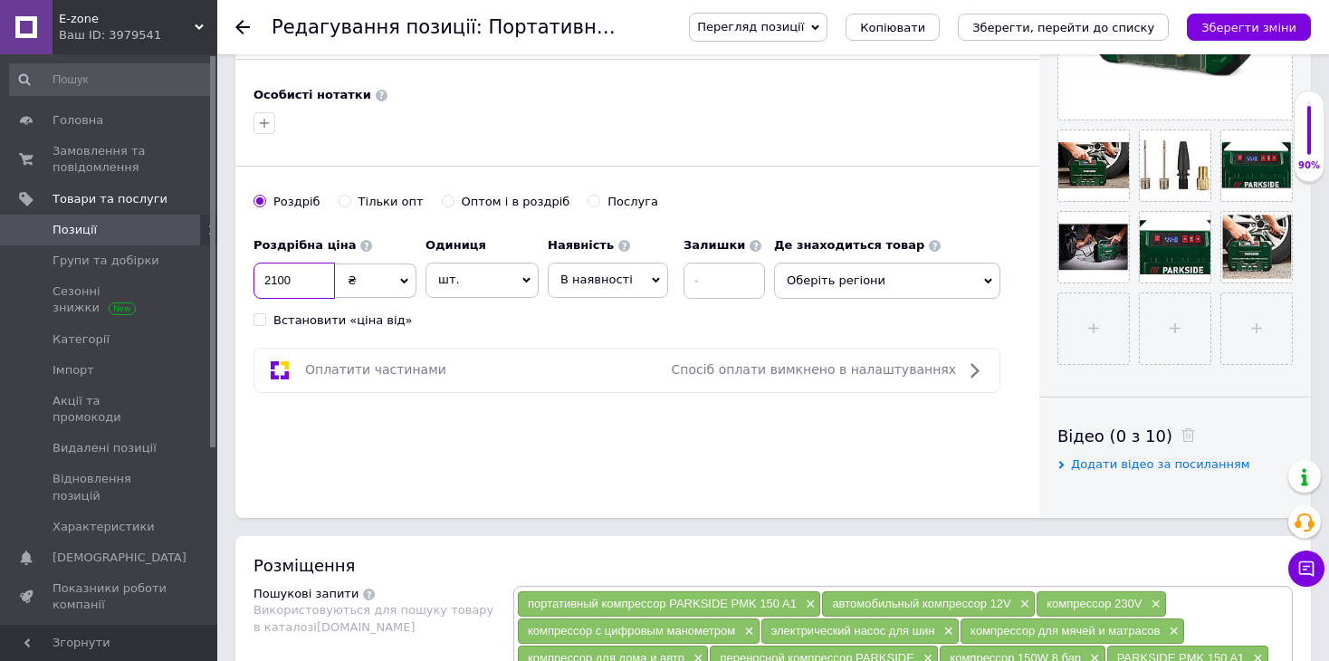
scroll to position [724, 0]
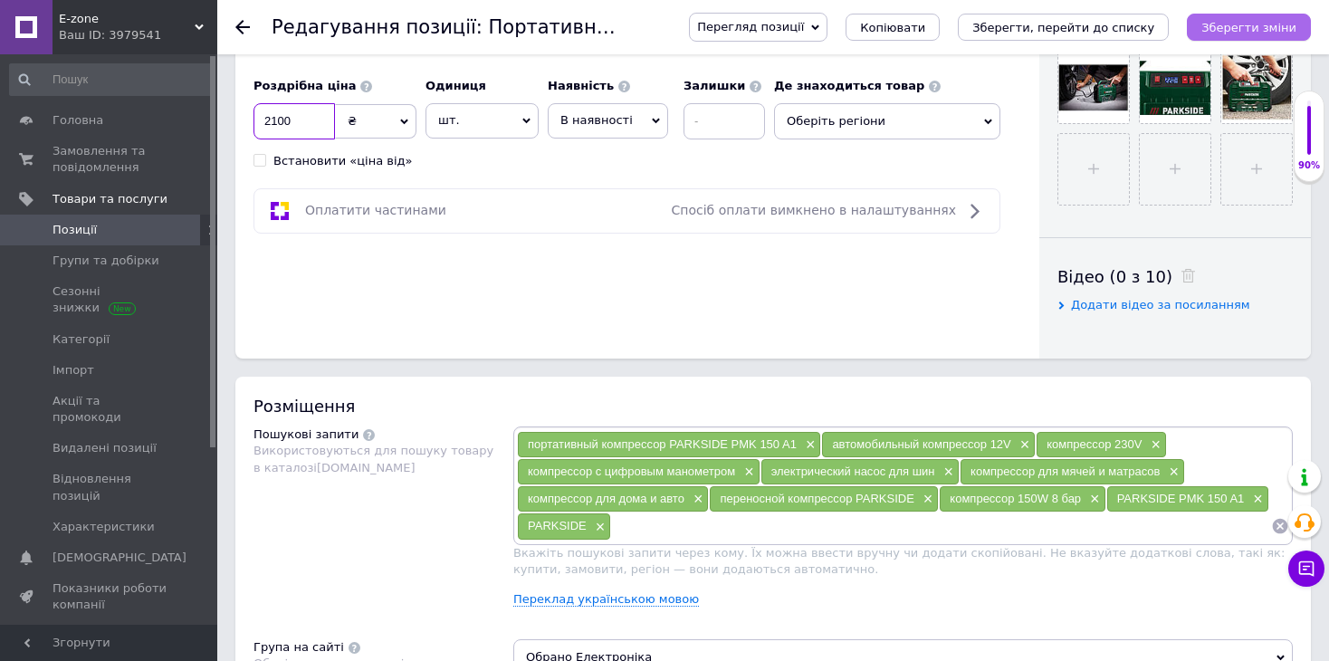
type input "2100"
click at [1270, 23] on icon "Зберегти зміни" at bounding box center [1248, 28] width 95 height 14
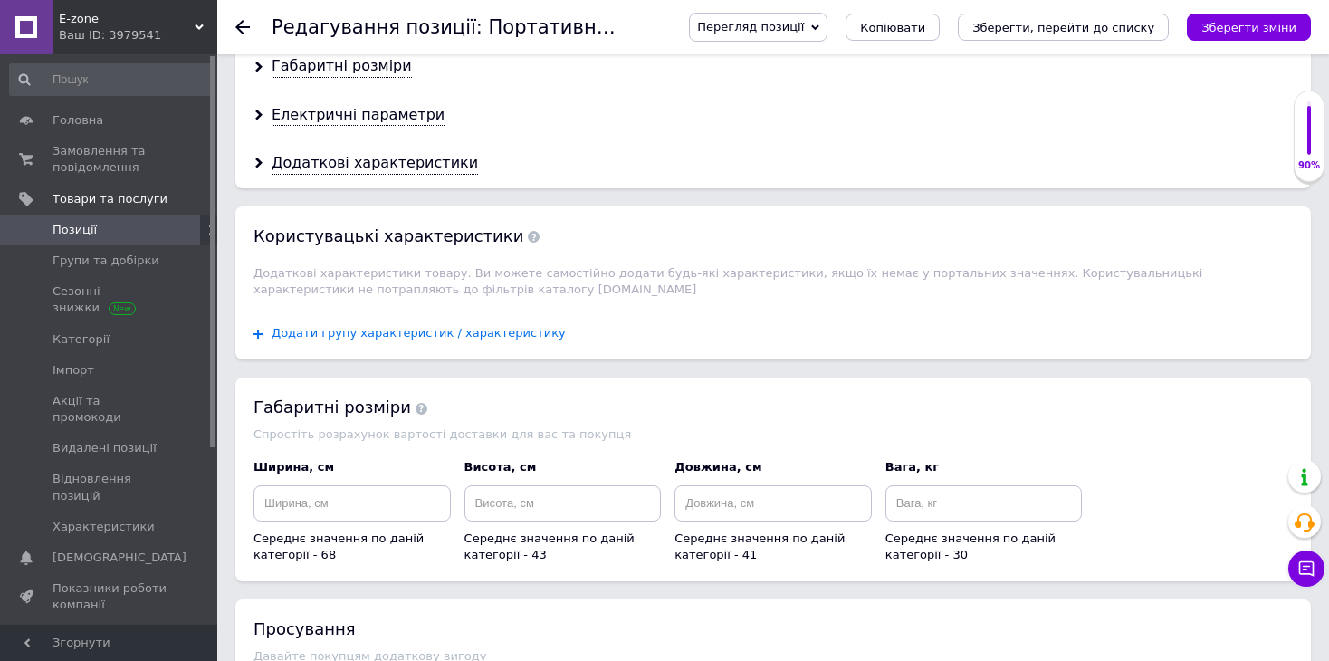
scroll to position [1988, 0]
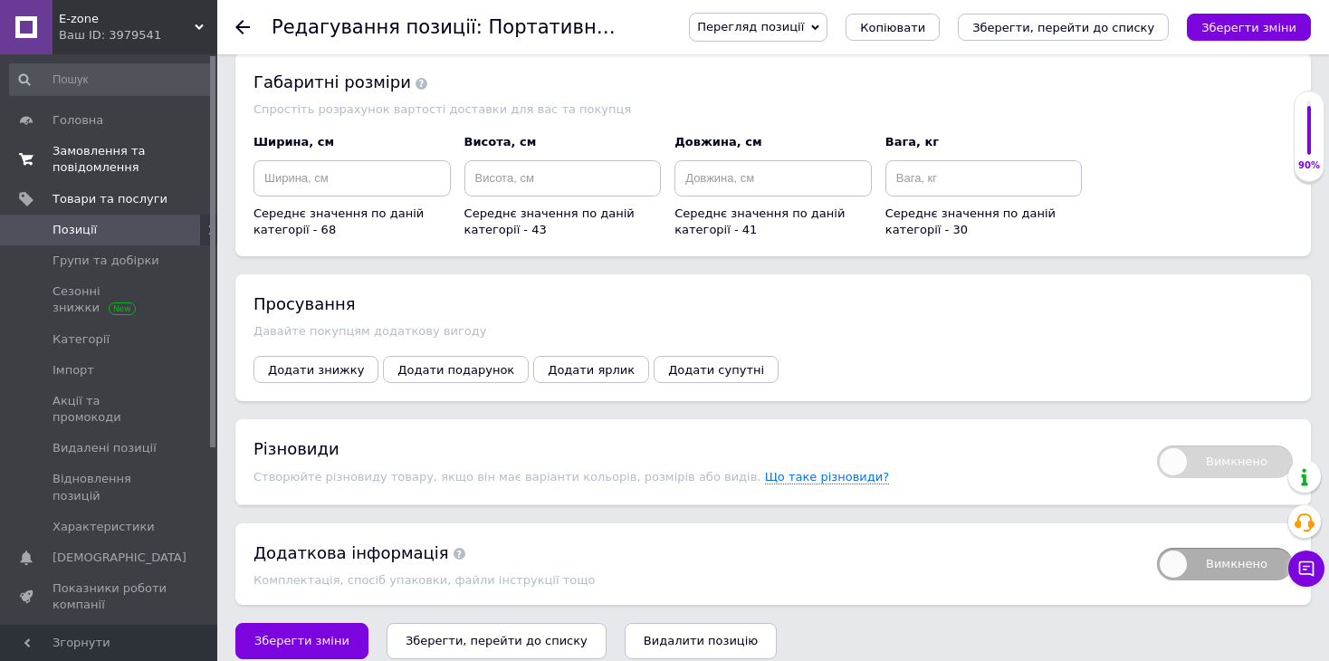
click at [107, 161] on span "Замовлення та повідомлення" at bounding box center [109, 159] width 115 height 33
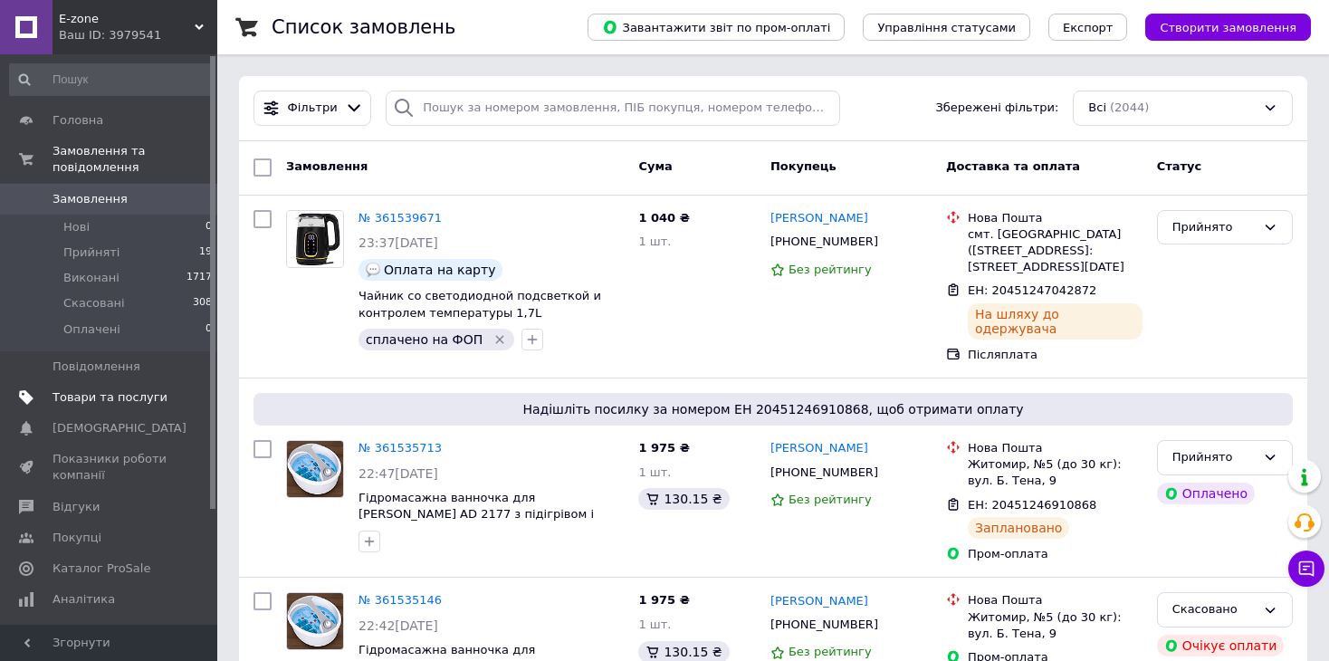
click at [108, 389] on span "Товари та послуги" at bounding box center [109, 397] width 115 height 16
